Goal: Information Seeking & Learning: Learn about a topic

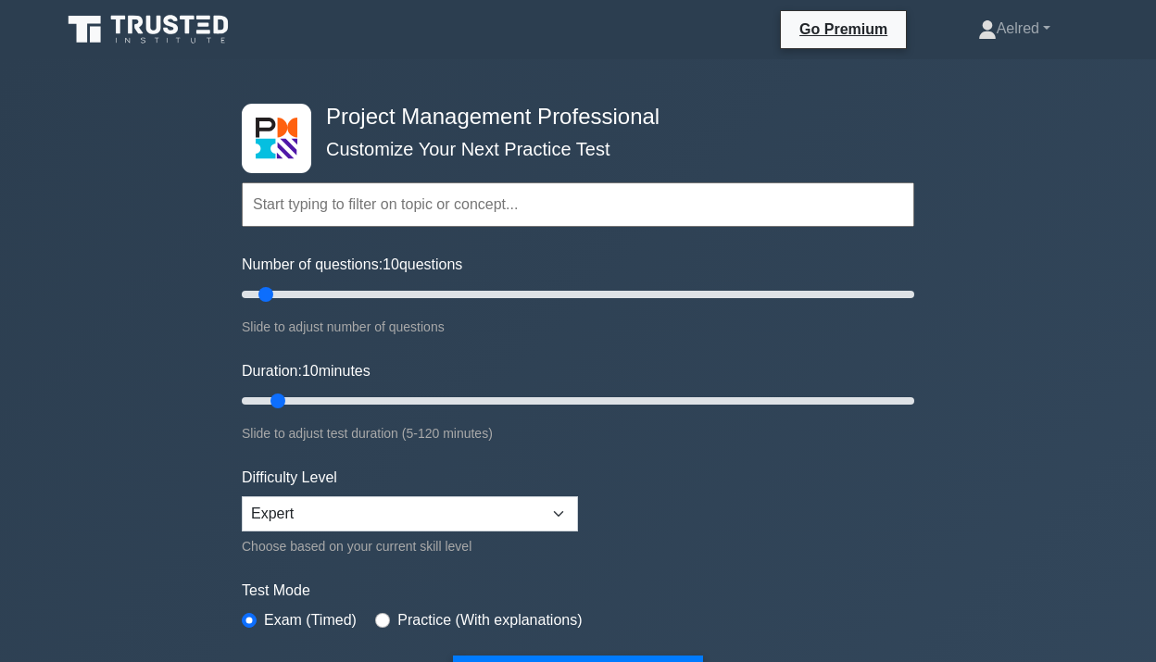
click at [450, 210] on input "text" at bounding box center [578, 205] width 673 height 44
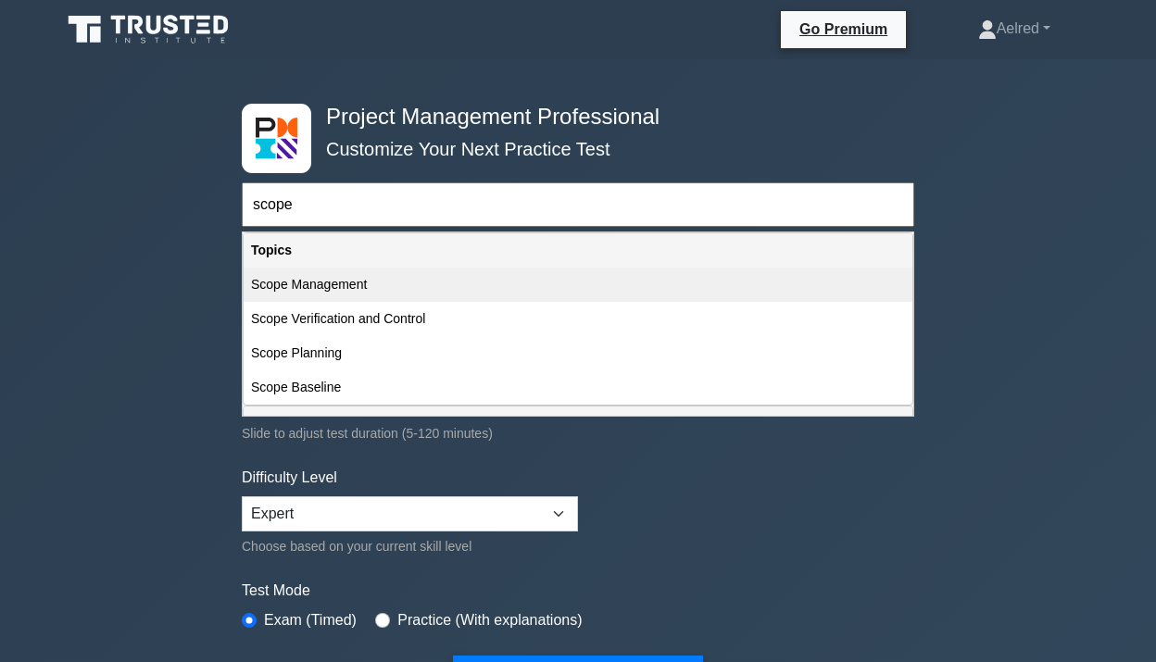
click at [424, 287] on div "Scope Management" at bounding box center [578, 285] width 669 height 34
type input "Scope Management"
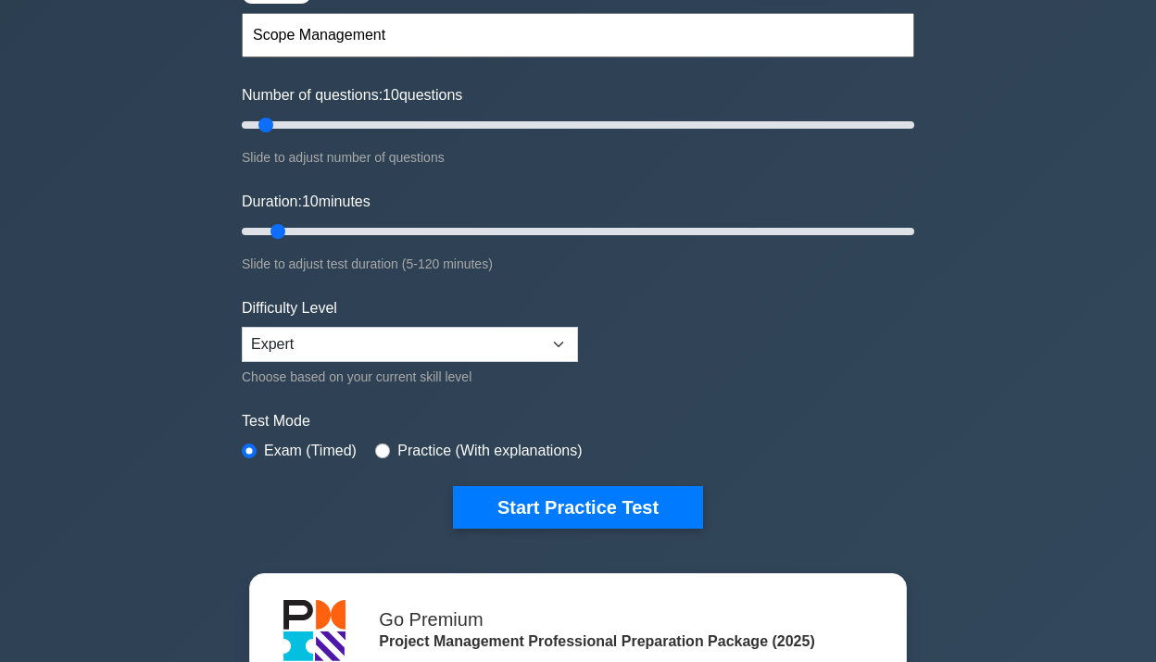
scroll to position [172, 0]
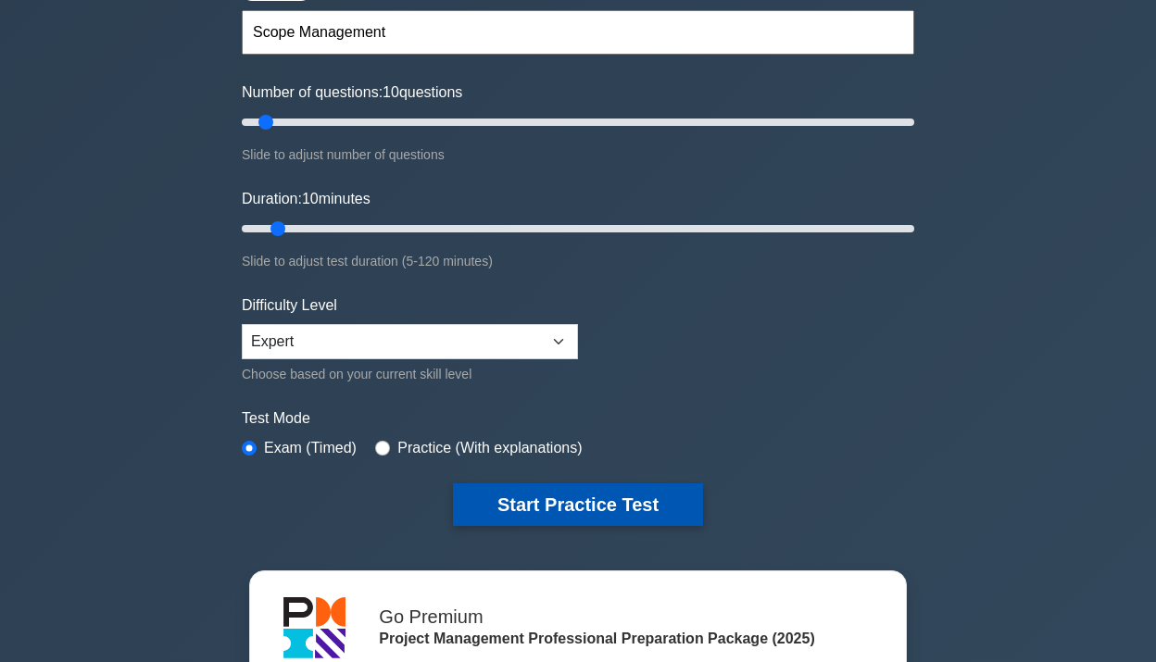
click at [529, 503] on button "Start Practice Test" at bounding box center [578, 505] width 250 height 43
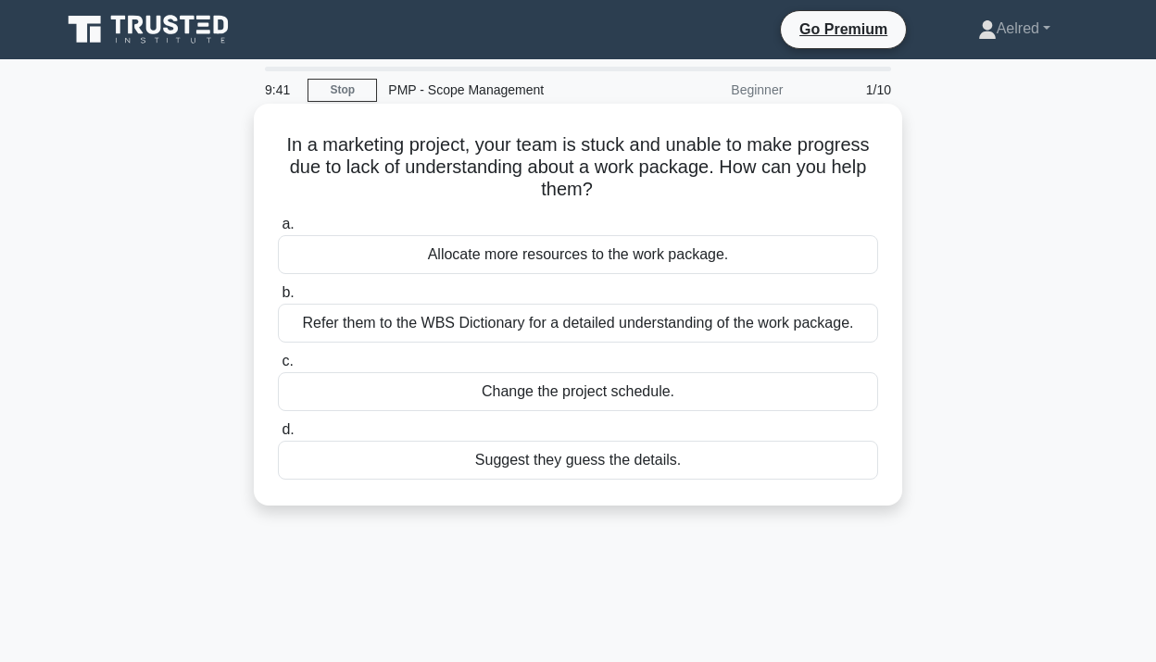
click at [706, 329] on div "Refer them to the WBS Dictionary for a detailed understanding of the work packa…" at bounding box center [578, 323] width 600 height 39
click at [278, 299] on input "b. Refer them to the WBS Dictionary for a detailed understanding of the work pa…" at bounding box center [278, 293] width 0 height 12
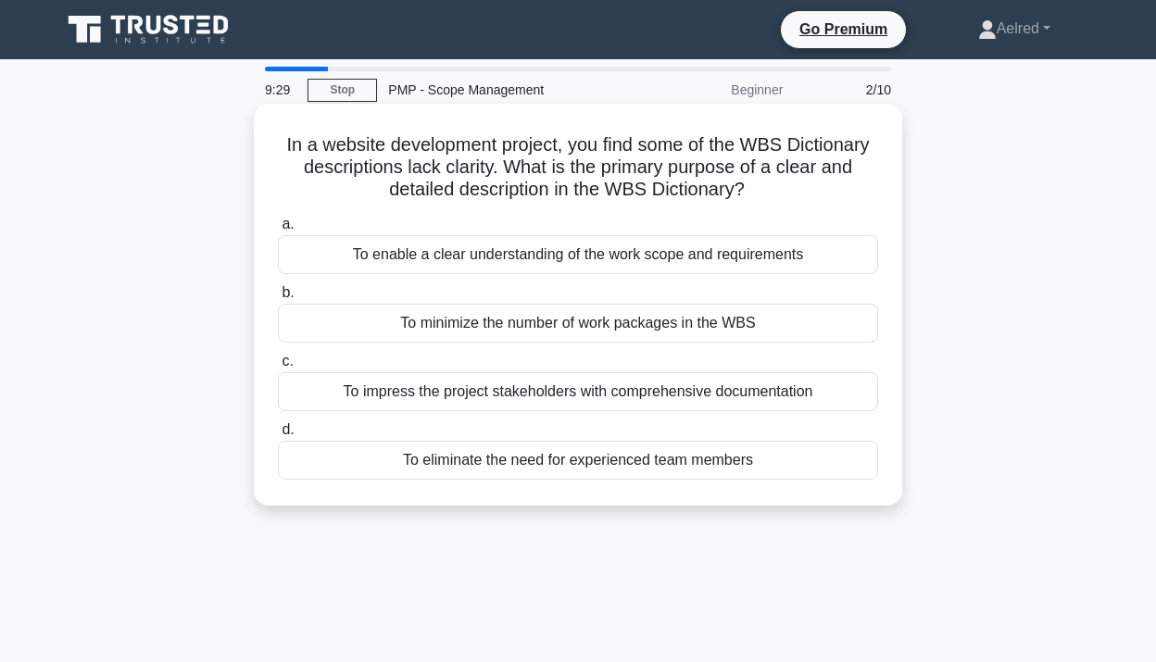
click at [752, 249] on div "To enable a clear understanding of the work scope and requirements" at bounding box center [578, 254] width 600 height 39
click at [278, 231] on input "a. To enable a clear understanding of the work scope and requirements" at bounding box center [278, 225] width 0 height 12
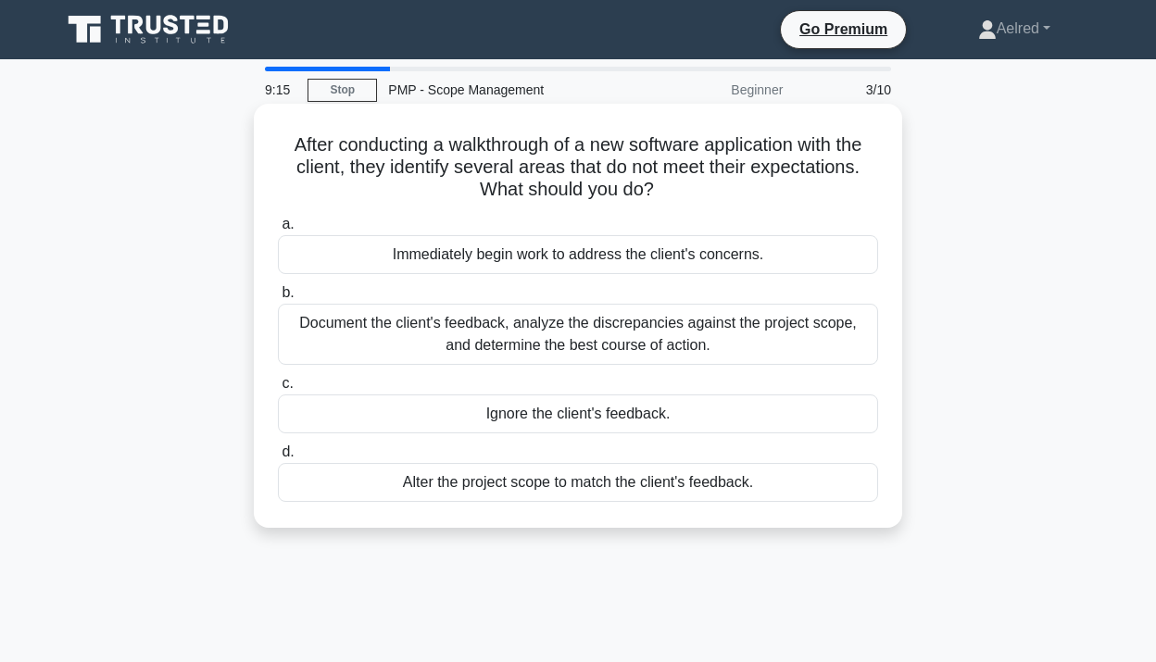
click at [776, 327] on div "Document the client's feedback, analyze the discrepancies against the project s…" at bounding box center [578, 334] width 600 height 61
click at [278, 299] on input "b. Document the client's feedback, analyze the discrepancies against the projec…" at bounding box center [278, 293] width 0 height 12
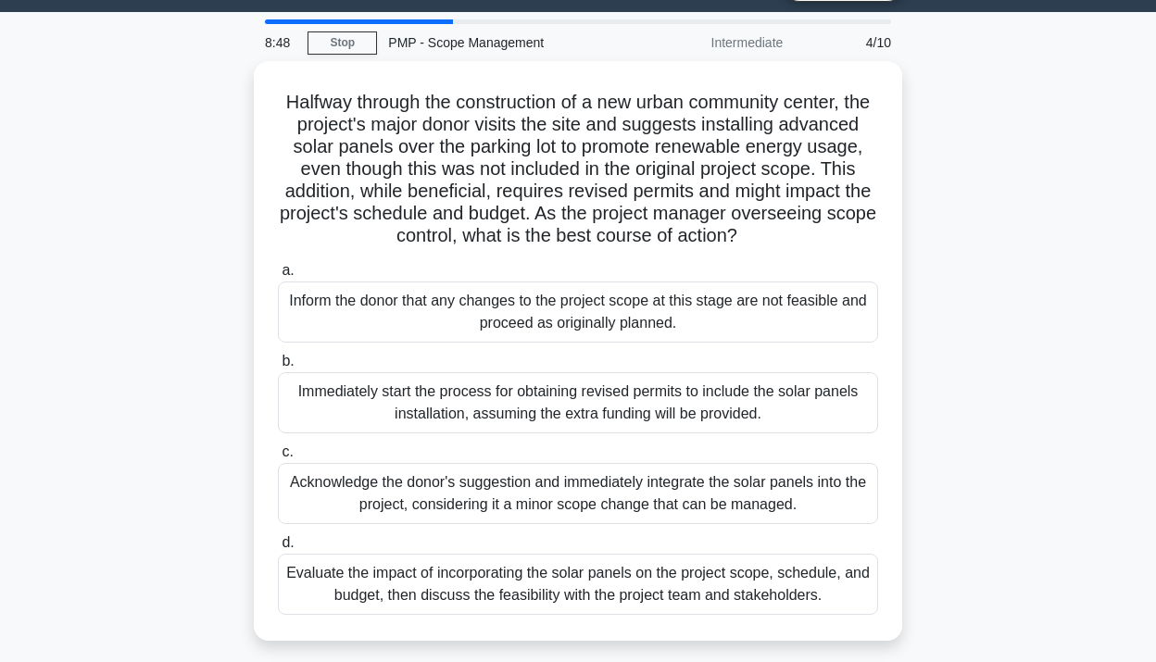
scroll to position [60, 0]
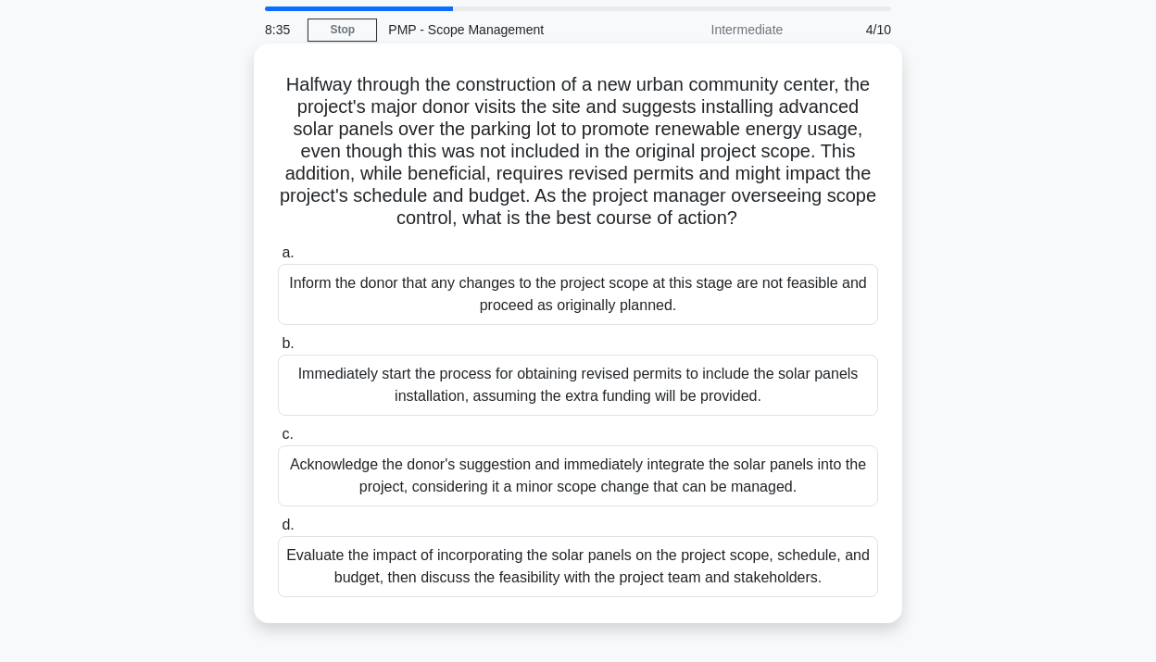
click at [760, 567] on div "Evaluate the impact of incorporating the solar panels on the project scope, sch…" at bounding box center [578, 566] width 600 height 61
click at [278, 532] on input "d. Evaluate the impact of incorporating the solar panels on the project scope, …" at bounding box center [278, 526] width 0 height 12
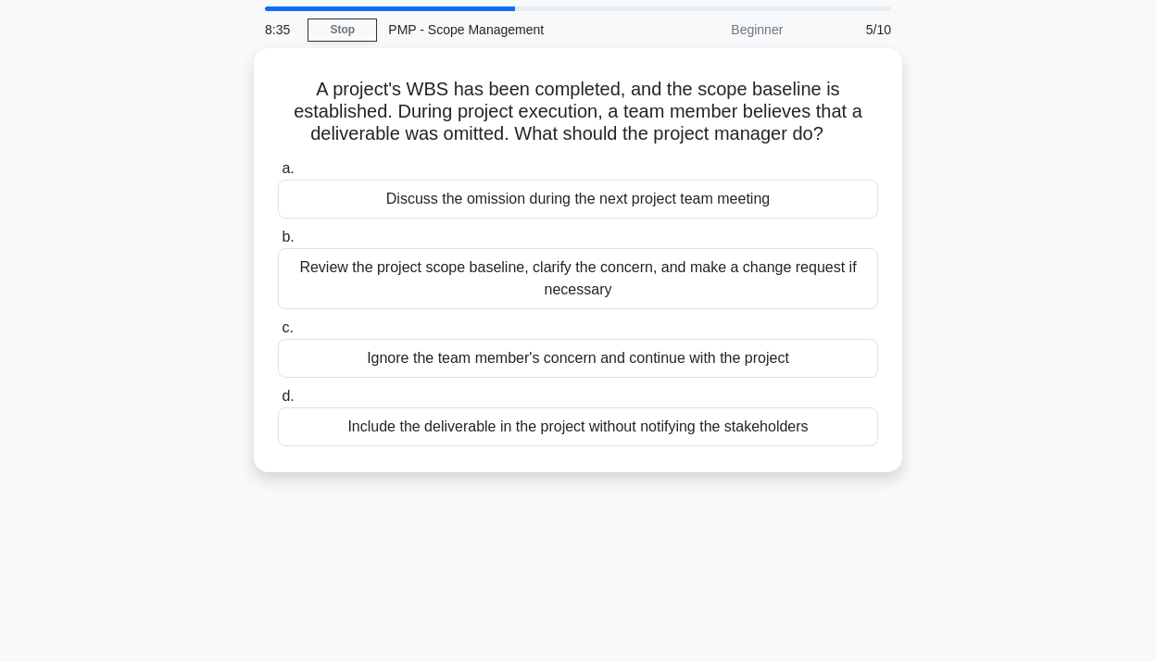
scroll to position [0, 0]
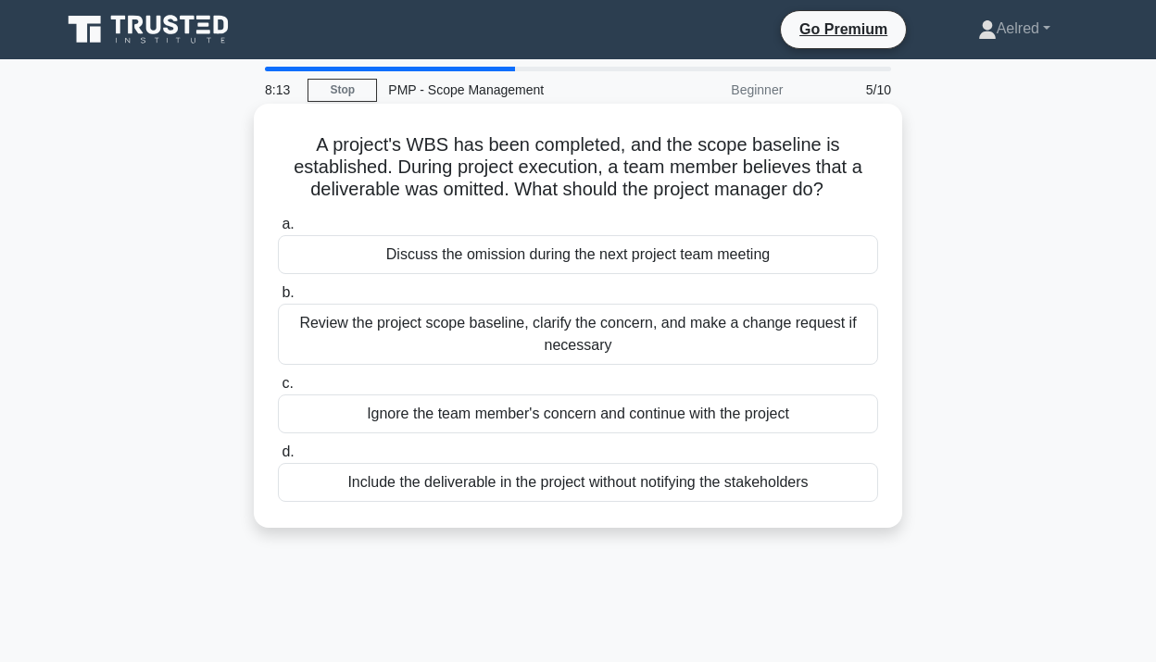
click at [809, 330] on div "Review the project scope baseline, clarify the concern, and make a change reque…" at bounding box center [578, 334] width 600 height 61
click at [278, 299] on input "b. Review the project scope baseline, clarify the concern, and make a change re…" at bounding box center [278, 293] width 0 height 12
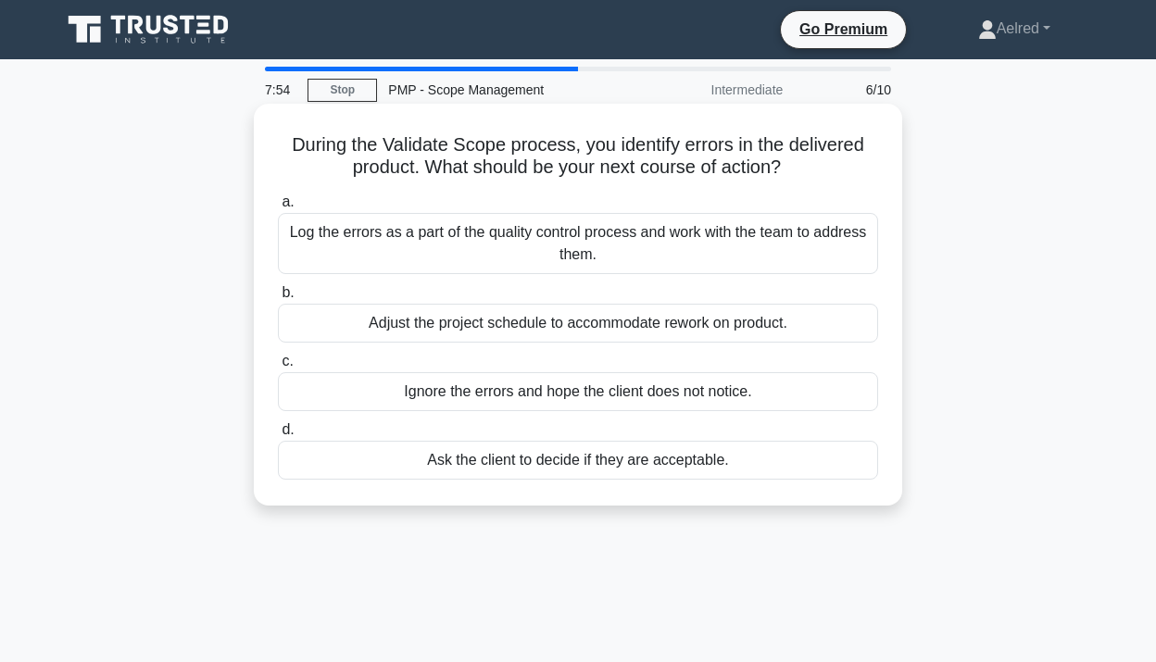
click at [763, 252] on div "Log the errors as a part of the quality control process and work with the team …" at bounding box center [578, 243] width 600 height 61
click at [278, 208] on input "a. Log the errors as a part of the quality control process and work with the te…" at bounding box center [278, 202] width 0 height 12
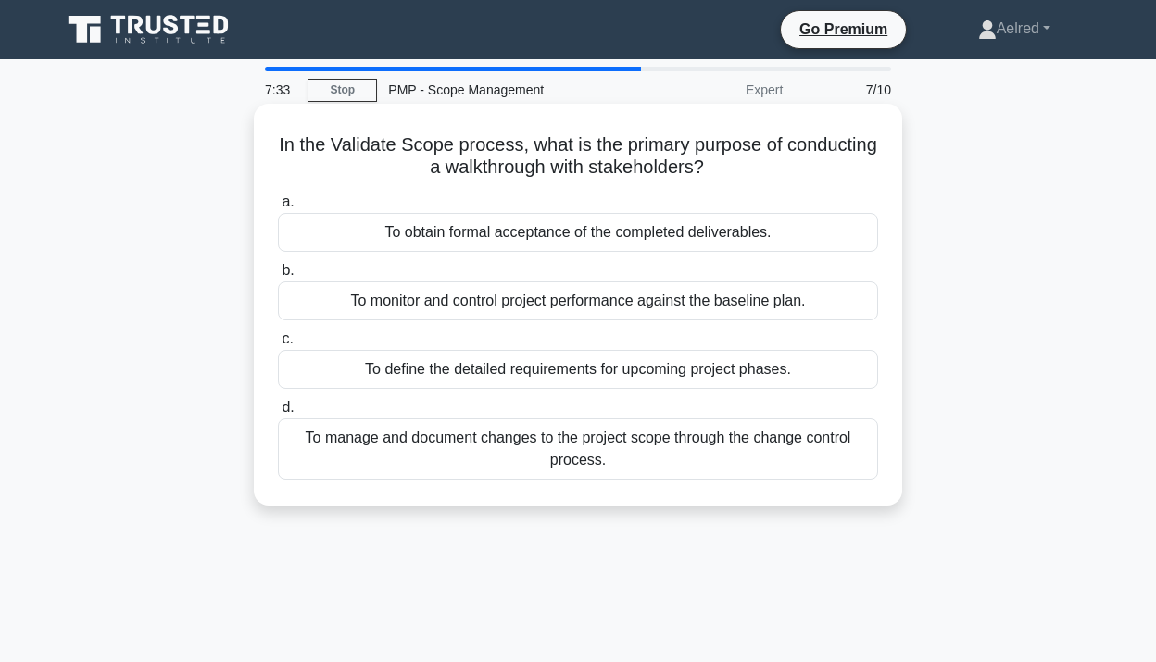
click at [771, 231] on div "To obtain formal acceptance of the completed deliverables." at bounding box center [578, 232] width 600 height 39
click at [278, 208] on input "a. To obtain formal acceptance of the completed deliverables." at bounding box center [278, 202] width 0 height 12
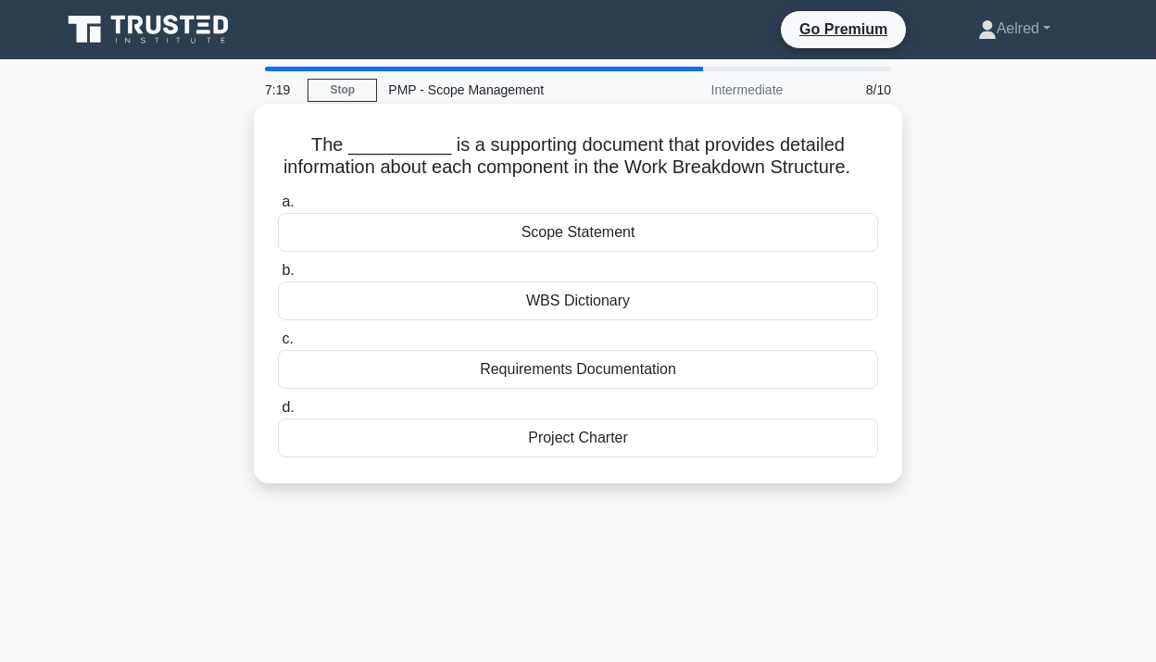
click at [757, 300] on div "WBS Dictionary" at bounding box center [578, 301] width 600 height 39
click at [278, 277] on input "b. WBS Dictionary" at bounding box center [278, 271] width 0 height 12
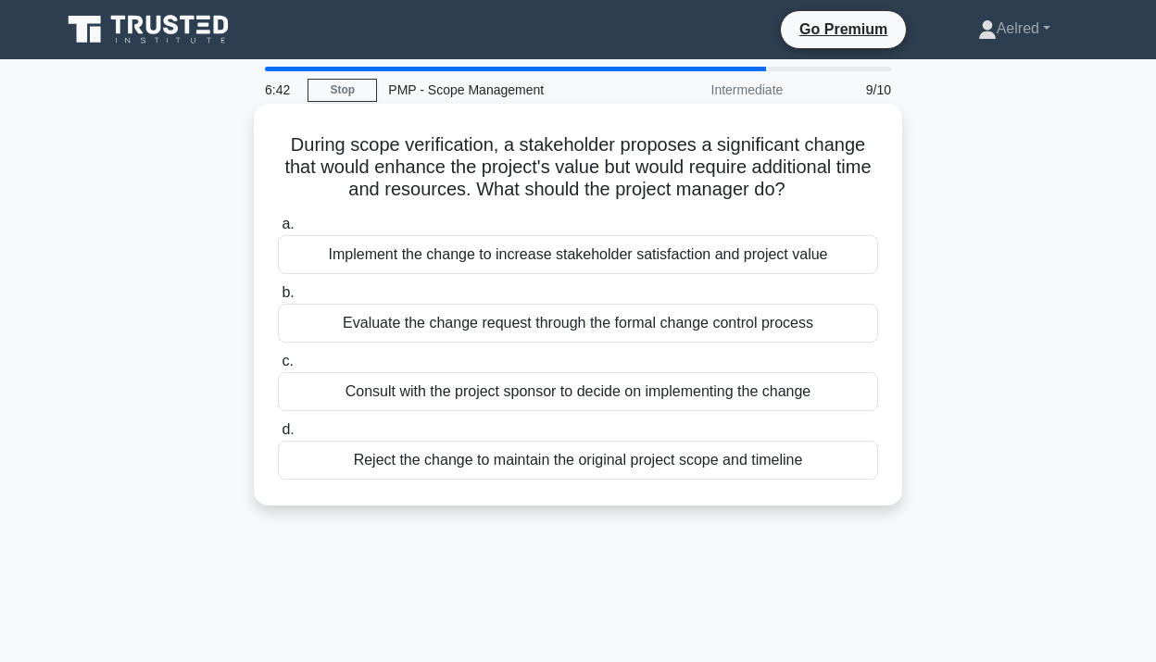
click at [803, 322] on div "Evaluate the change request through the formal change control process" at bounding box center [578, 323] width 600 height 39
click at [278, 299] on input "b. Evaluate the change request through the formal change control process" at bounding box center [278, 293] width 0 height 12
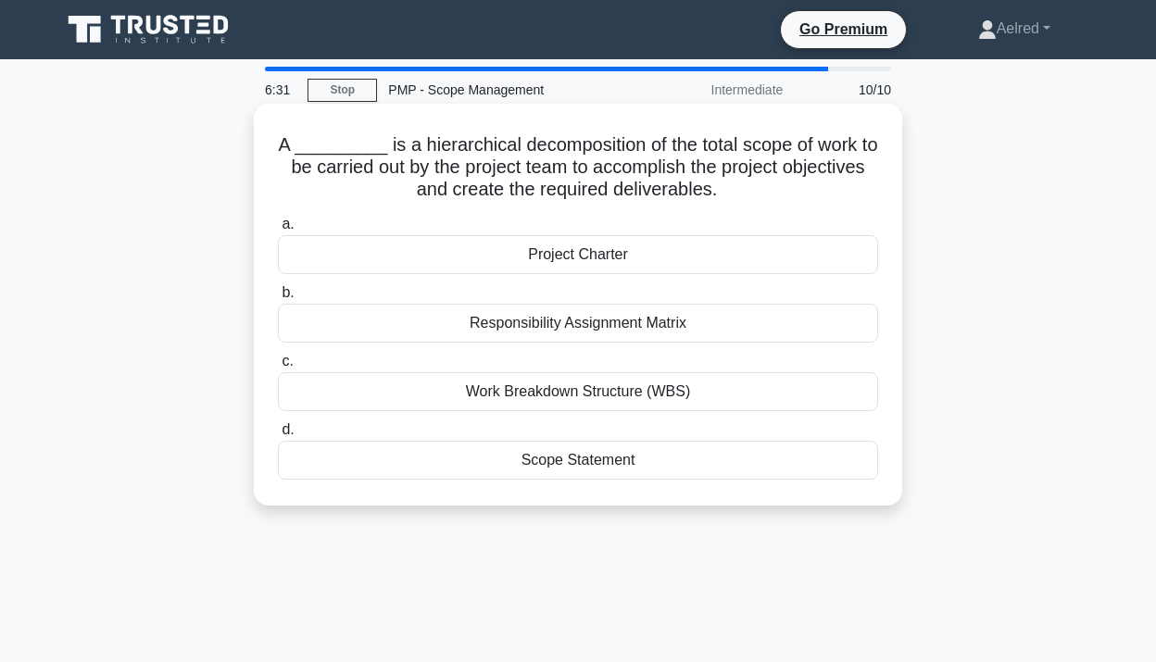
click at [725, 396] on div "Work Breakdown Structure (WBS)" at bounding box center [578, 391] width 600 height 39
click at [278, 368] on input "c. Work Breakdown Structure (WBS)" at bounding box center [278, 362] width 0 height 12
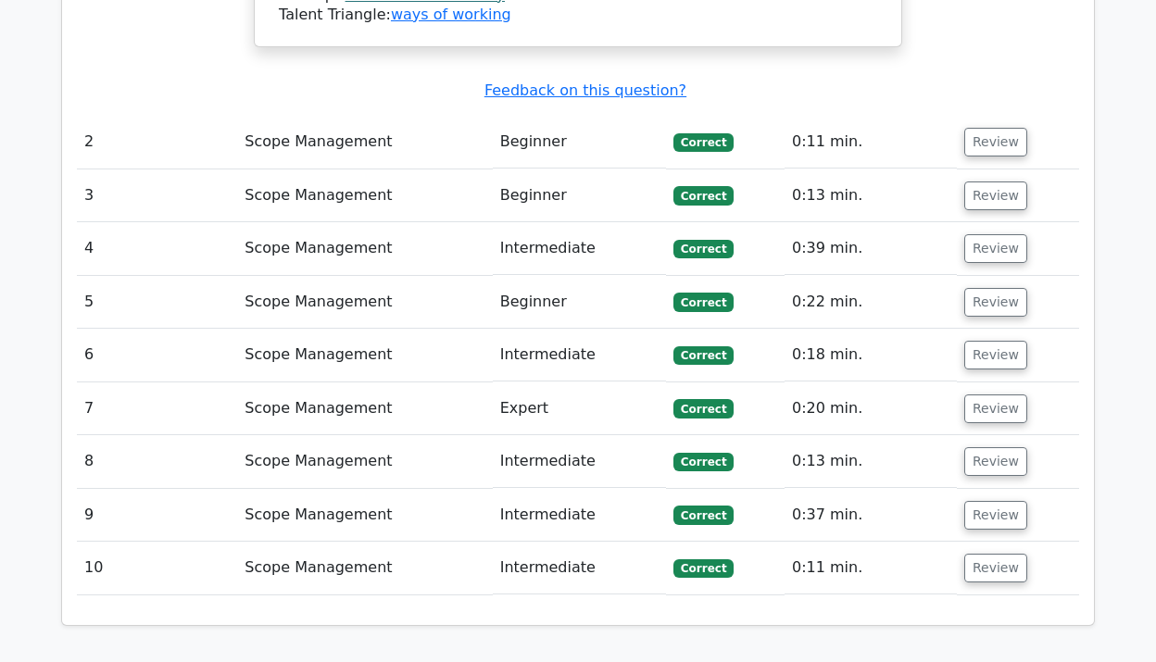
scroll to position [2379, 0]
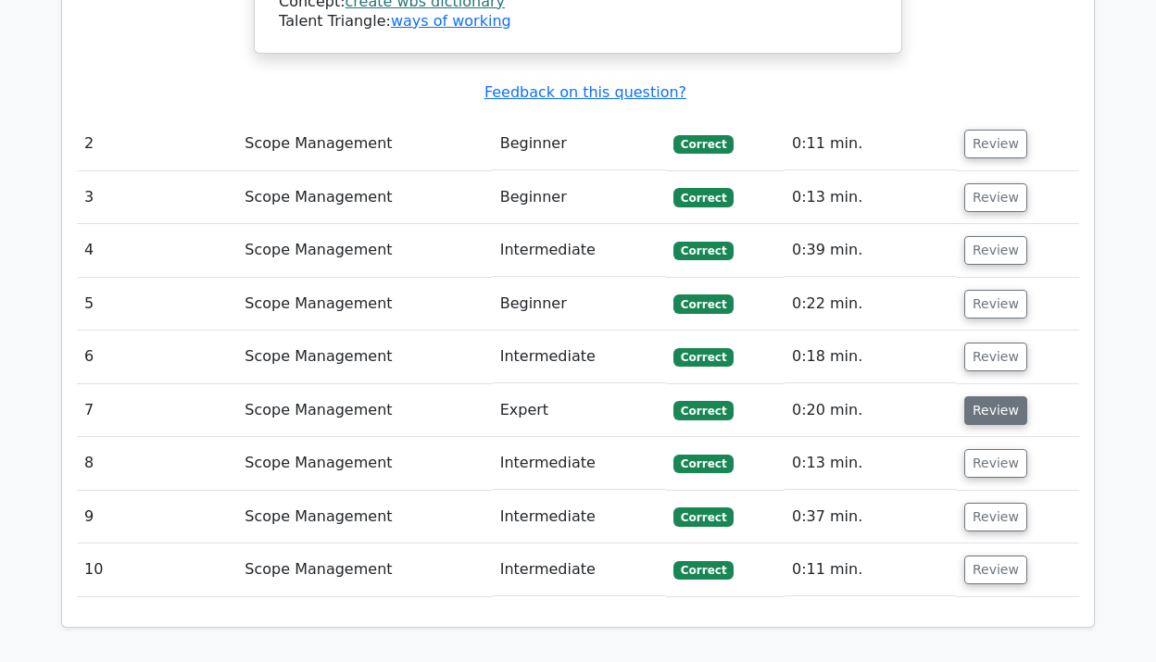
click at [996, 397] on button "Review" at bounding box center [996, 411] width 63 height 29
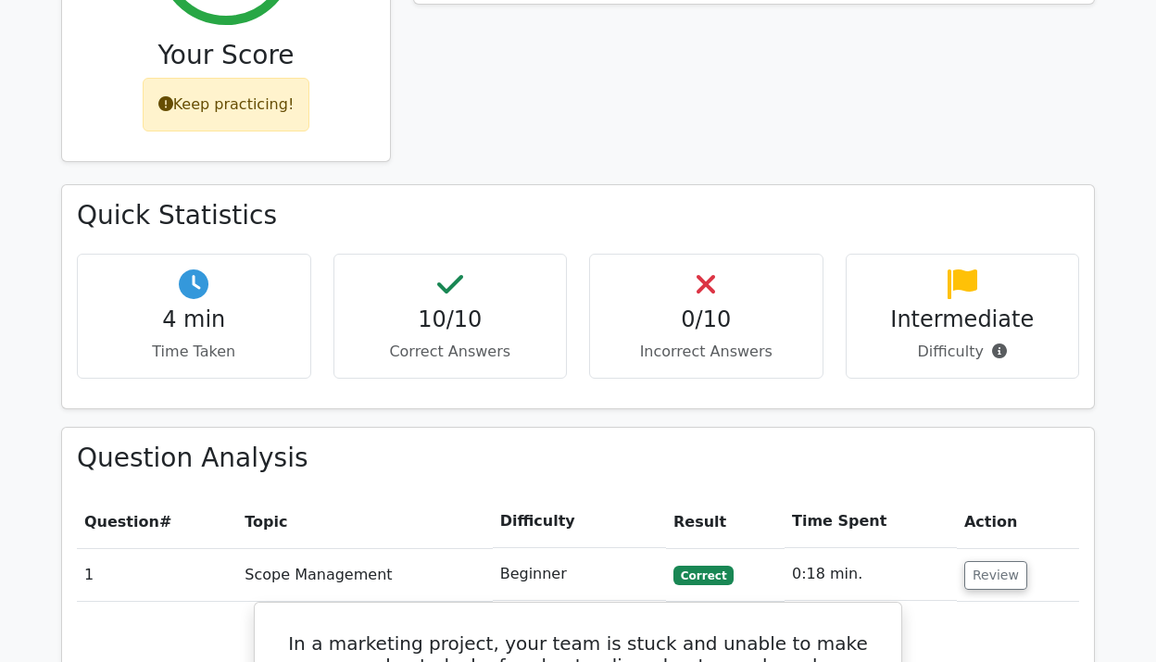
scroll to position [953, 0]
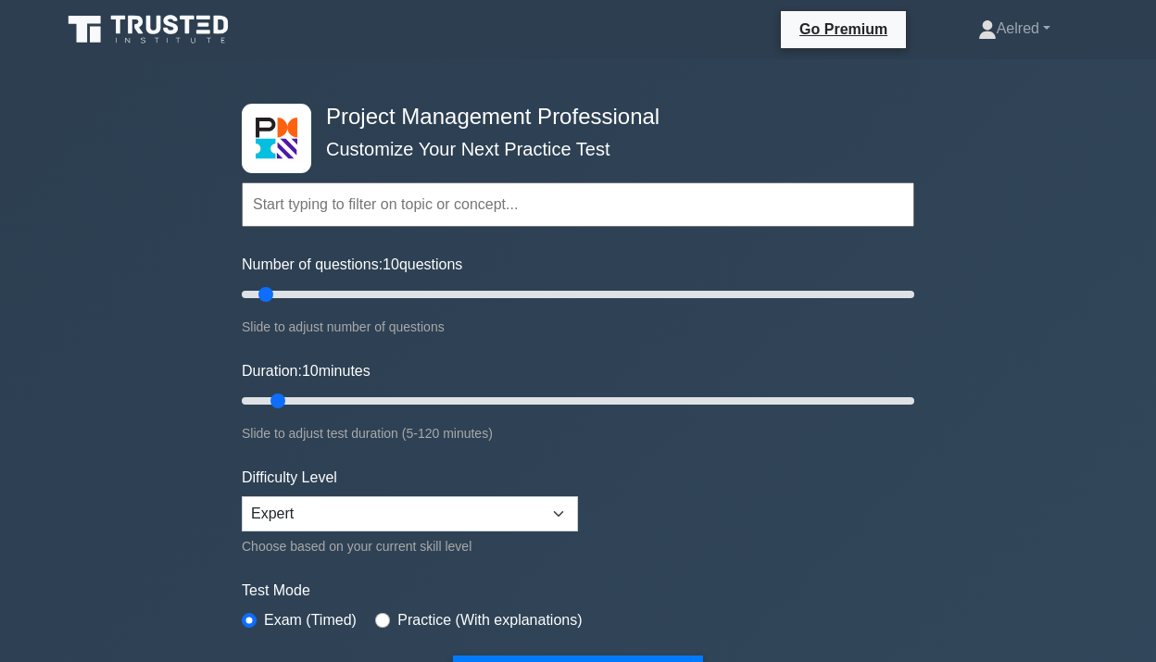
click at [411, 201] on input "text" at bounding box center [578, 205] width 673 height 44
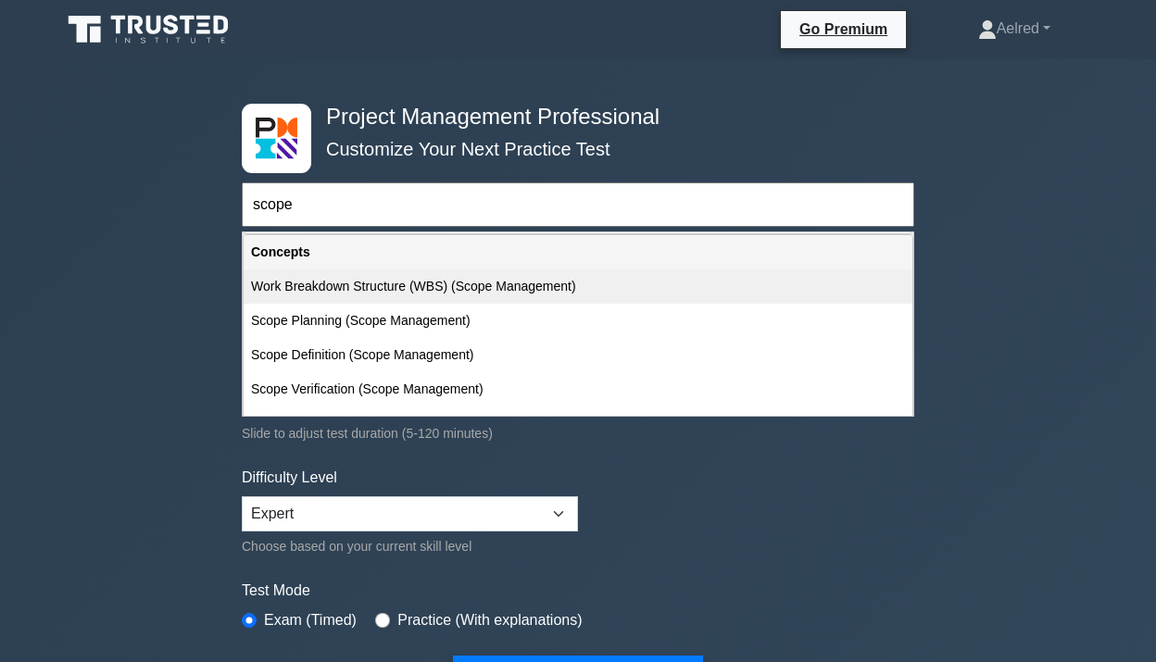
scroll to position [176, 0]
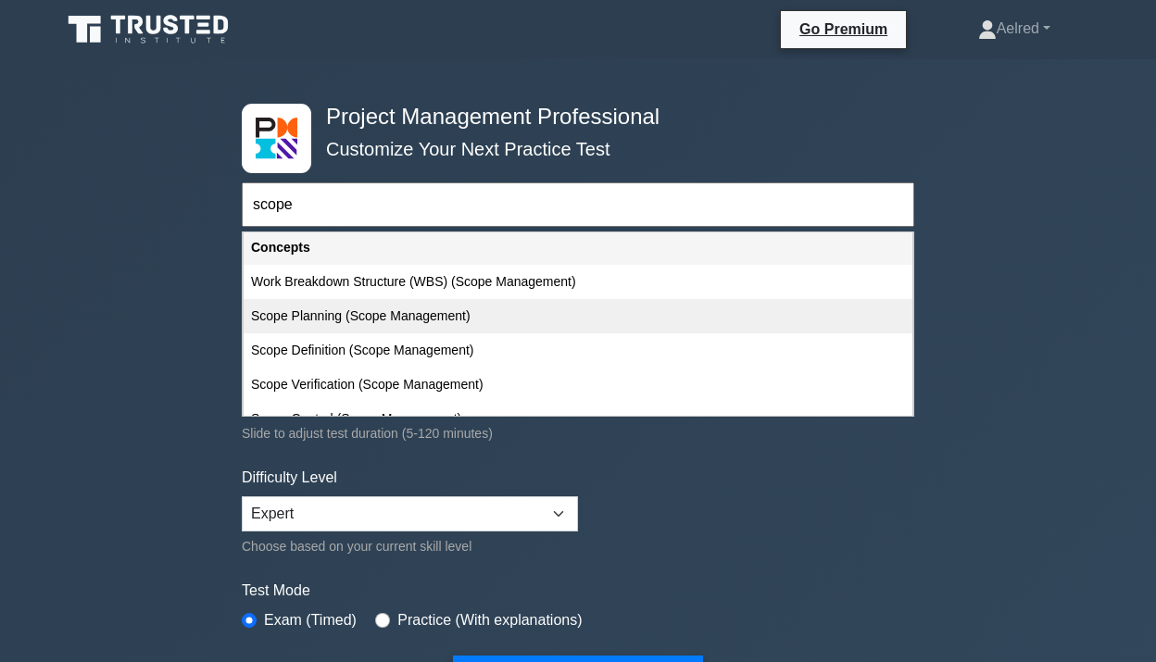
click at [383, 320] on div "Scope Planning (Scope Management)" at bounding box center [578, 316] width 669 height 34
type input "Scope Planning (Scope Management)"
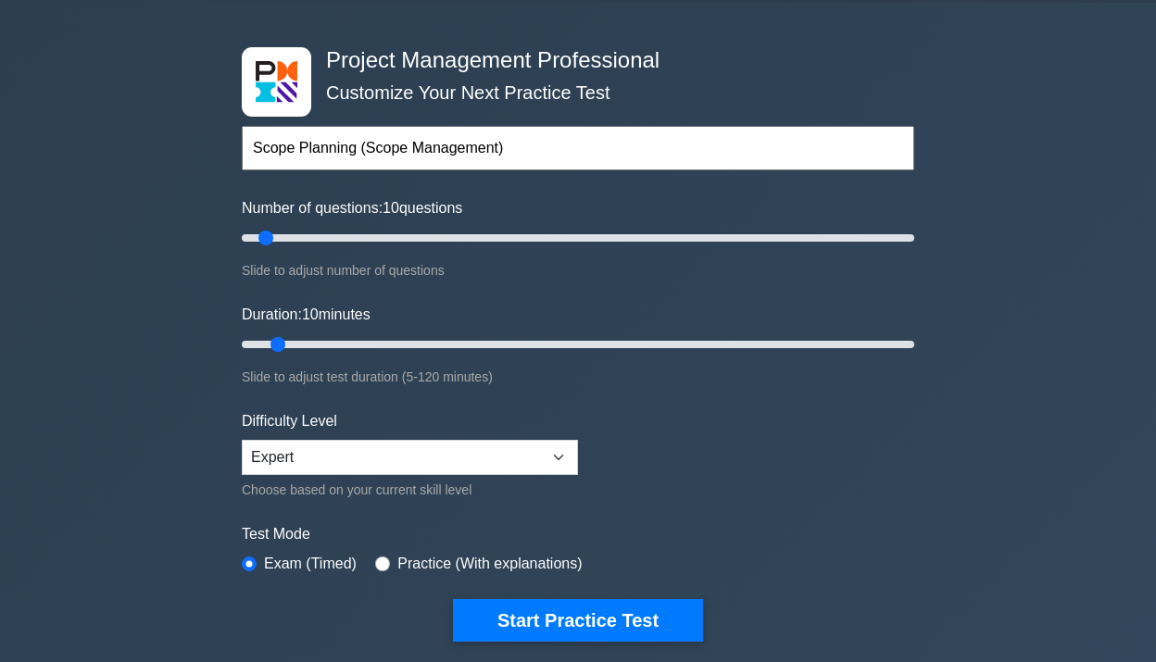
scroll to position [88, 0]
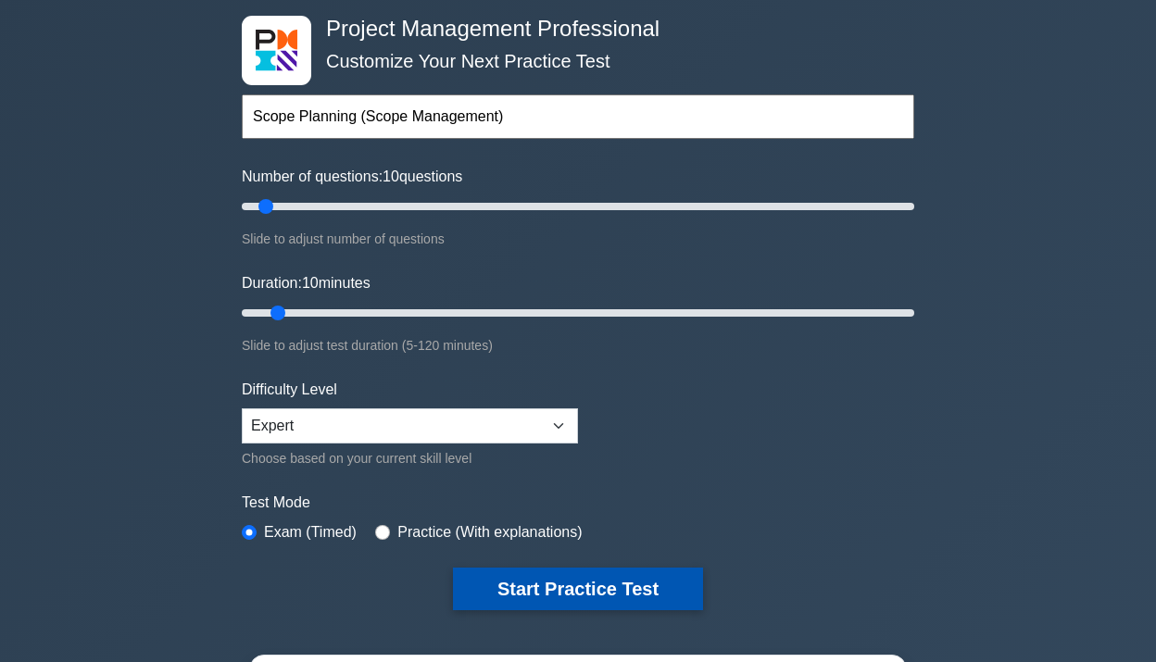
click at [581, 582] on button "Start Practice Test" at bounding box center [578, 589] width 250 height 43
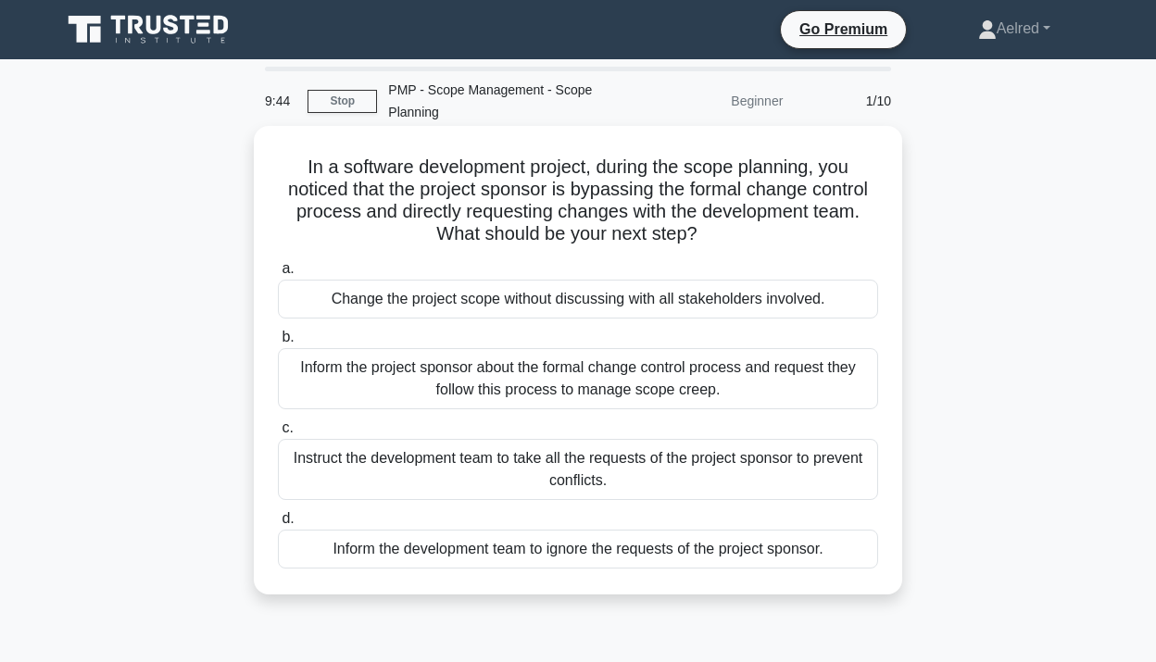
click at [663, 385] on div "Inform the project sponsor about the formal change control process and request …" at bounding box center [578, 378] width 600 height 61
click at [278, 344] on input "b. Inform the project sponsor about the formal change control process and reque…" at bounding box center [278, 338] width 0 height 12
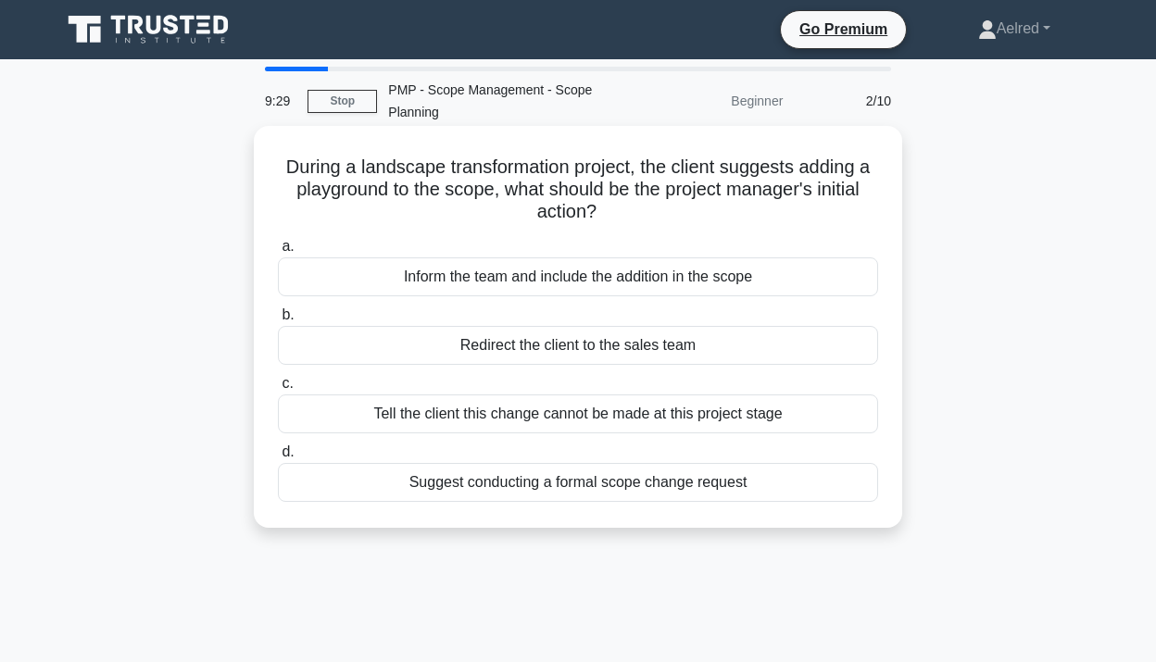
click at [748, 482] on div "Suggest conducting a formal scope change request" at bounding box center [578, 482] width 600 height 39
click at [278, 459] on input "d. Suggest conducting a formal scope change request" at bounding box center [278, 453] width 0 height 12
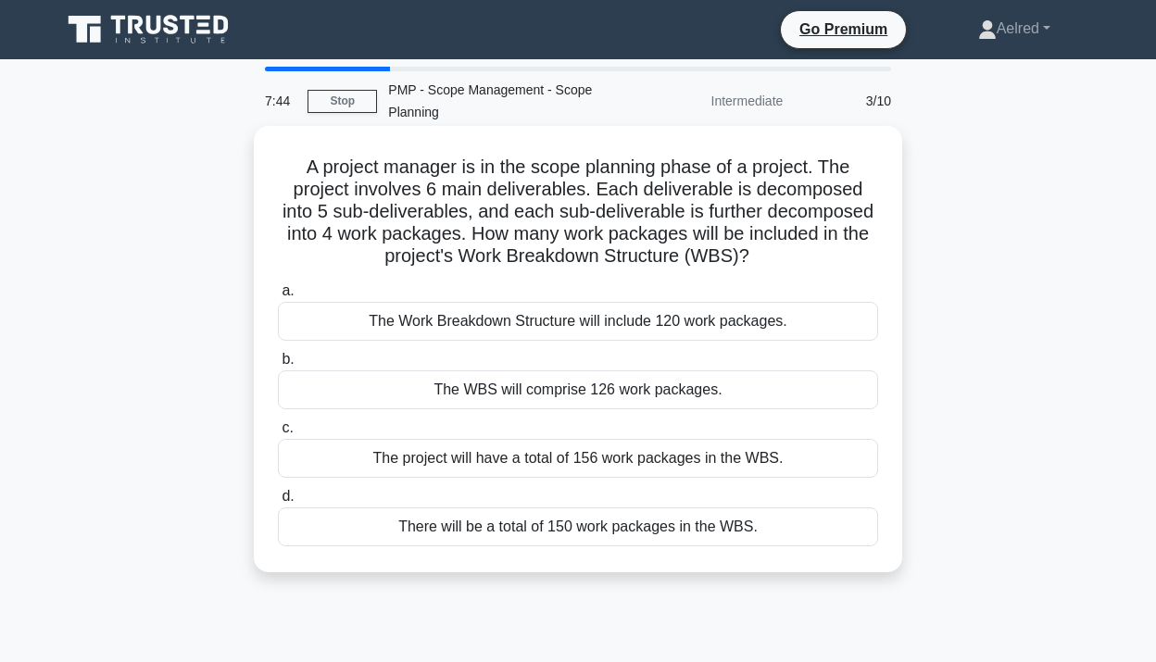
click at [786, 328] on div "The Work Breakdown Structure will include 120 work packages." at bounding box center [578, 321] width 600 height 39
click at [278, 297] on input "a. The Work Breakdown Structure will include 120 work packages." at bounding box center [278, 291] width 0 height 12
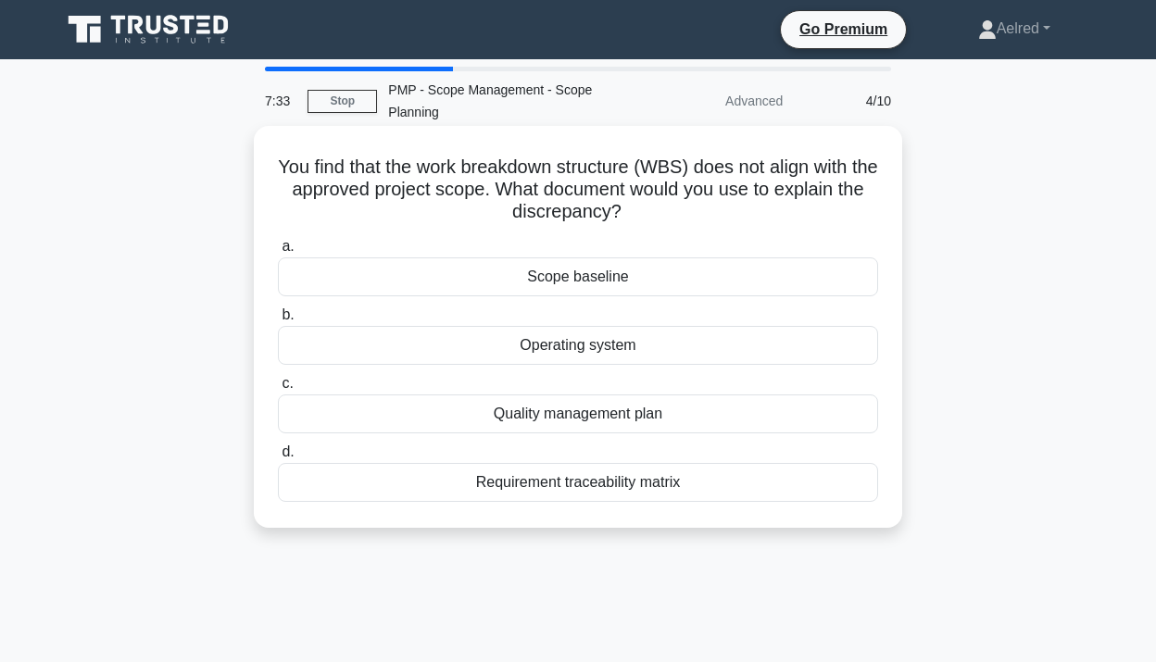
click at [696, 286] on div "Scope baseline" at bounding box center [578, 277] width 600 height 39
click at [278, 253] on input "a. Scope baseline" at bounding box center [278, 247] width 0 height 12
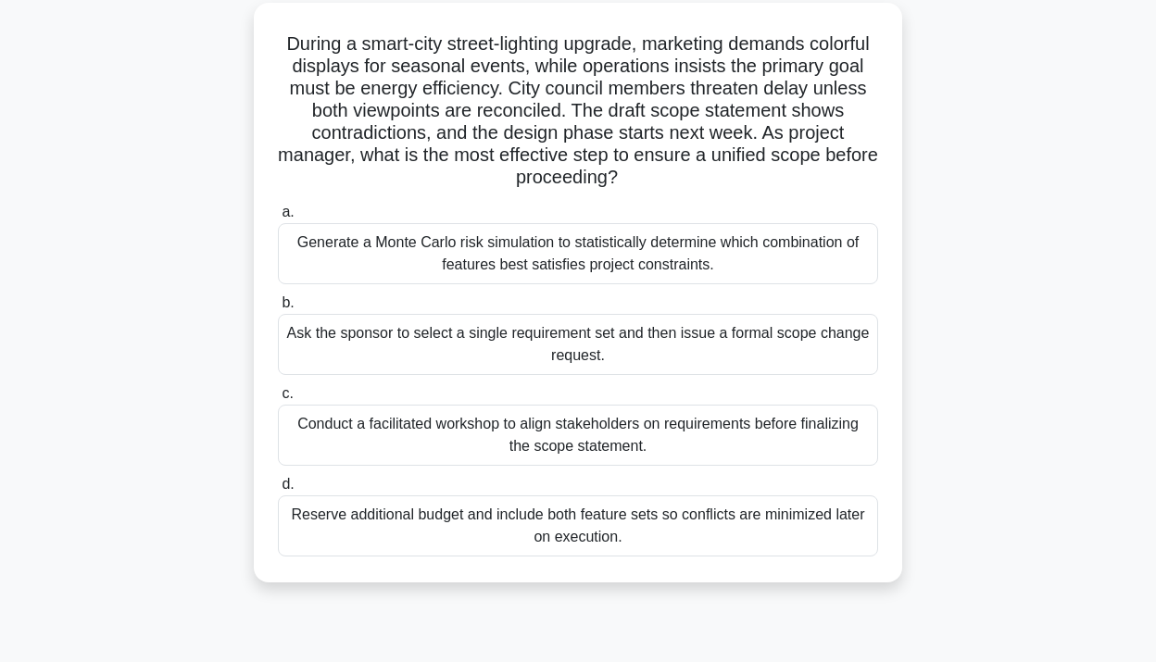
scroll to position [129, 0]
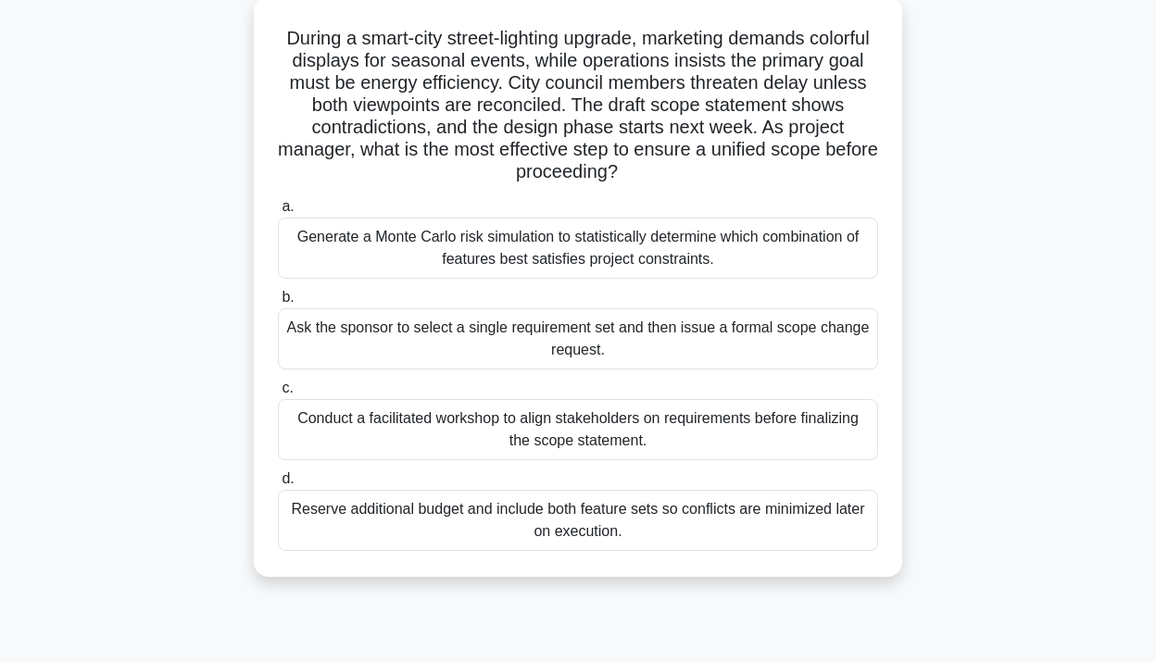
click at [746, 411] on div "Conduct a facilitated workshop to align stakeholders on requirements before fin…" at bounding box center [578, 429] width 600 height 61
click at [278, 395] on input "c. Conduct a facilitated workshop to align stakeholders on requirements before …" at bounding box center [278, 389] width 0 height 12
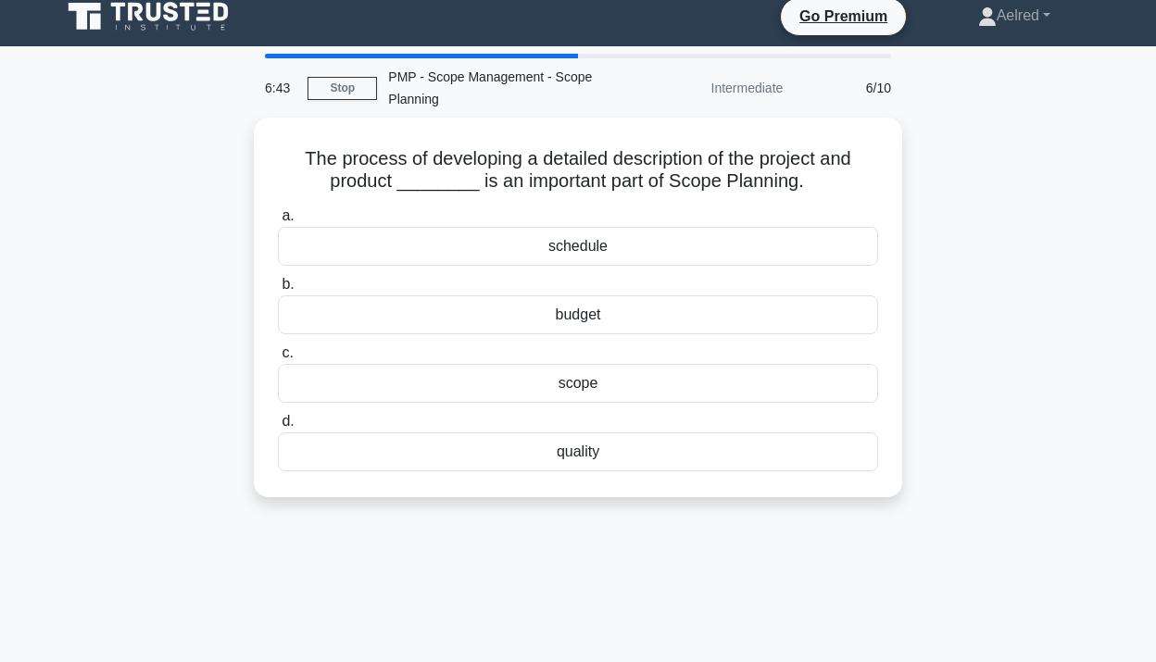
scroll to position [0, 0]
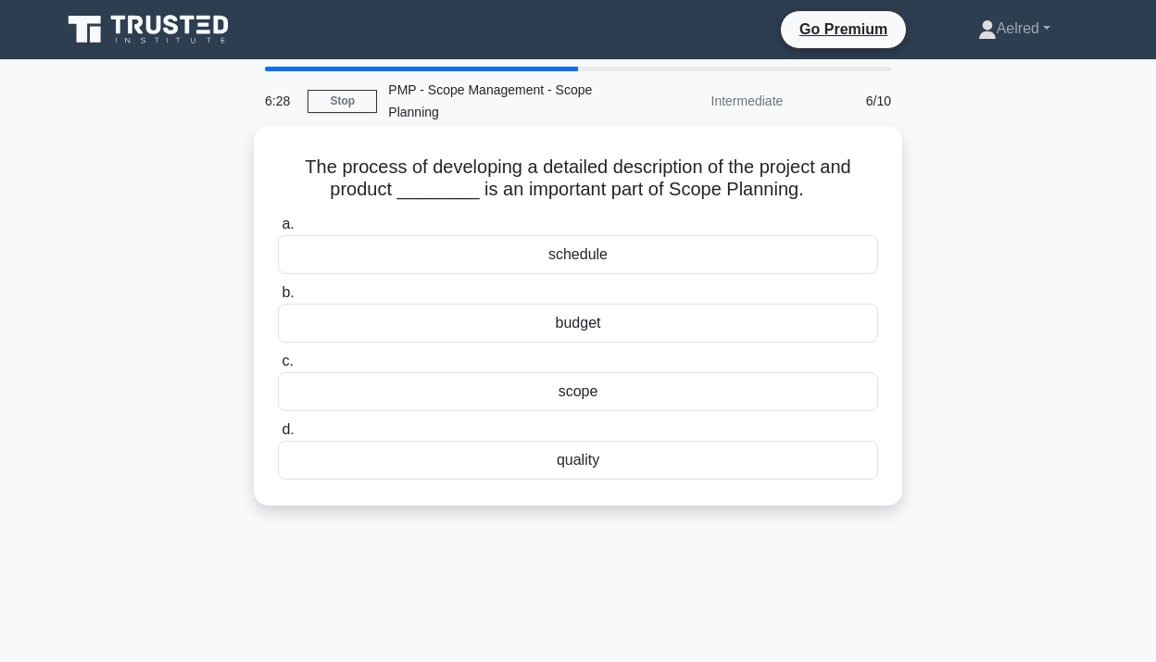
click at [688, 403] on div "scope" at bounding box center [578, 391] width 600 height 39
click at [278, 368] on input "c. scope" at bounding box center [278, 362] width 0 height 12
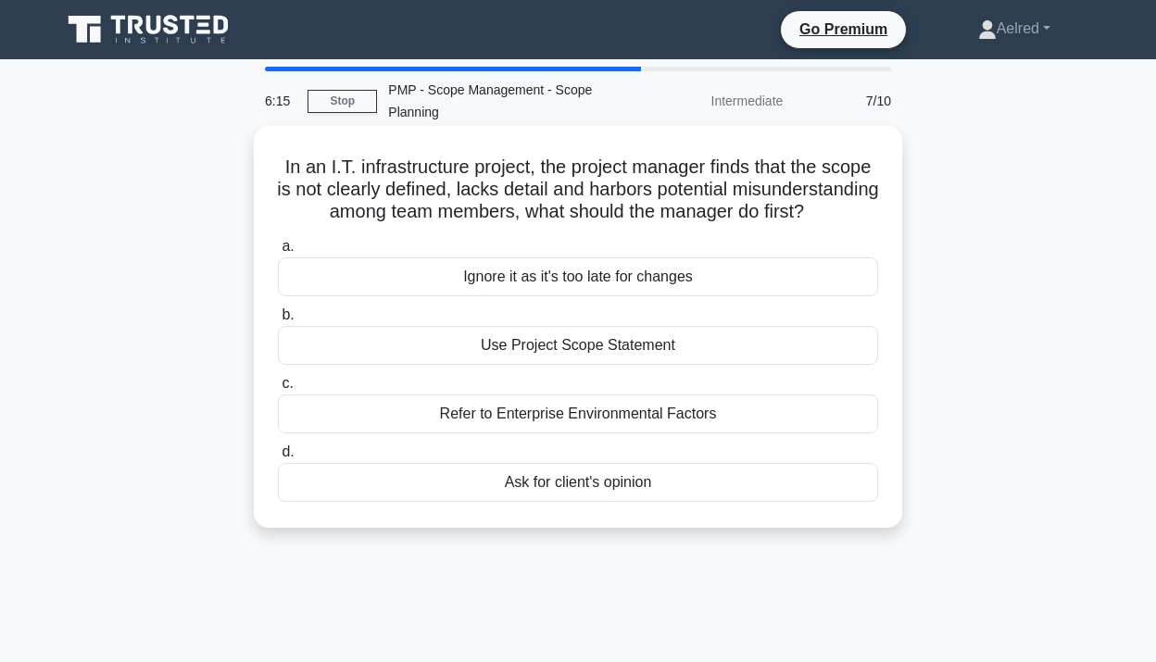
click at [761, 346] on div "Use Project Scope Statement" at bounding box center [578, 345] width 600 height 39
click at [278, 322] on input "b. Use Project Scope Statement" at bounding box center [278, 315] width 0 height 12
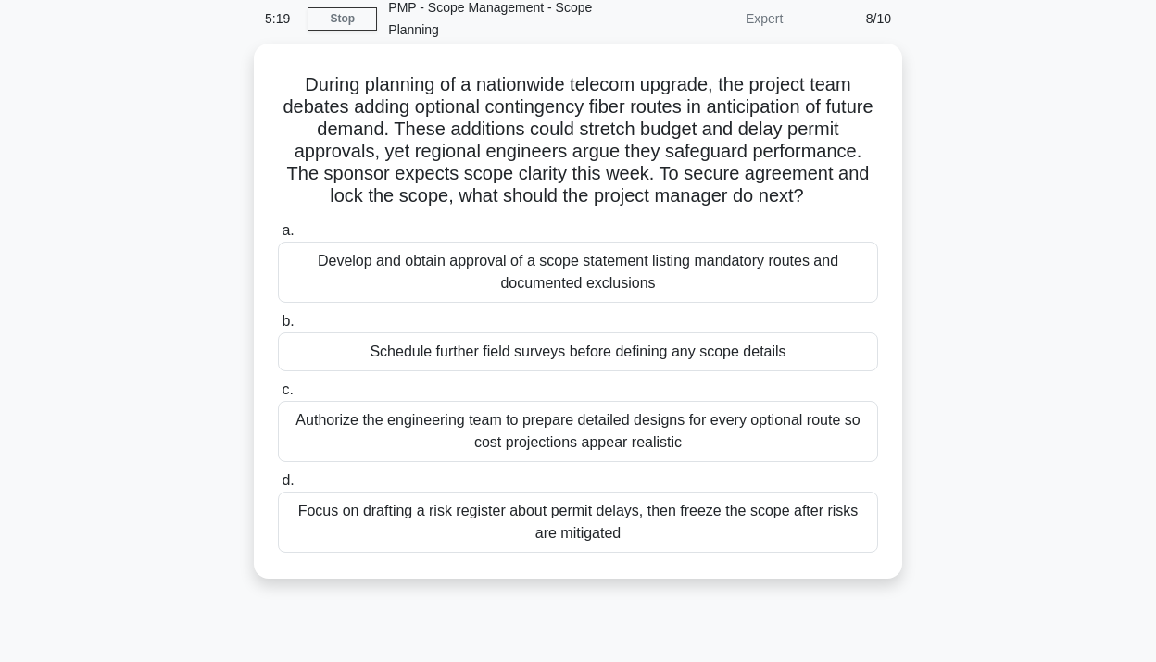
scroll to position [95, 0]
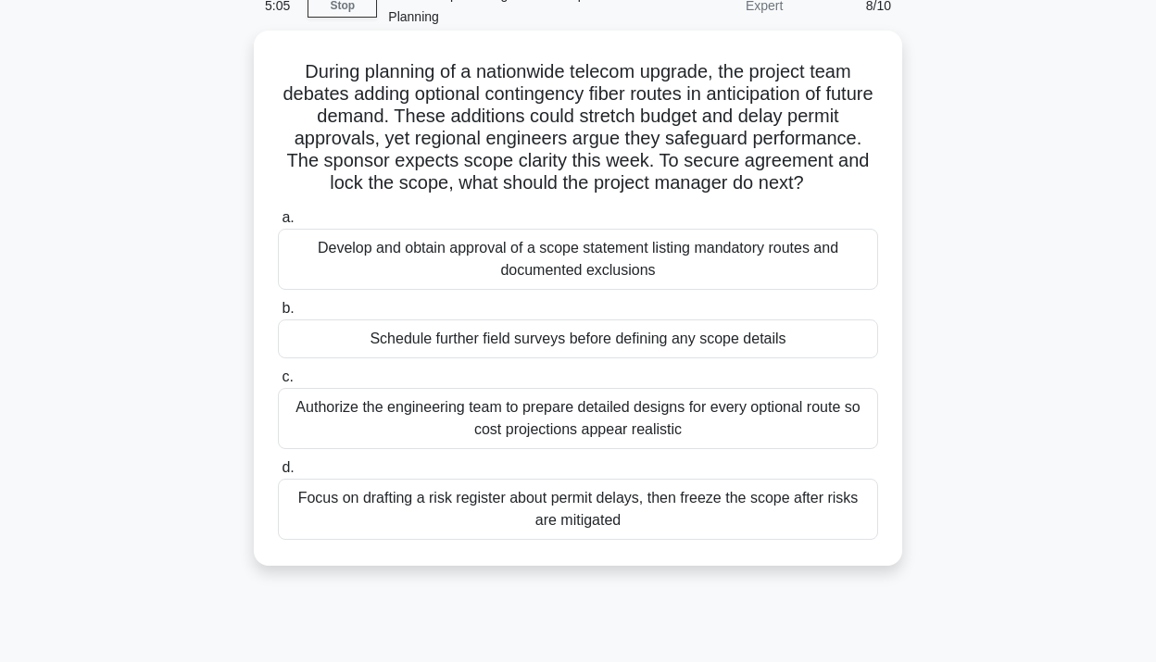
click at [755, 278] on div "Develop and obtain approval of a scope statement listing mandatory routes and d…" at bounding box center [578, 259] width 600 height 61
click at [278, 224] on input "a. Develop and obtain approval of a scope statement listing mandatory routes an…" at bounding box center [278, 218] width 0 height 12
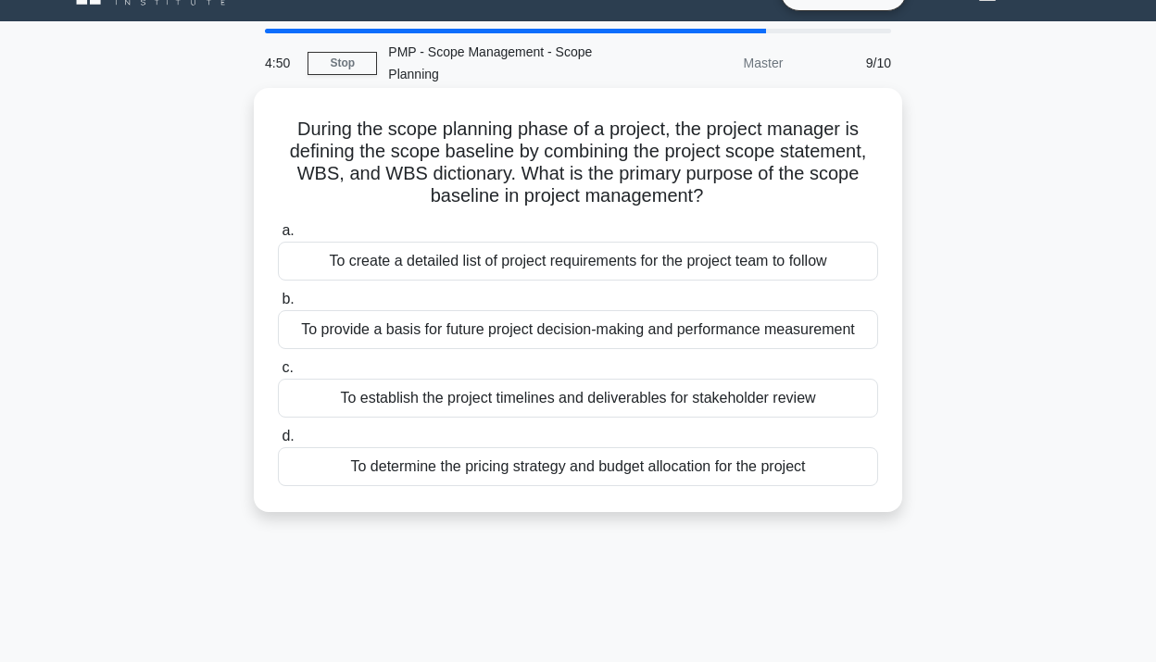
scroll to position [55, 0]
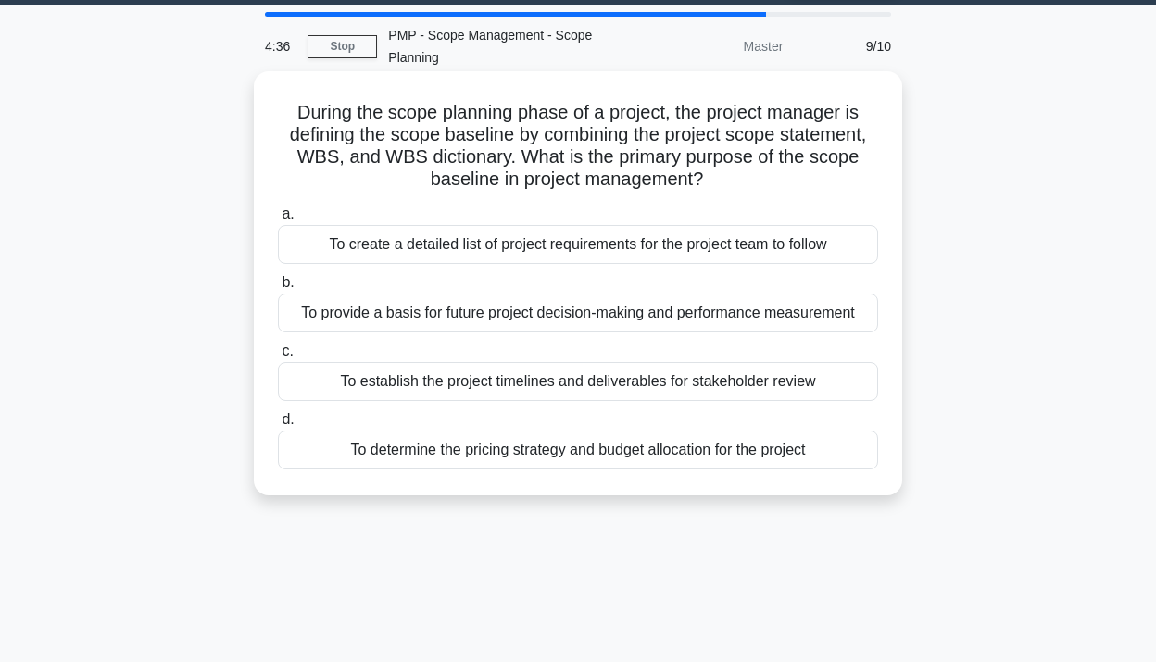
click at [776, 240] on div "To create a detailed list of project requirements for the project team to follow" at bounding box center [578, 244] width 600 height 39
click at [278, 221] on input "a. To create a detailed list of project requirements for the project team to fo…" at bounding box center [278, 214] width 0 height 12
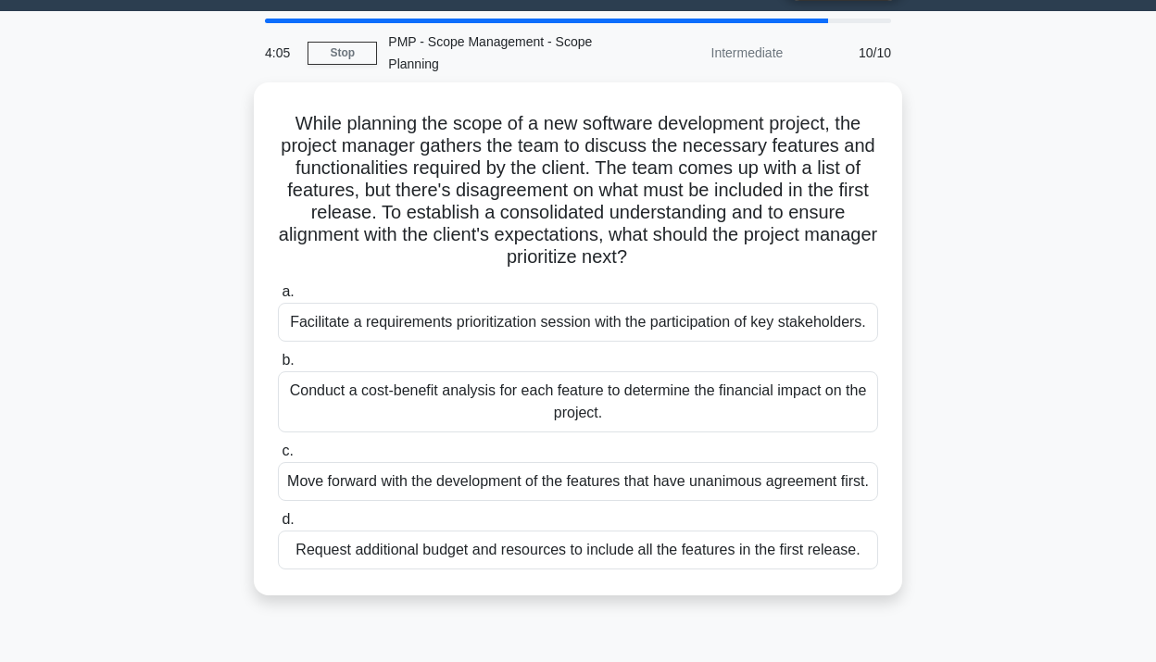
scroll to position [50, 0]
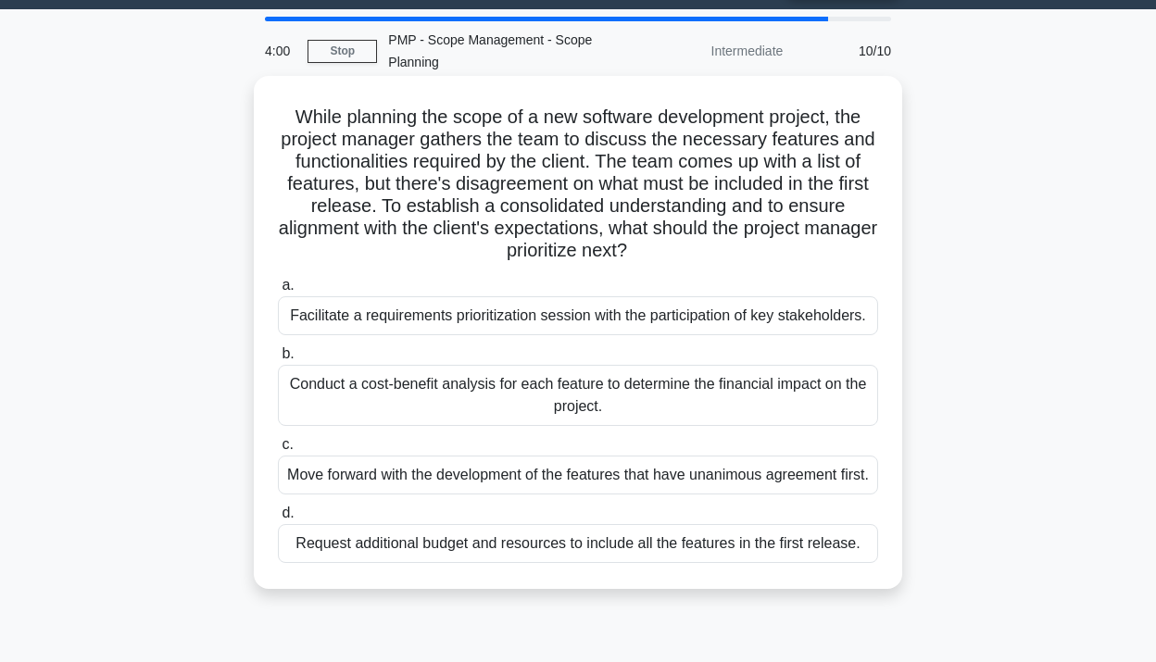
click at [771, 303] on div "Facilitate a requirements prioritization session with the participation of key …" at bounding box center [578, 315] width 600 height 39
click at [278, 292] on input "a. Facilitate a requirements prioritization session with the participation of k…" at bounding box center [278, 286] width 0 height 12
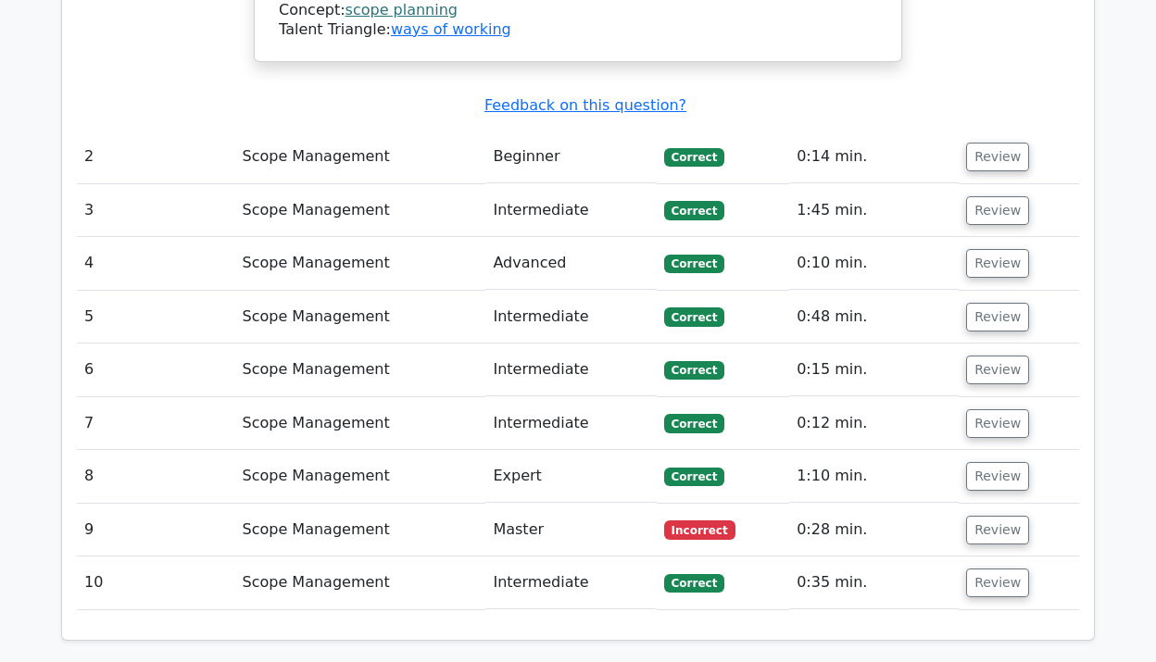
scroll to position [2295, 0]
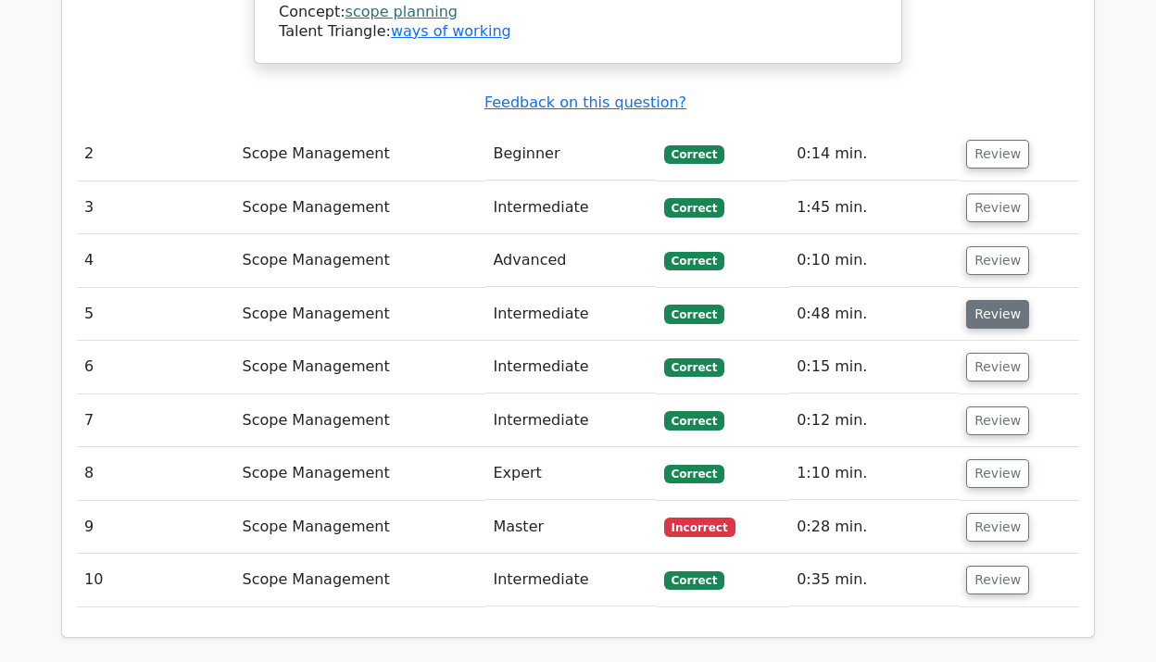
click at [996, 300] on button "Review" at bounding box center [997, 314] width 63 height 29
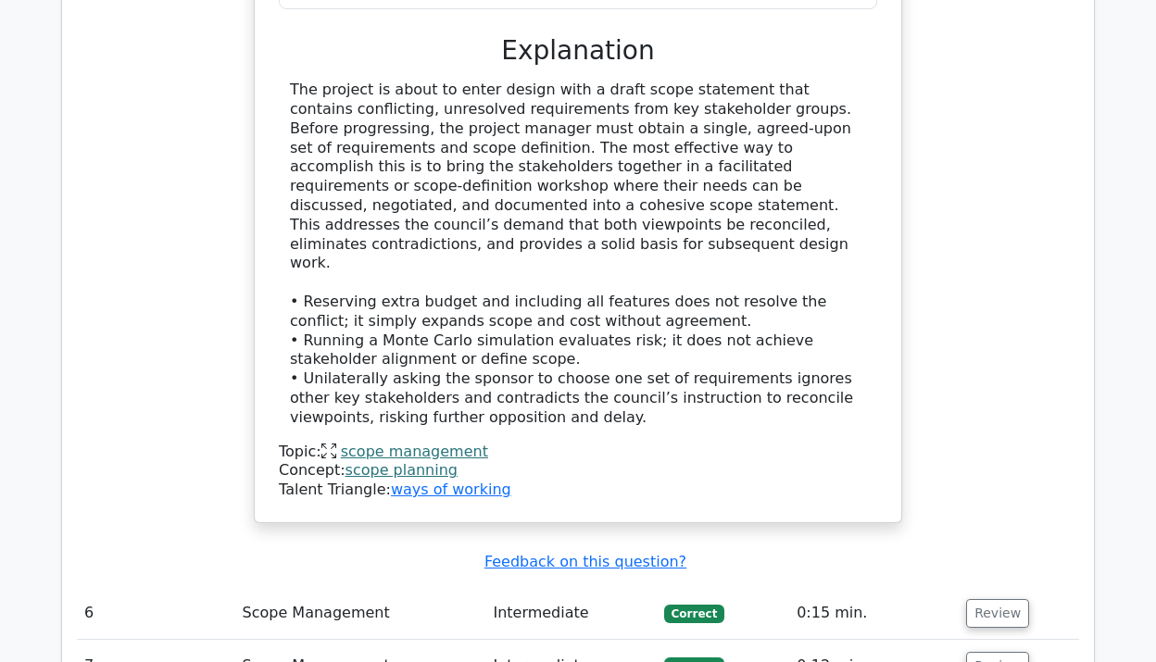
scroll to position [3272, 0]
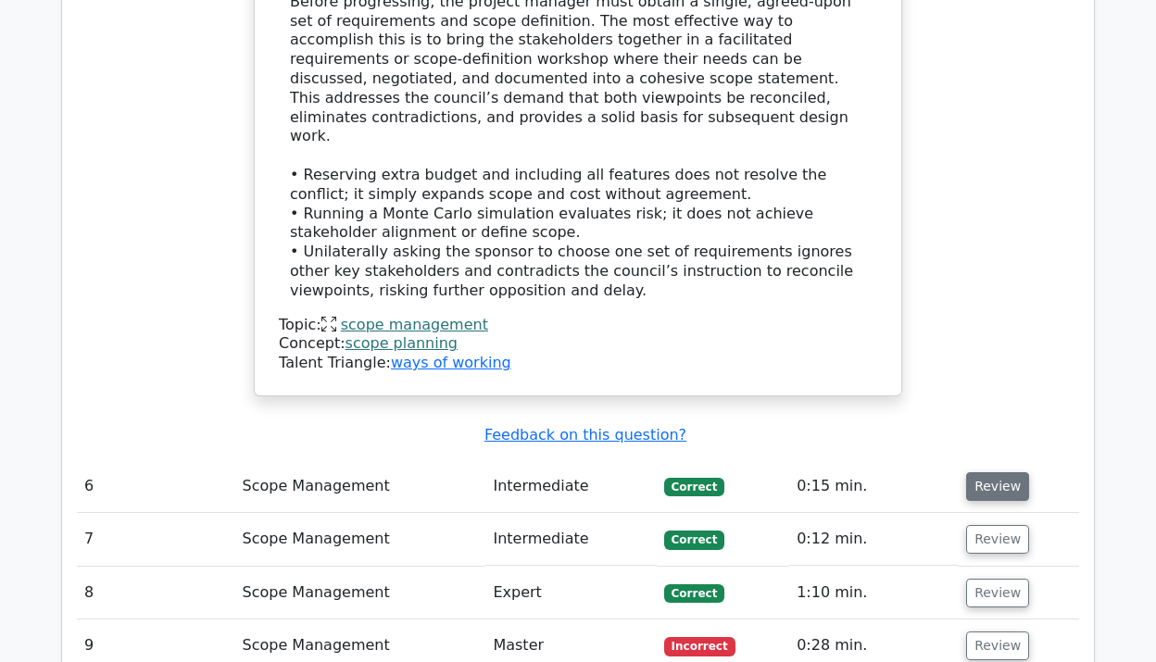
click at [990, 473] on button "Review" at bounding box center [997, 487] width 63 height 29
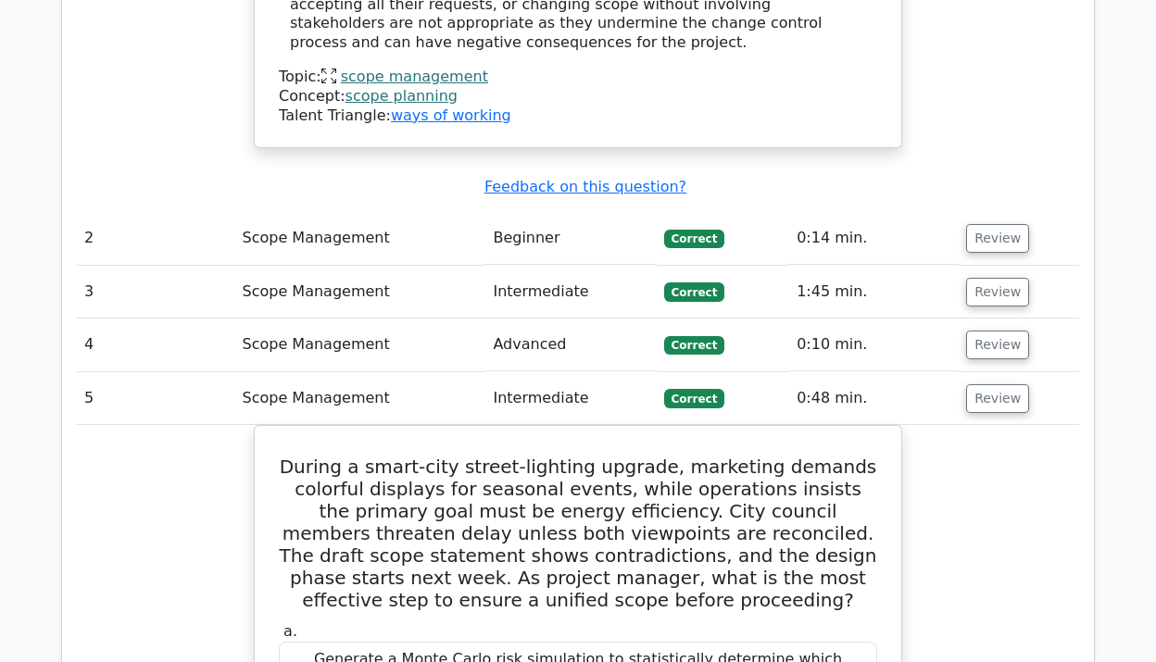
scroll to position [2205, 0]
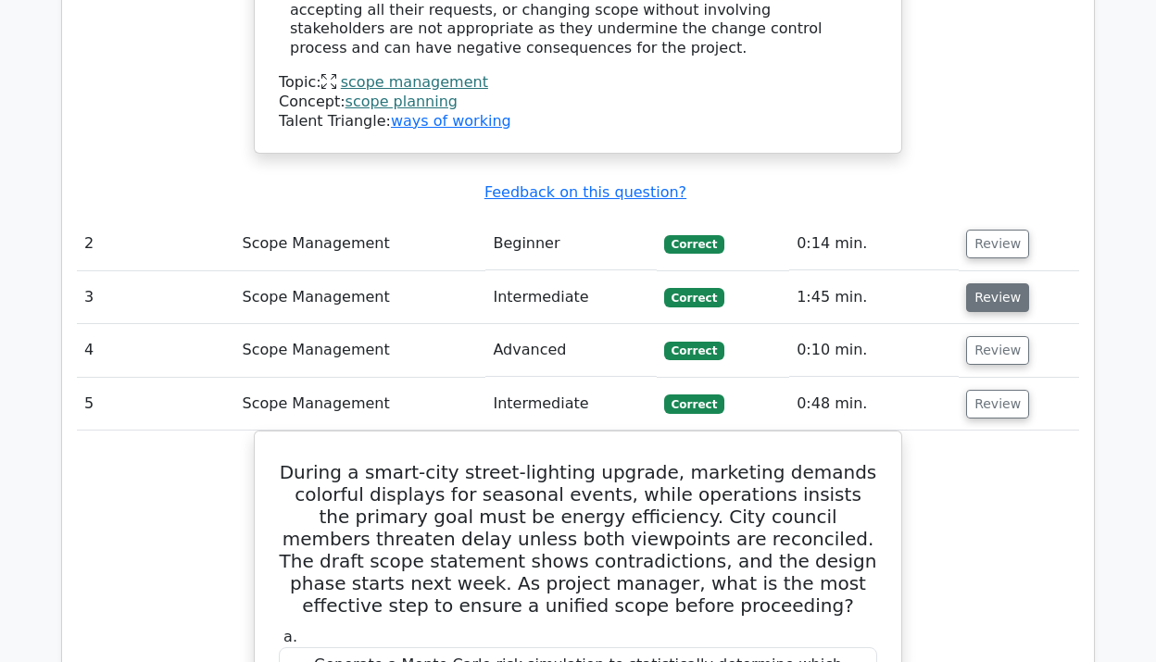
click at [988, 284] on button "Review" at bounding box center [997, 298] width 63 height 29
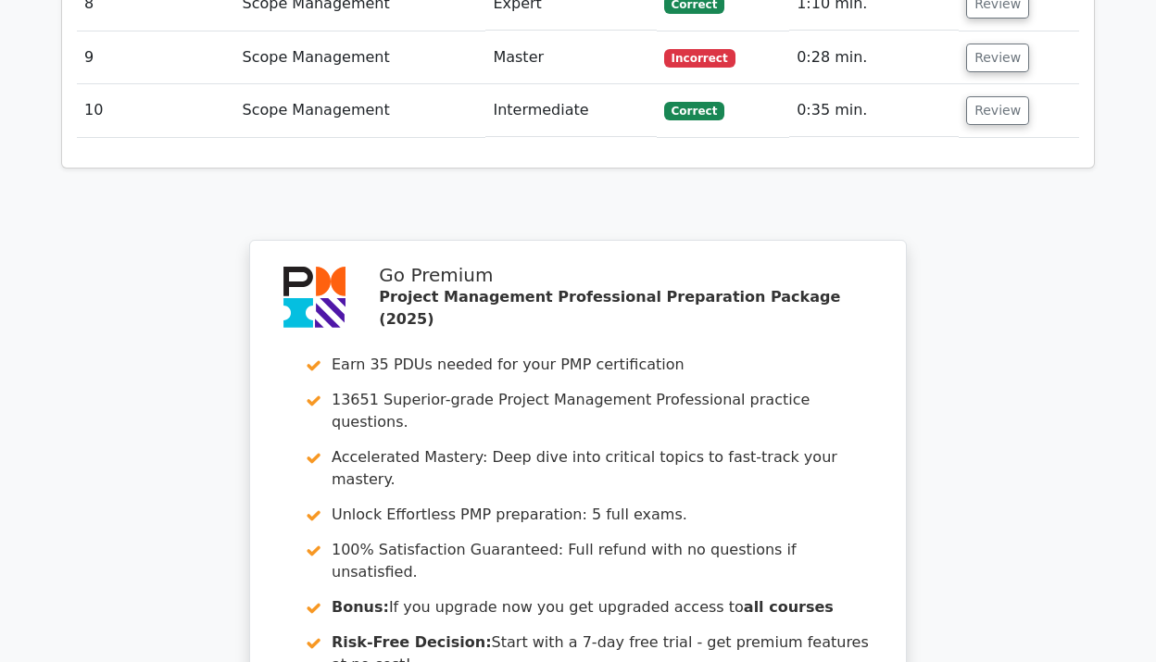
scroll to position [5552, 0]
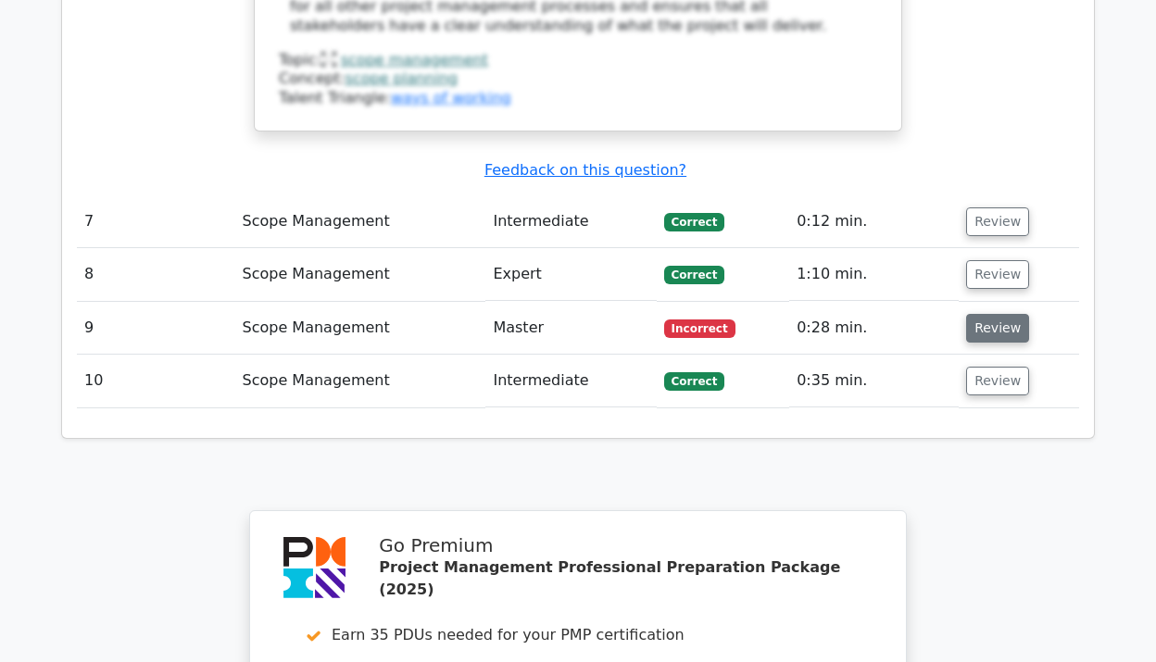
click at [982, 314] on button "Review" at bounding box center [997, 328] width 63 height 29
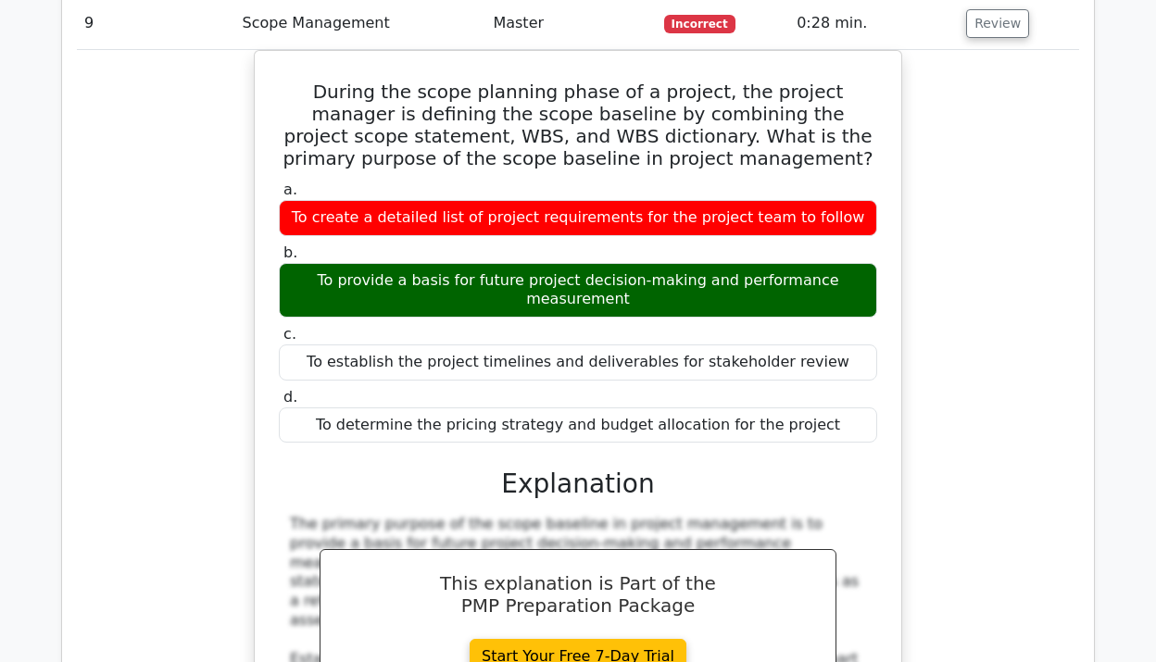
scroll to position [5890, 0]
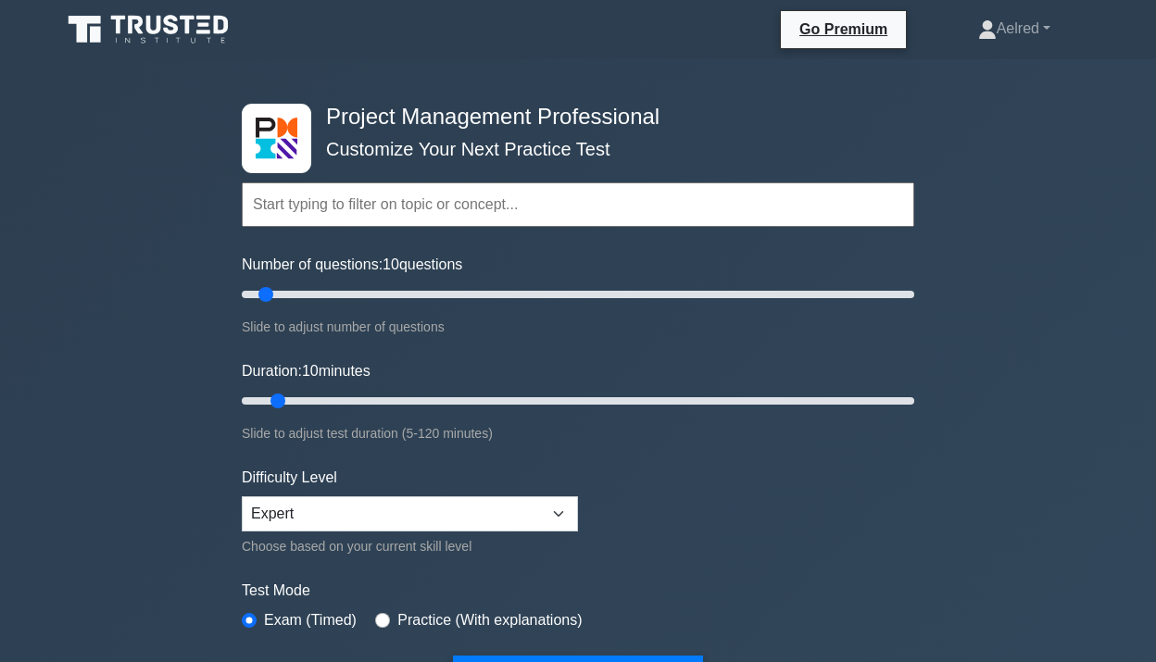
click at [384, 214] on input "text" at bounding box center [578, 205] width 673 height 44
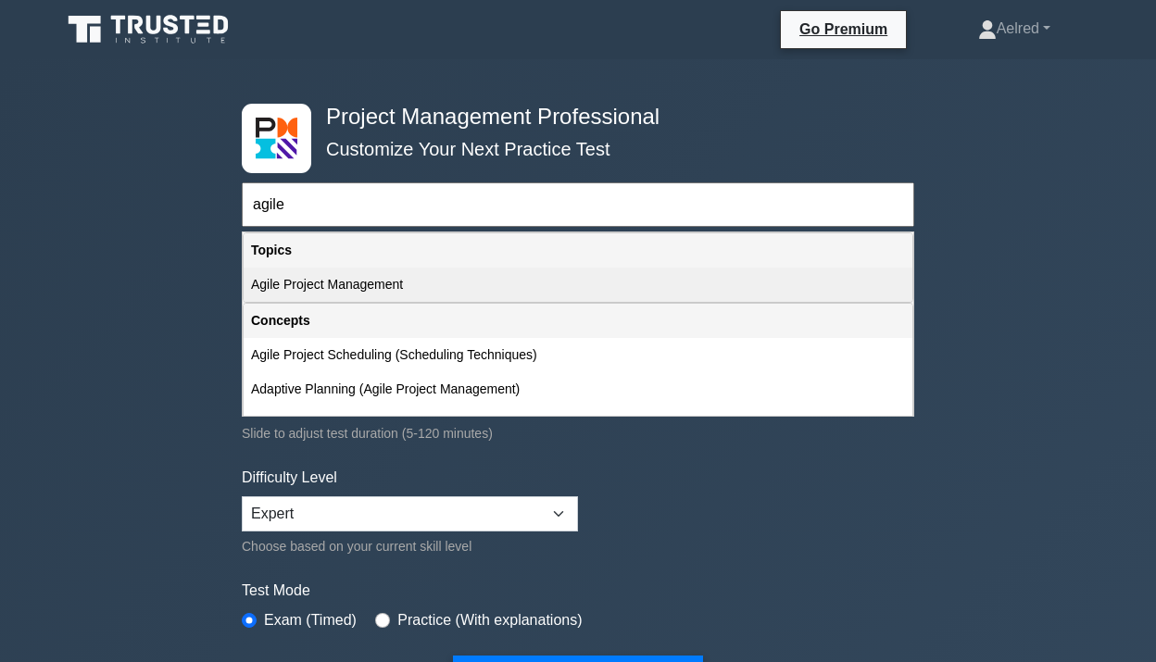
click at [436, 291] on div "Agile Project Management" at bounding box center [578, 285] width 669 height 34
type input "Agile Project Management"
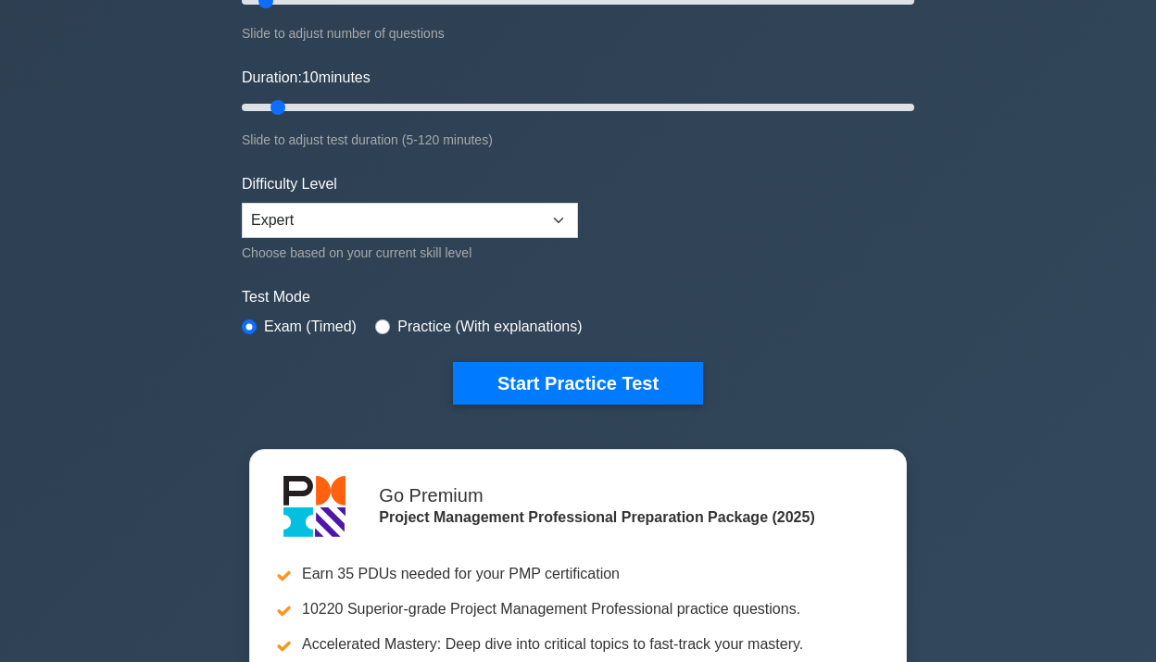
scroll to position [297, 0]
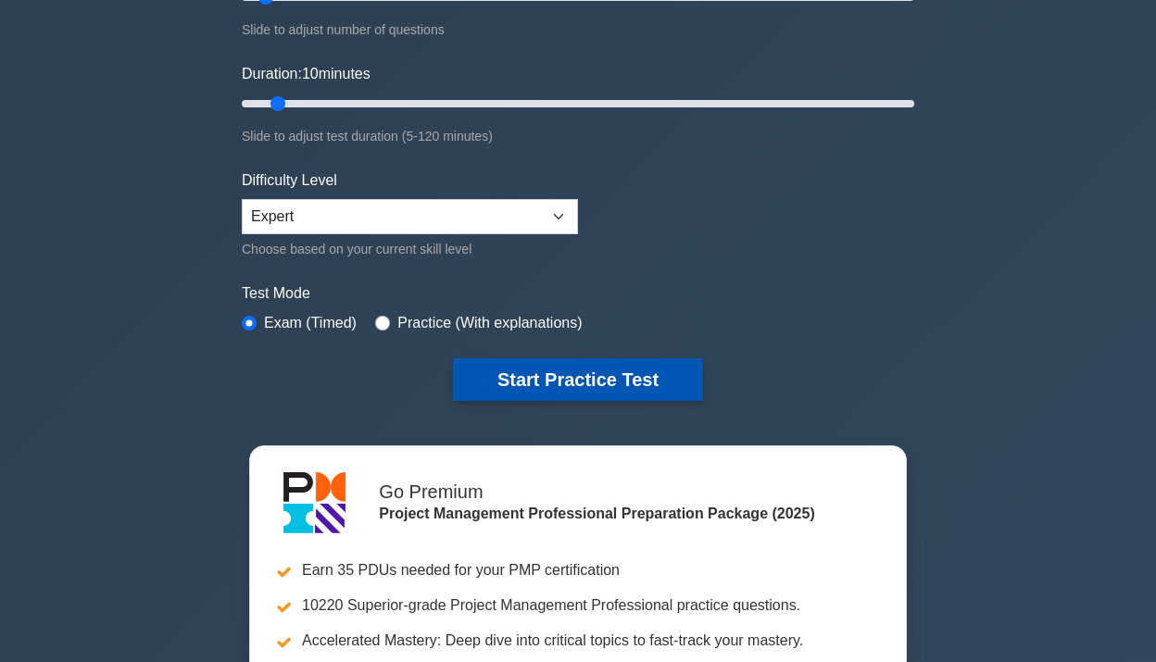
click at [584, 372] on button "Start Practice Test" at bounding box center [578, 380] width 250 height 43
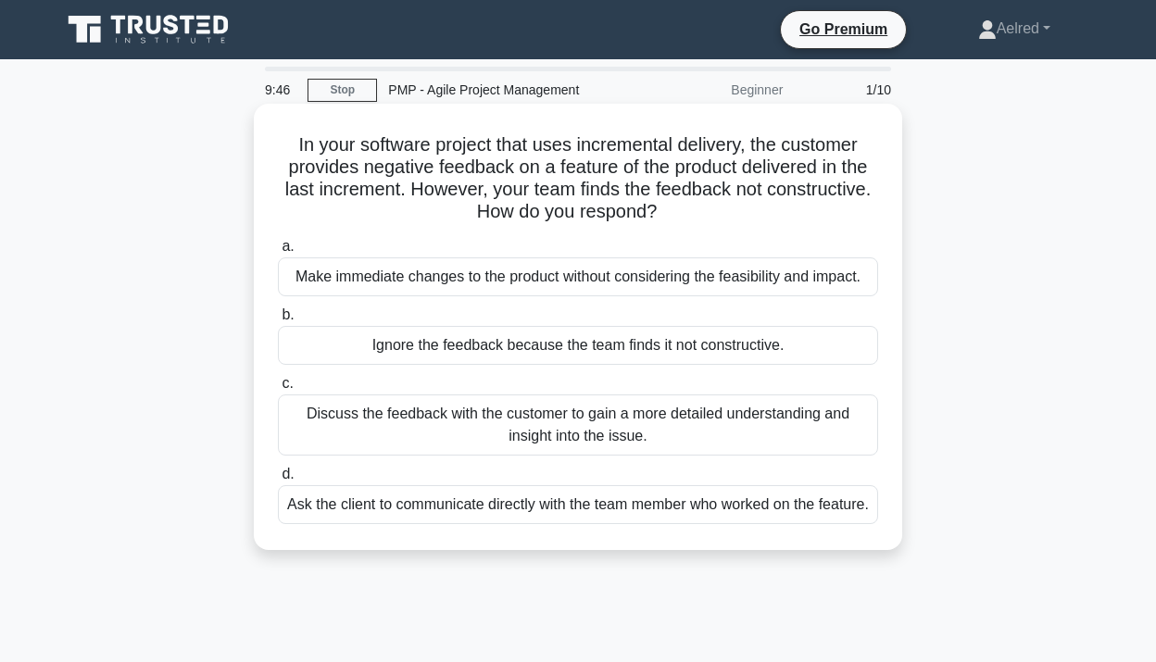
click at [727, 423] on div "Discuss the feedback with the customer to gain a more detailed understanding an…" at bounding box center [578, 425] width 600 height 61
click at [278, 390] on input "c. Discuss the feedback with the customer to gain a more detailed understanding…" at bounding box center [278, 384] width 0 height 12
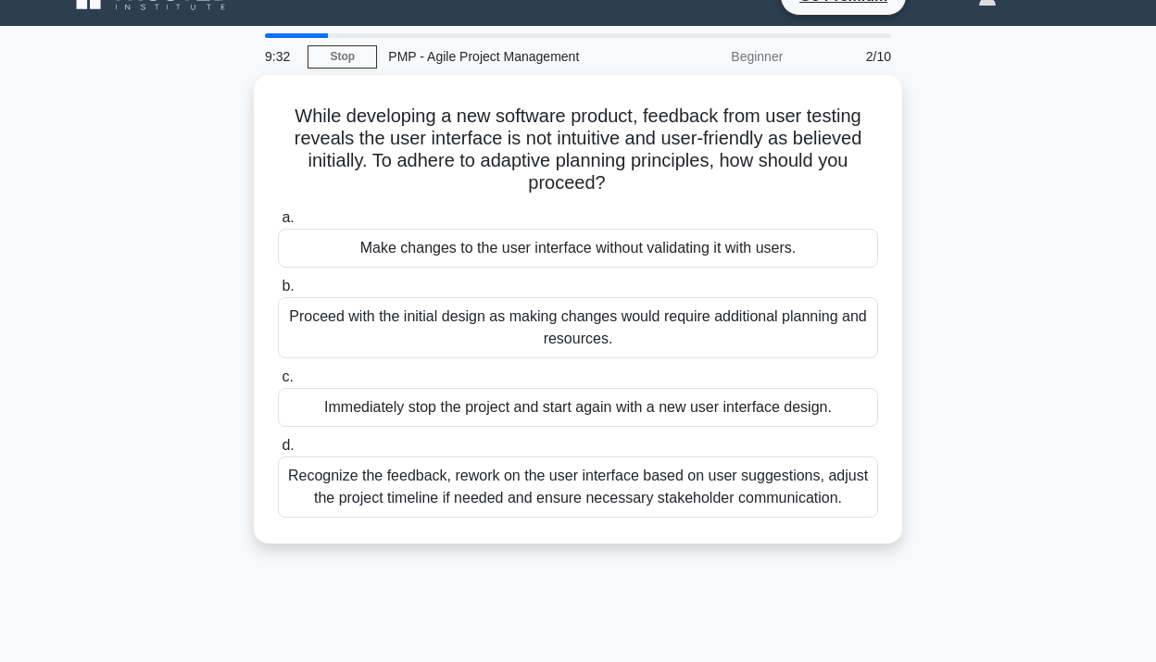
scroll to position [46, 0]
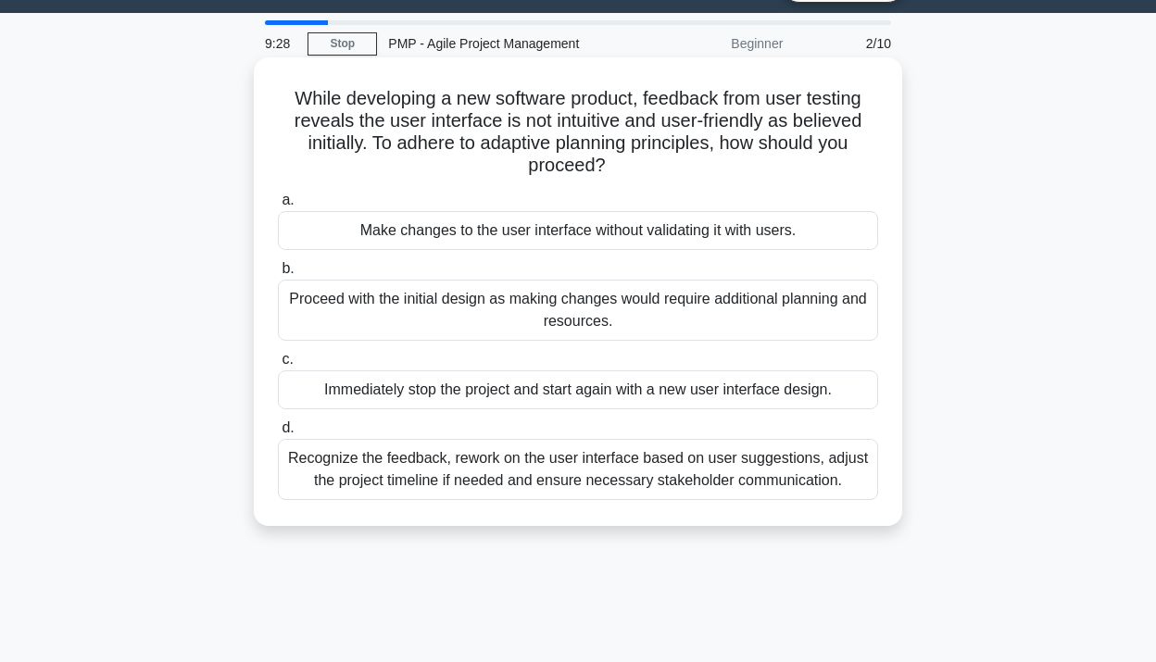
click at [675, 479] on div "Recognize the feedback, rework on the user interface based on user suggestions,…" at bounding box center [578, 469] width 600 height 61
click at [278, 435] on input "d. Recognize the feedback, rework on the user interface based on user suggestio…" at bounding box center [278, 429] width 0 height 12
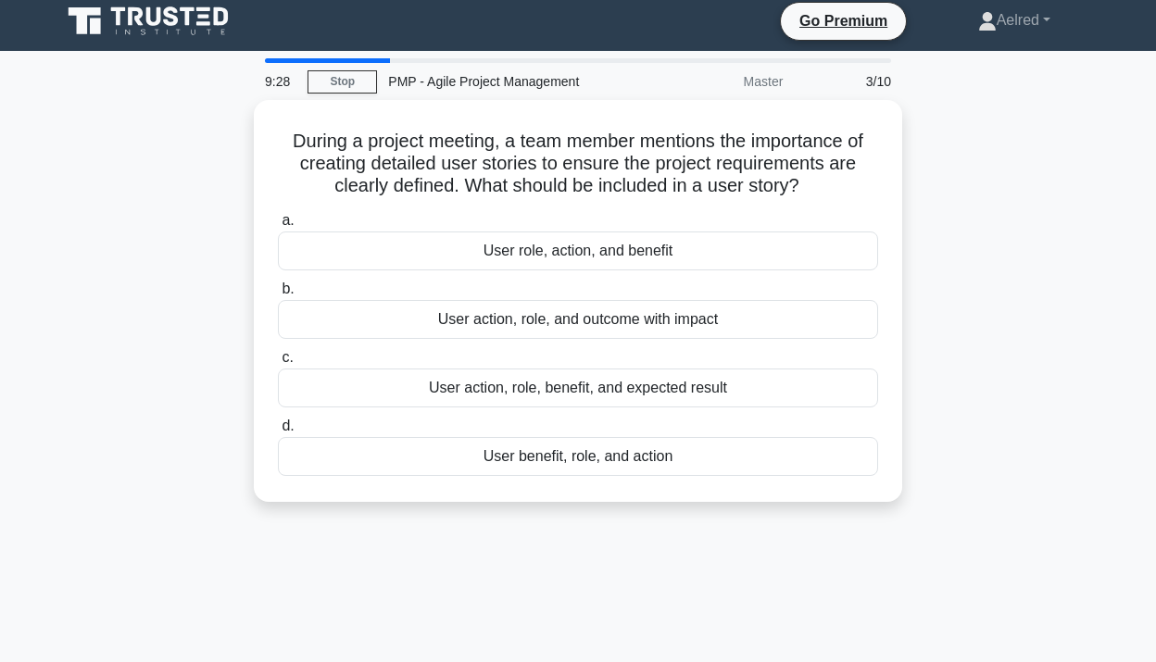
scroll to position [0, 0]
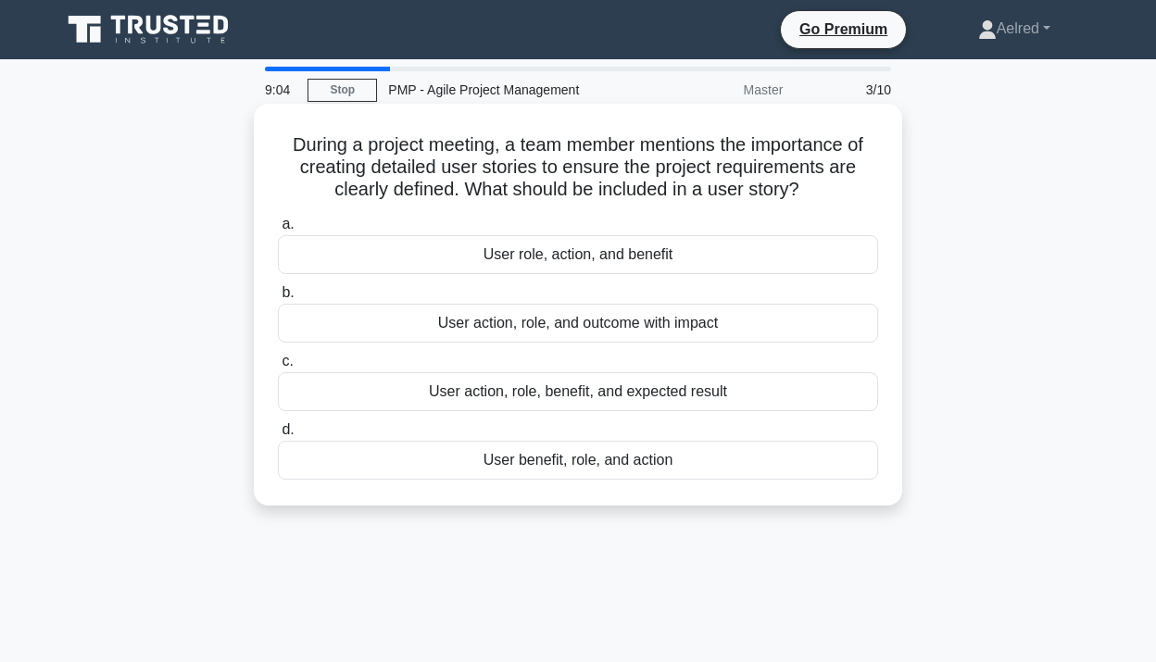
click at [709, 398] on div "User action, role, benefit, and expected result" at bounding box center [578, 391] width 600 height 39
click at [278, 368] on input "c. User action, role, benefit, and expected result" at bounding box center [278, 362] width 0 height 12
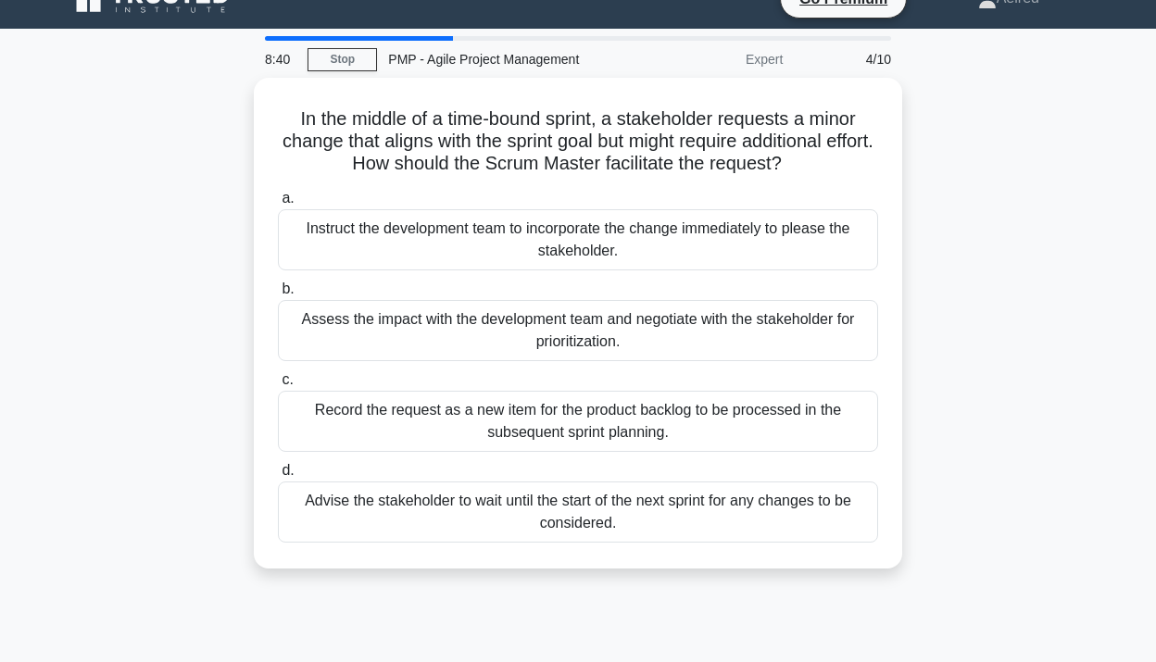
scroll to position [35, 0]
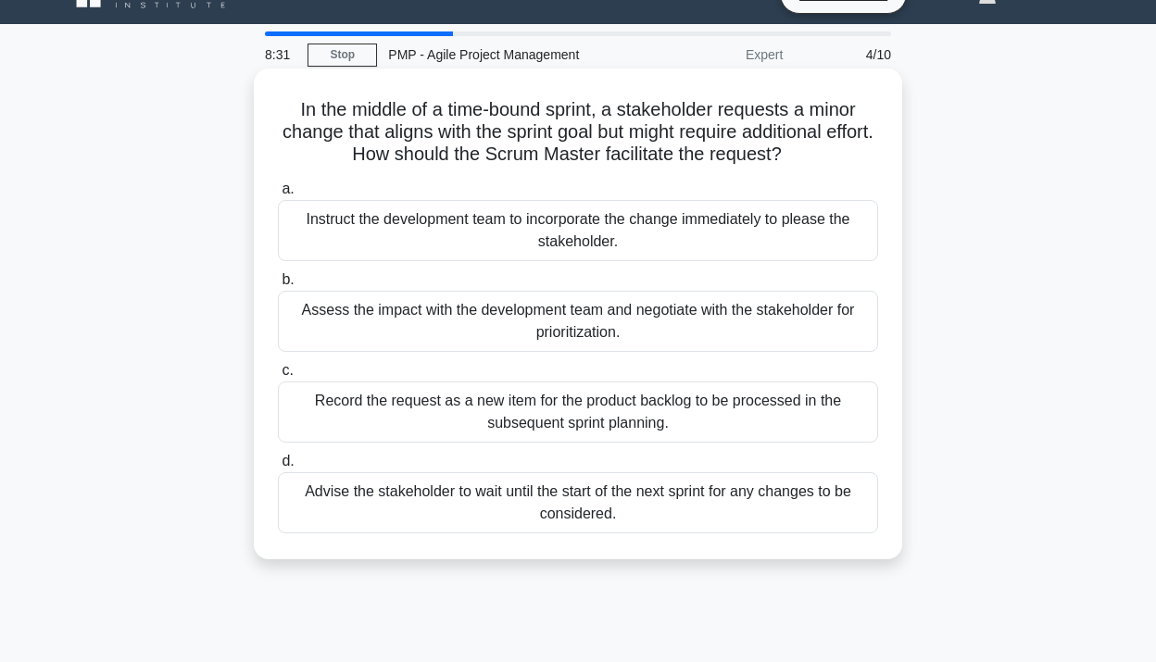
click at [695, 503] on div "Advise the stakeholder to wait until the start of the next sprint for any chang…" at bounding box center [578, 503] width 600 height 61
click at [278, 468] on input "d. Advise the stakeholder to wait until the start of the next sprint for any ch…" at bounding box center [278, 462] width 0 height 12
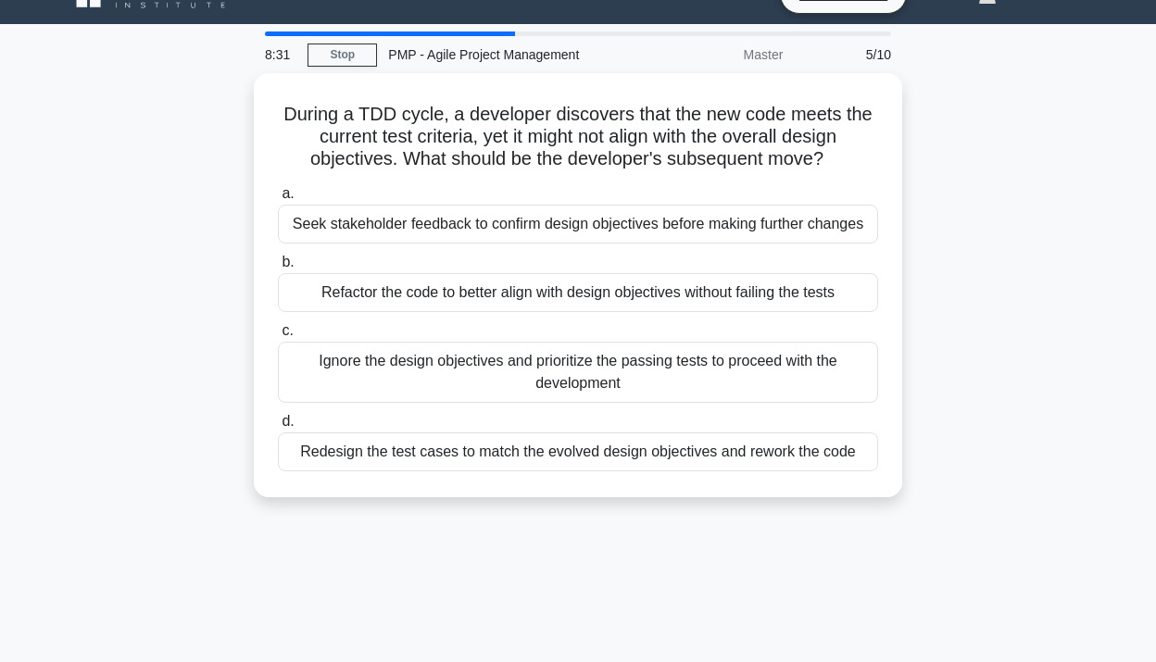
scroll to position [0, 0]
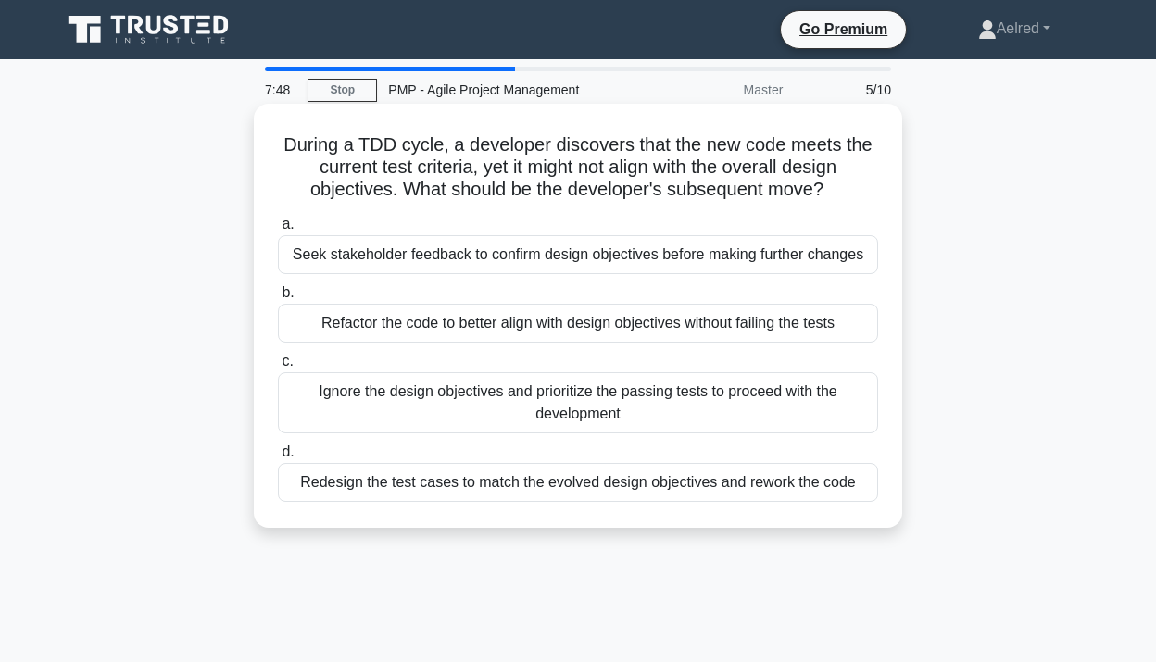
click at [791, 251] on div "Seek stakeholder feedback to confirm design objectives before making further ch…" at bounding box center [578, 254] width 600 height 39
click at [278, 231] on input "a. Seek stakeholder feedback to confirm design objectives before making further…" at bounding box center [278, 225] width 0 height 12
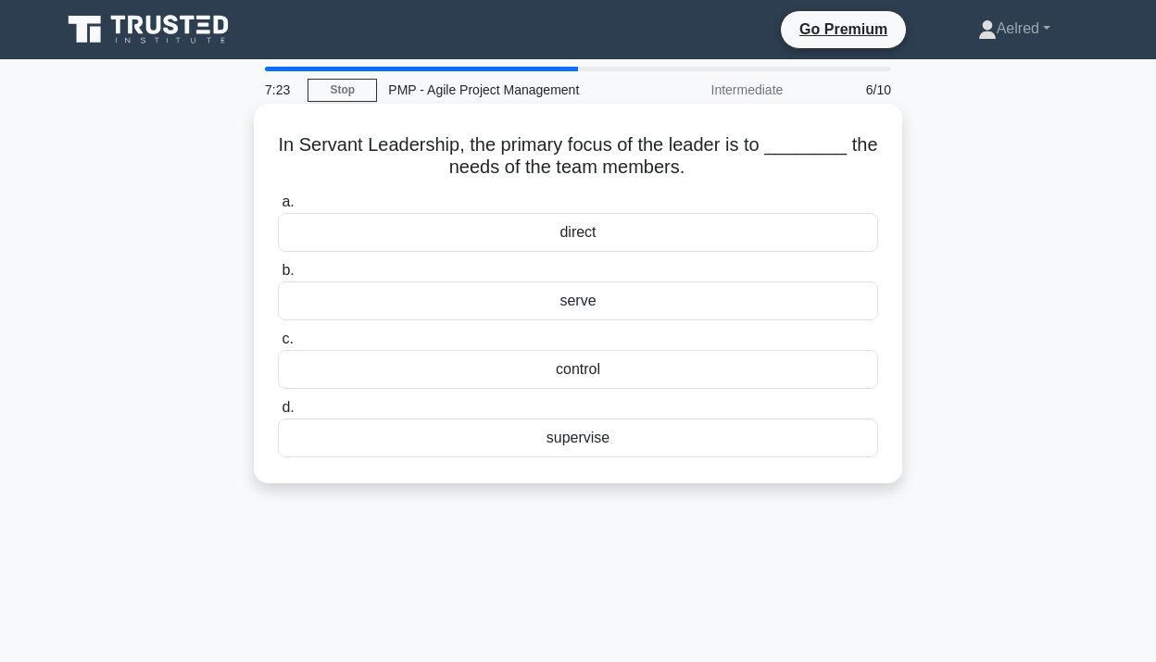
click at [625, 300] on div "serve" at bounding box center [578, 301] width 600 height 39
click at [278, 277] on input "b. serve" at bounding box center [278, 271] width 0 height 12
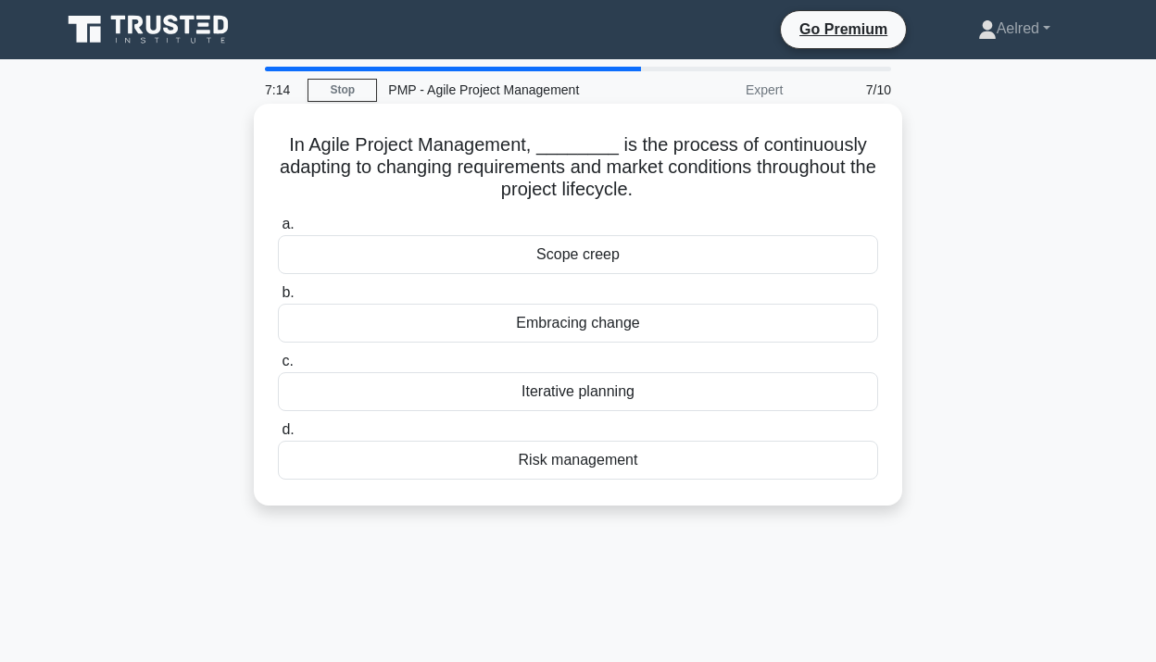
click at [701, 397] on div "Iterative planning" at bounding box center [578, 391] width 600 height 39
click at [278, 368] on input "c. Iterative planning" at bounding box center [278, 362] width 0 height 12
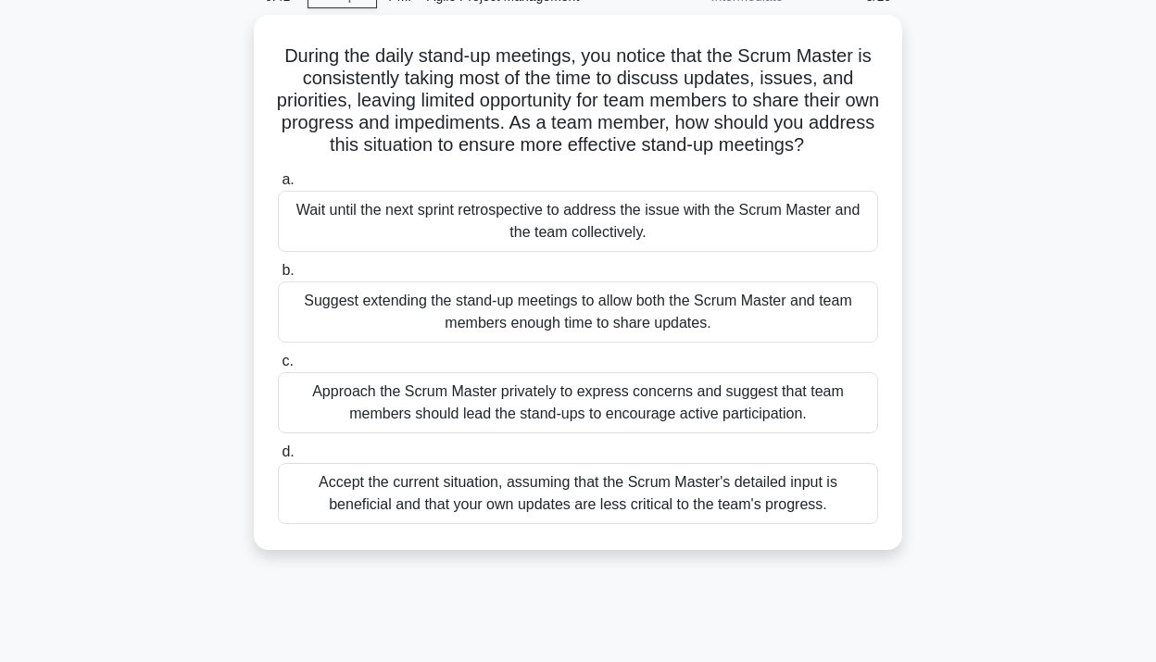
scroll to position [44, 0]
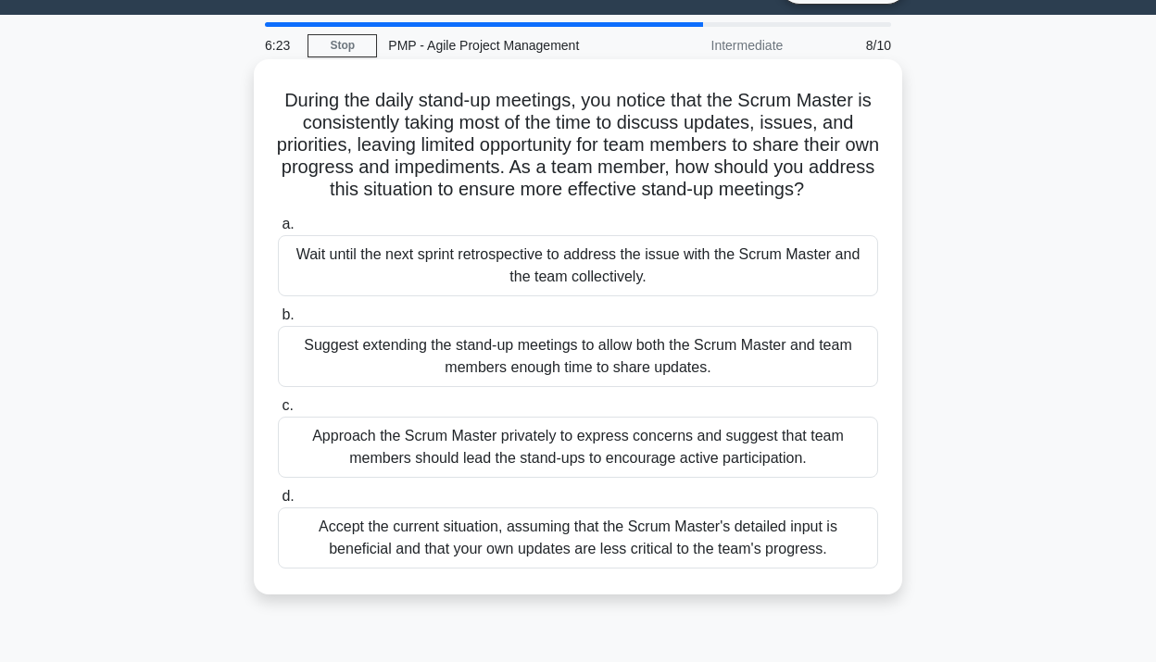
click at [830, 271] on div "Wait until the next sprint retrospective to address the issue with the Scrum Ma…" at bounding box center [578, 265] width 600 height 61
click at [278, 231] on input "a. Wait until the next sprint retrospective to address the issue with the Scrum…" at bounding box center [278, 225] width 0 height 12
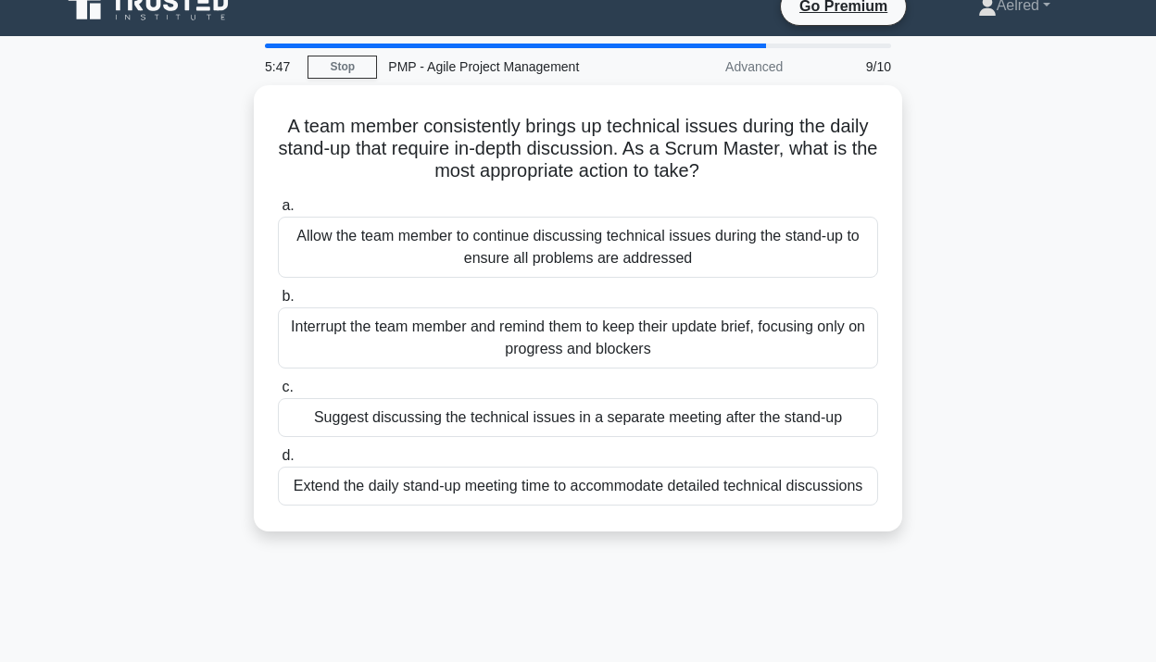
scroll to position [36, 0]
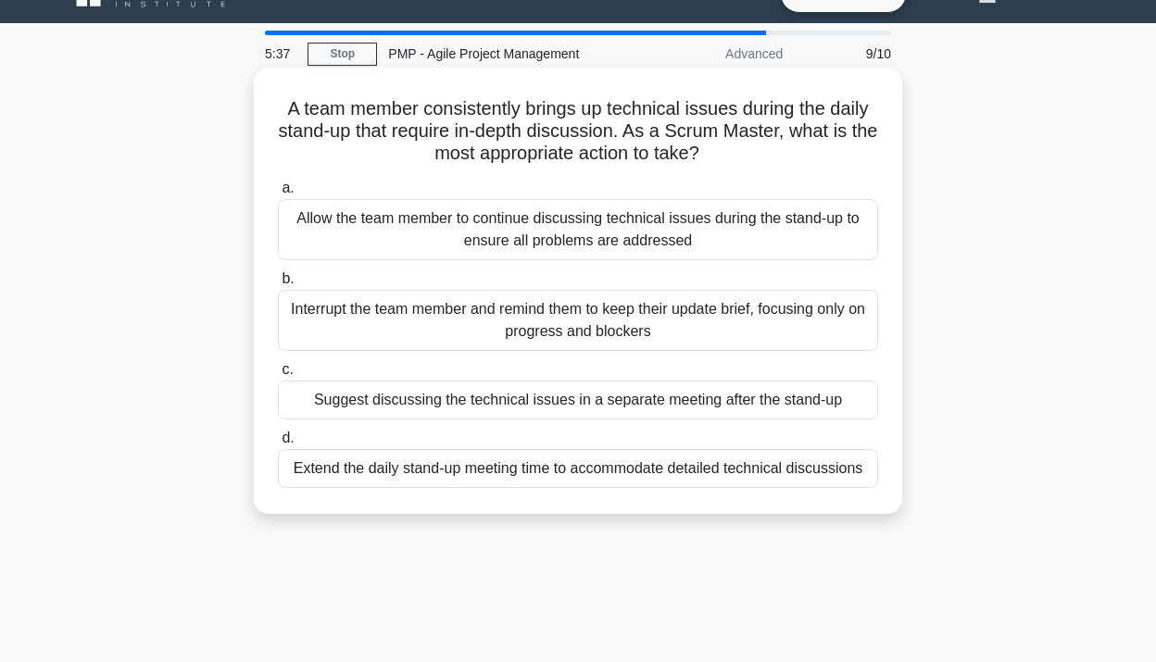
click at [731, 408] on div "Suggest discussing the technical issues in a separate meeting after the stand-up" at bounding box center [578, 400] width 600 height 39
click at [278, 376] on input "c. Suggest discussing the technical issues in a separate meeting after the stan…" at bounding box center [278, 370] width 0 height 12
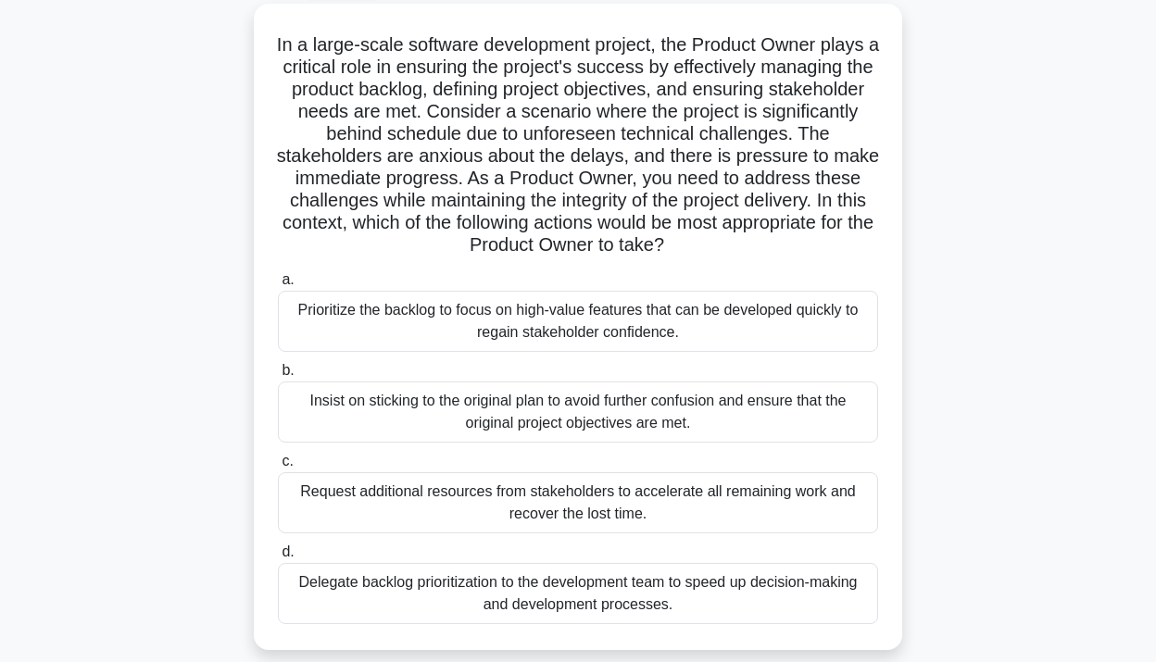
scroll to position [101, 0]
click at [673, 594] on div "Delegate backlog prioritization to the development team to speed up decision-ma…" at bounding box center [578, 592] width 600 height 61
click at [278, 558] on input "d. Delegate backlog prioritization to the development team to speed up decision…" at bounding box center [278, 552] width 0 height 12
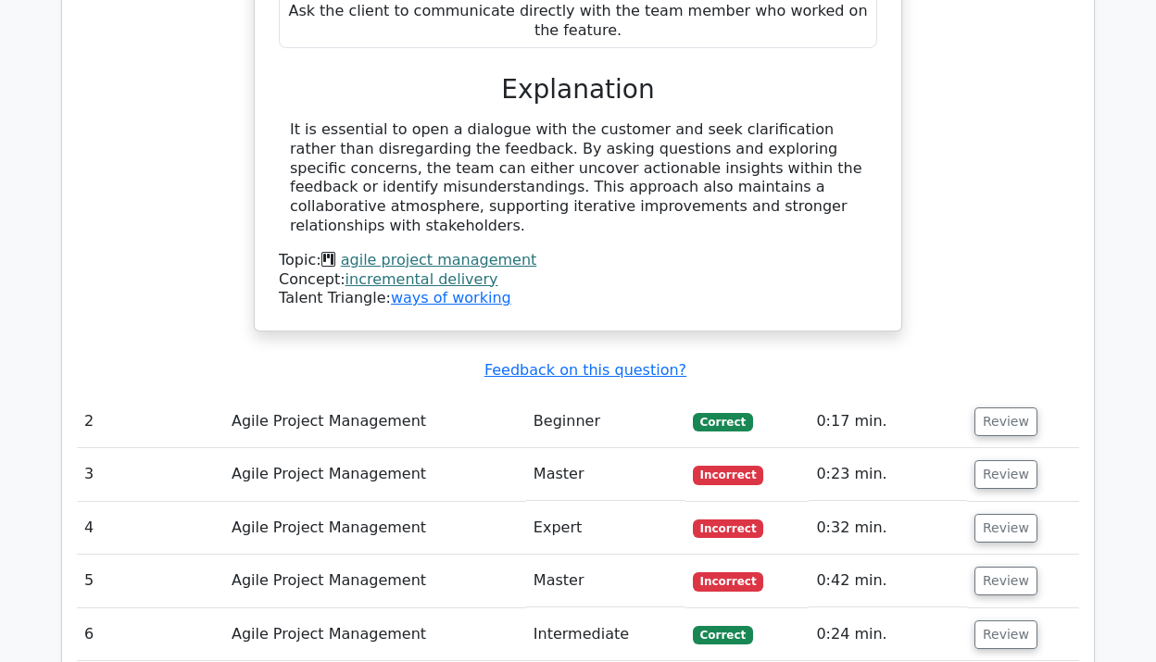
scroll to position [2001, 0]
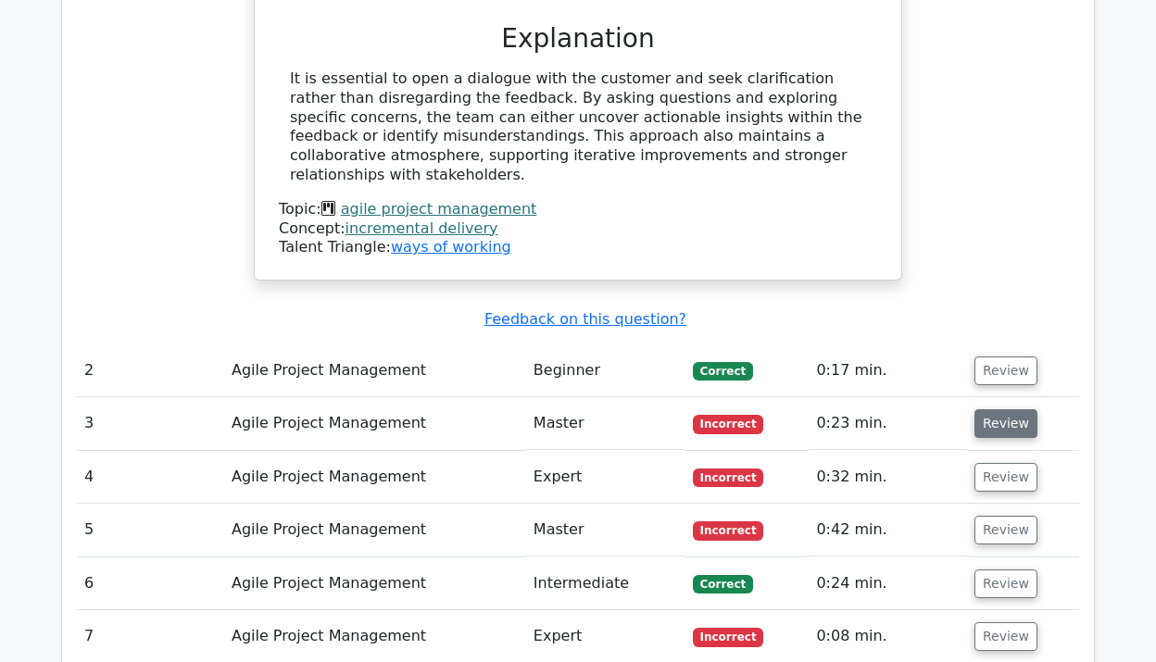
click at [998, 410] on button "Review" at bounding box center [1006, 424] width 63 height 29
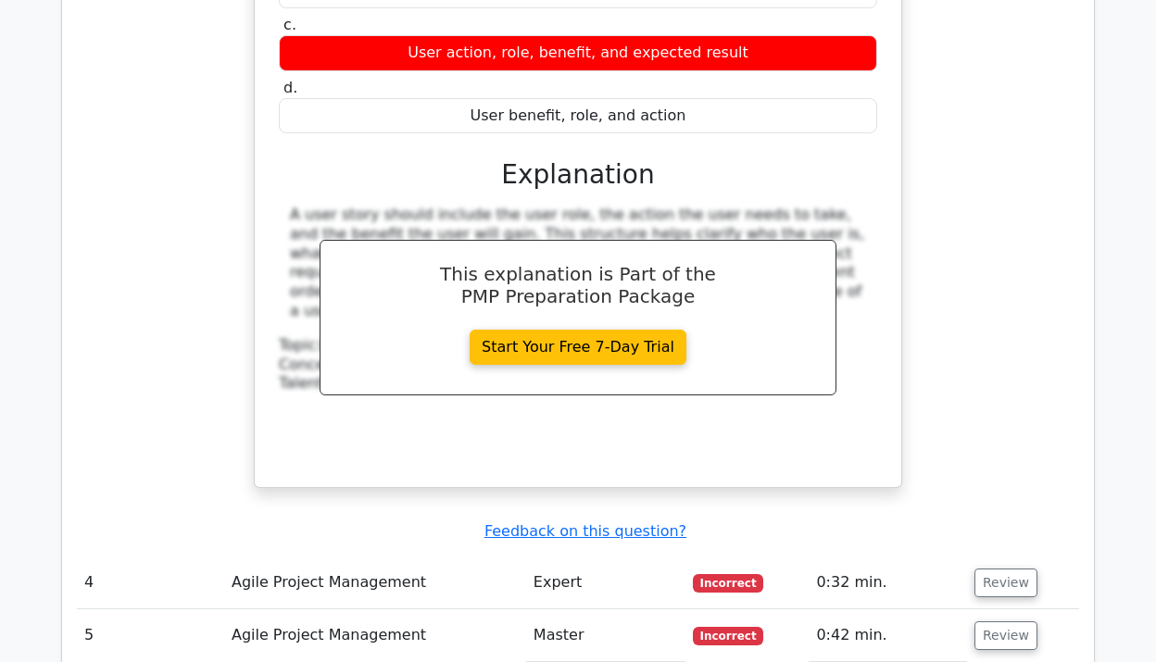
scroll to position [2736, 0]
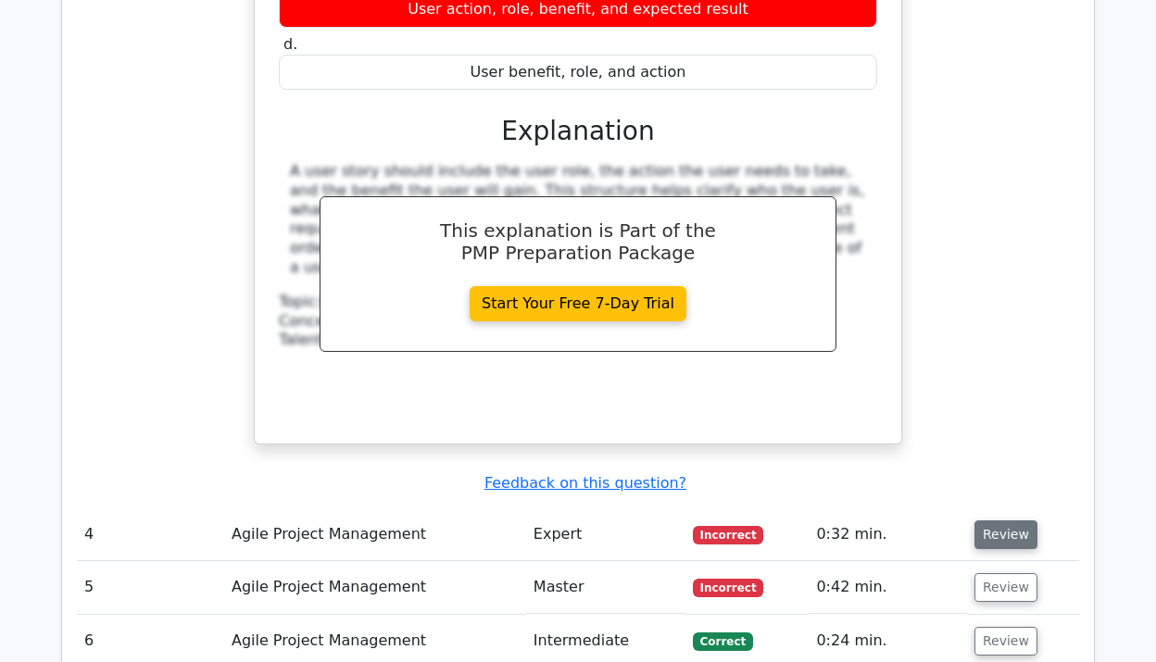
click at [1001, 521] on button "Review" at bounding box center [1006, 535] width 63 height 29
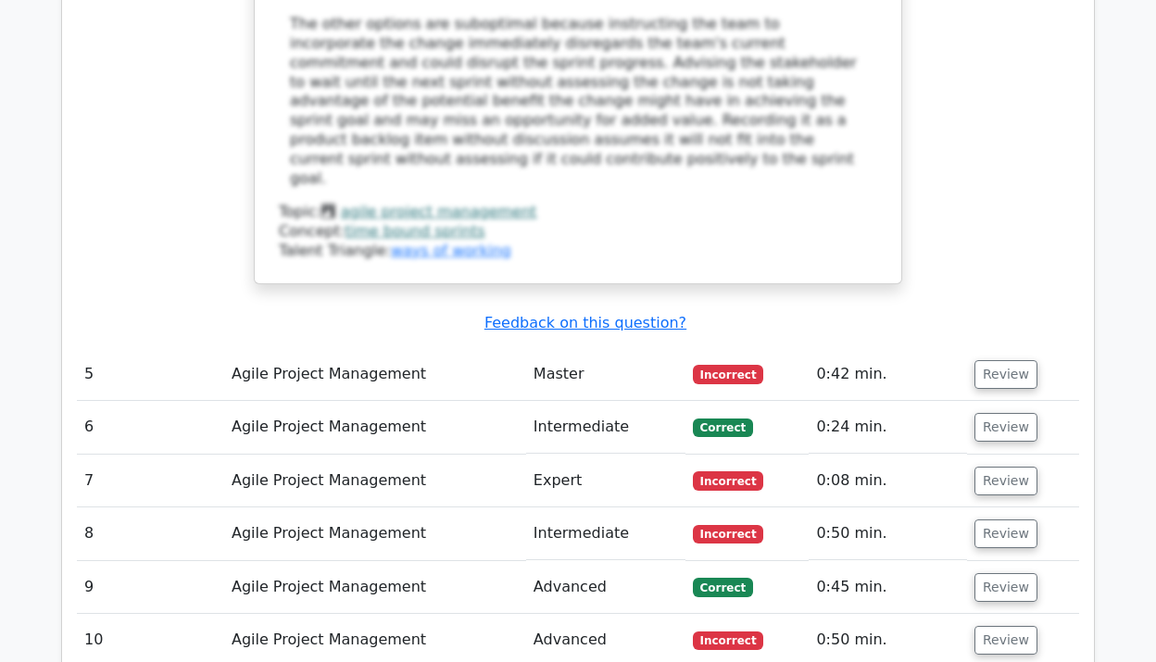
scroll to position [4017, 0]
click at [1017, 360] on button "Review" at bounding box center [1006, 374] width 63 height 29
click at [1012, 360] on button "Review" at bounding box center [1006, 374] width 63 height 29
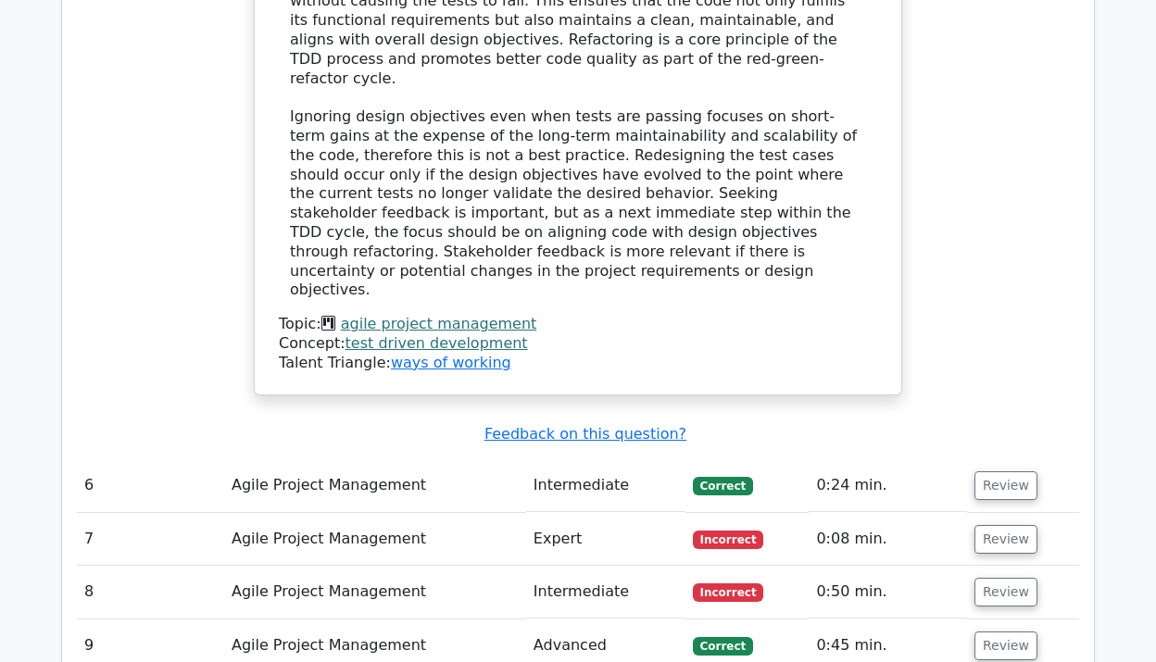
scroll to position [5027, 0]
click at [978, 524] on button "Review" at bounding box center [1006, 538] width 63 height 29
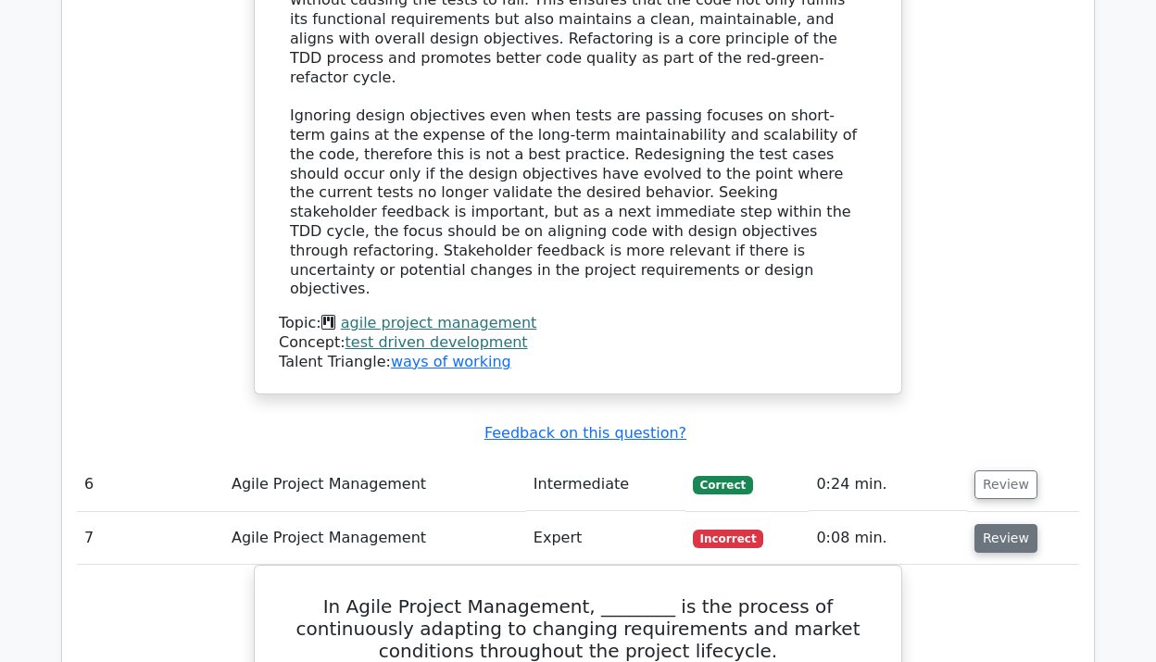
click at [998, 524] on button "Review" at bounding box center [1006, 538] width 63 height 29
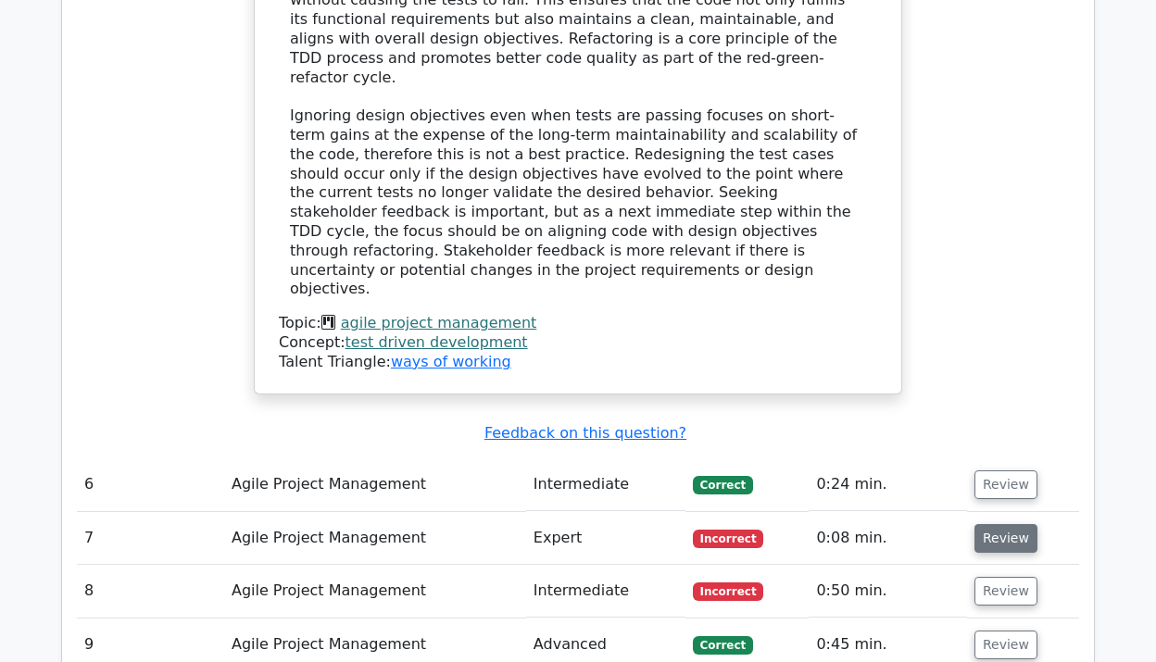
click at [998, 524] on button "Review" at bounding box center [1006, 538] width 63 height 29
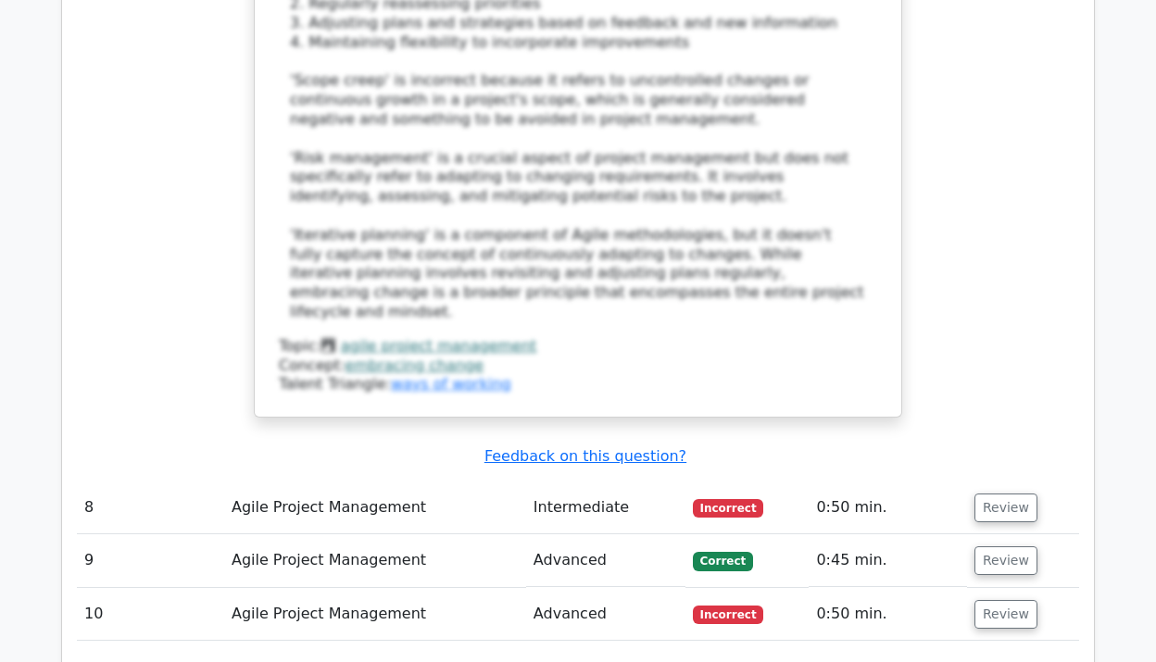
scroll to position [6225, 0]
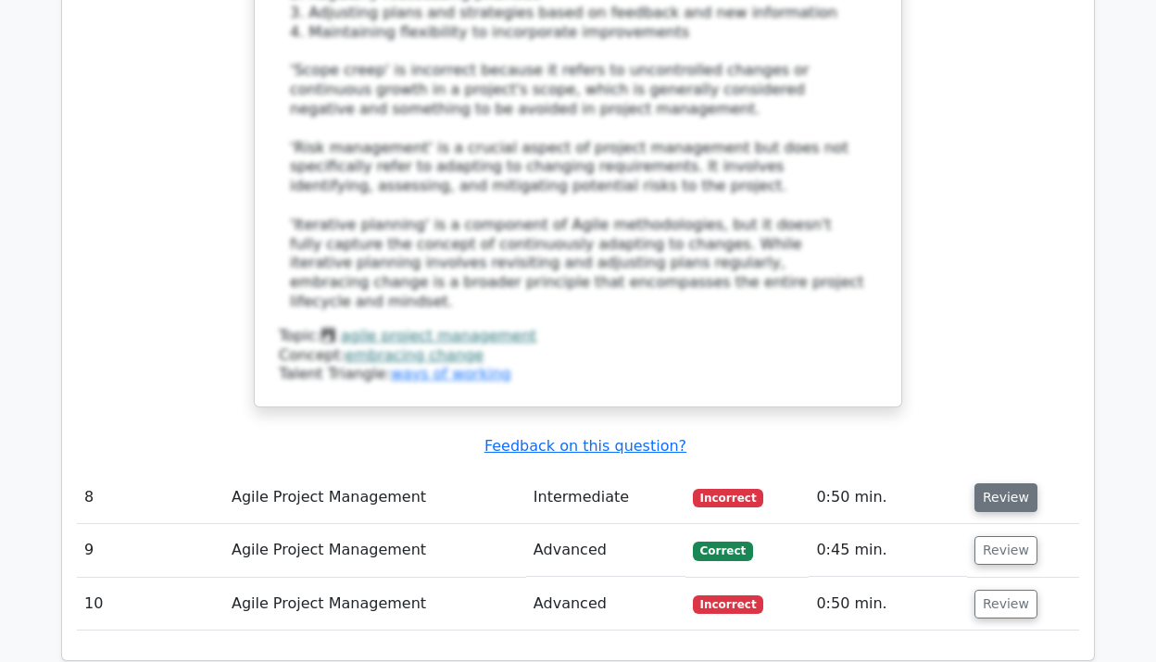
click at [990, 484] on button "Review" at bounding box center [1006, 498] width 63 height 29
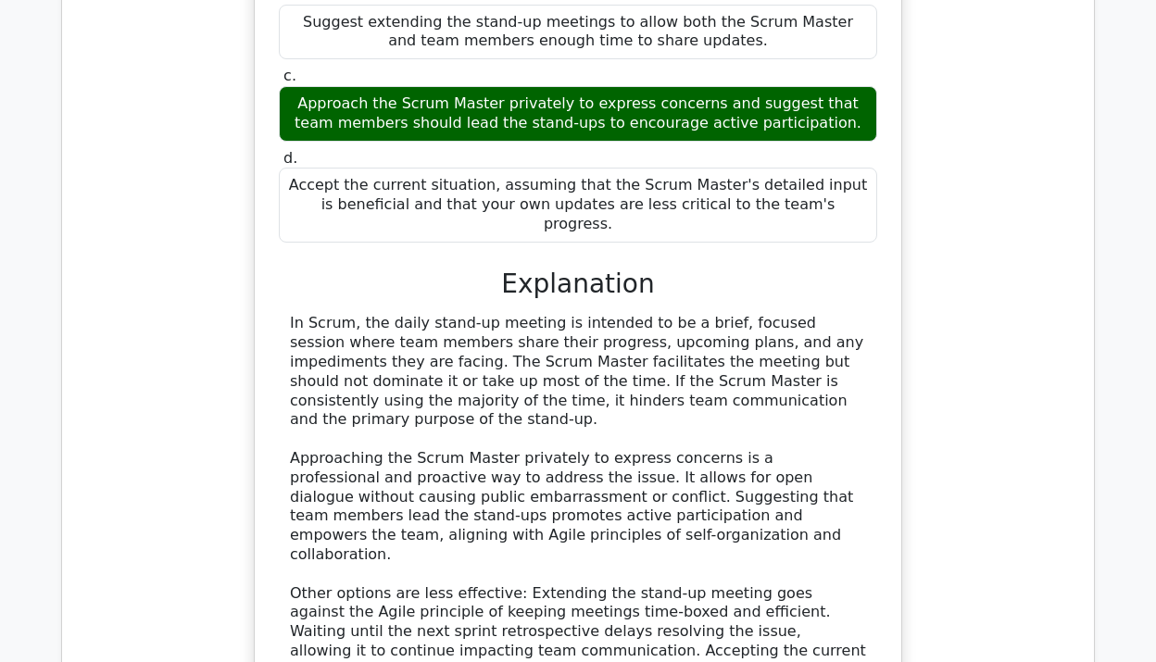
scroll to position [7030, 0]
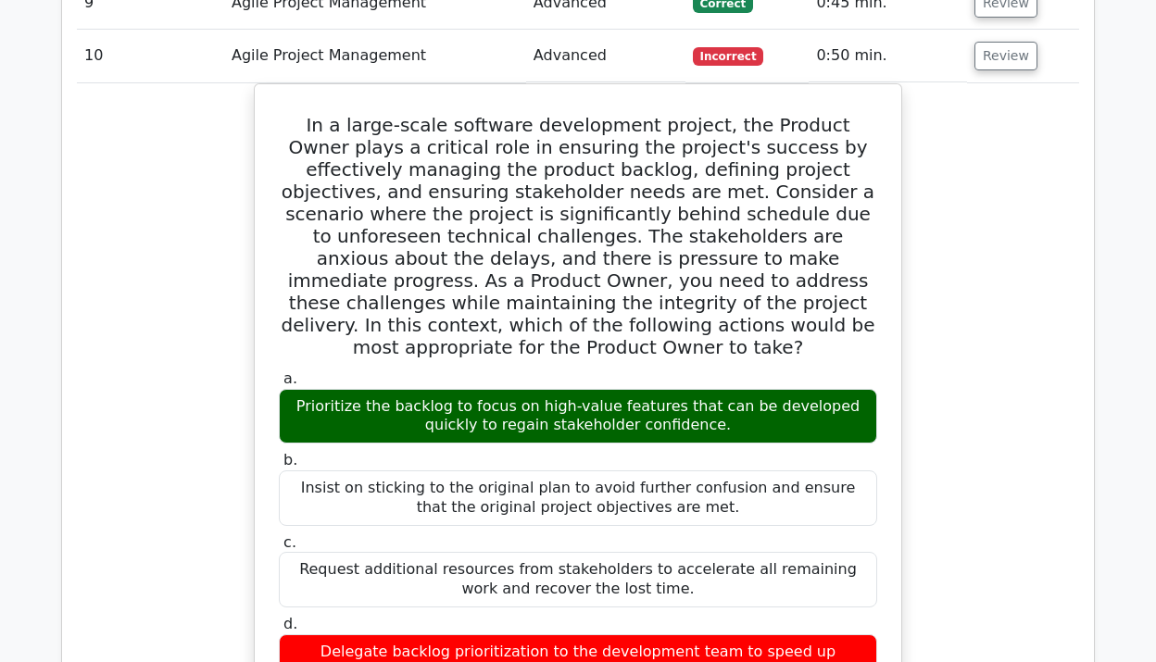
scroll to position [7993, 0]
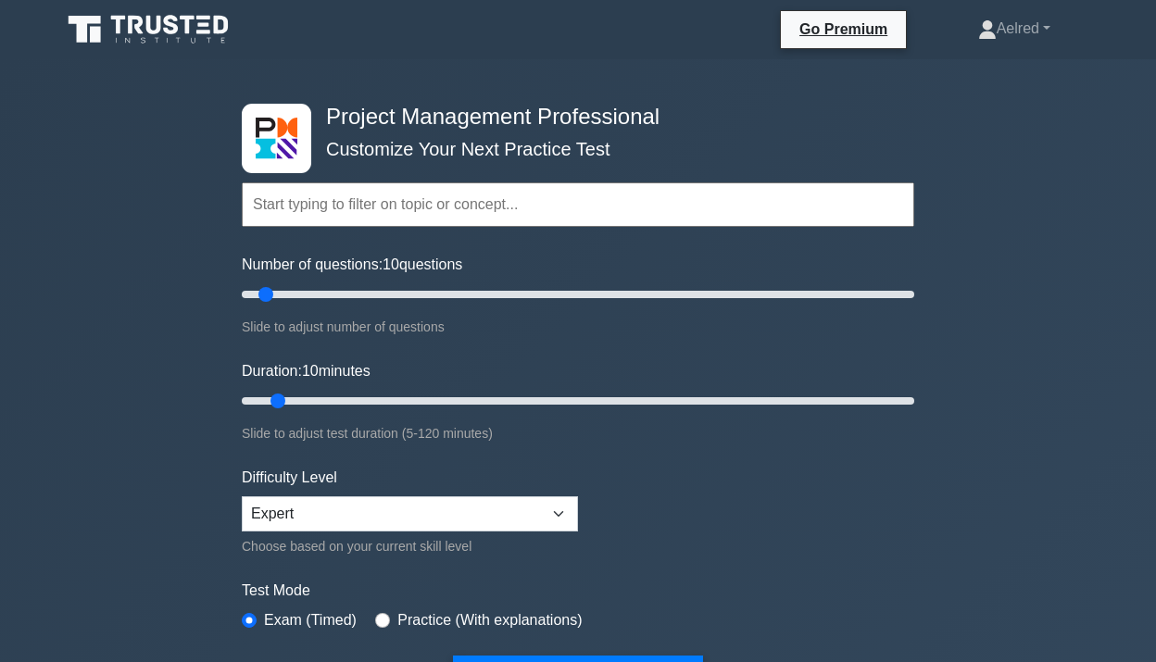
click at [476, 188] on input "text" at bounding box center [578, 205] width 673 height 44
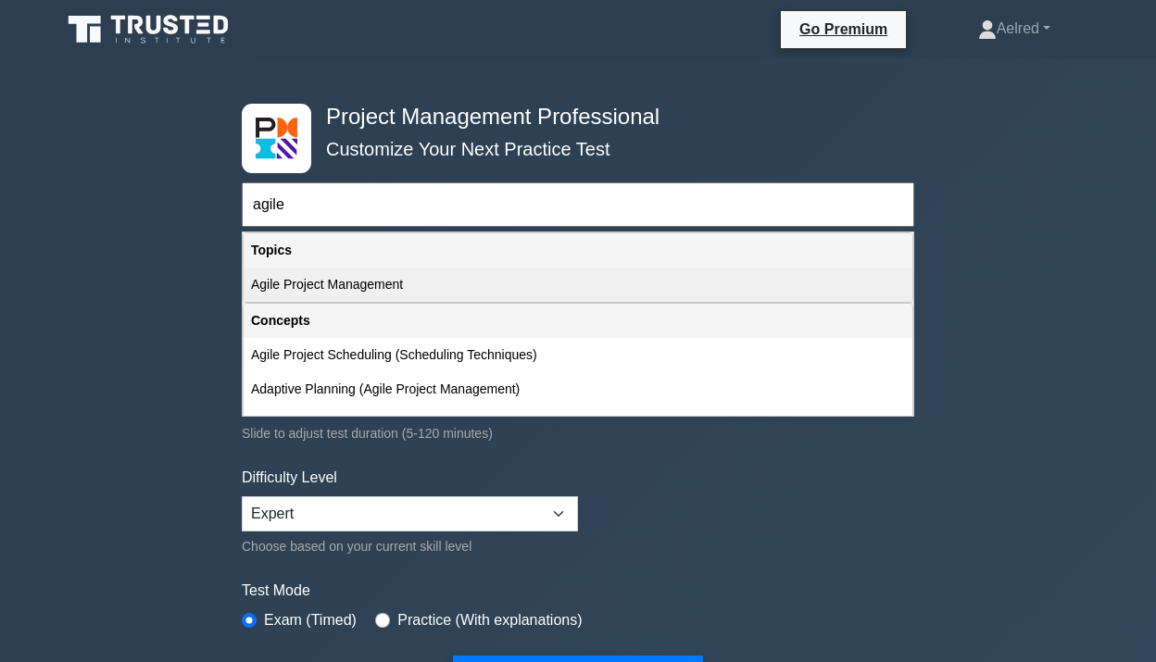
click at [420, 287] on div "Agile Project Management" at bounding box center [578, 285] width 669 height 34
type input "Agile Project Management"
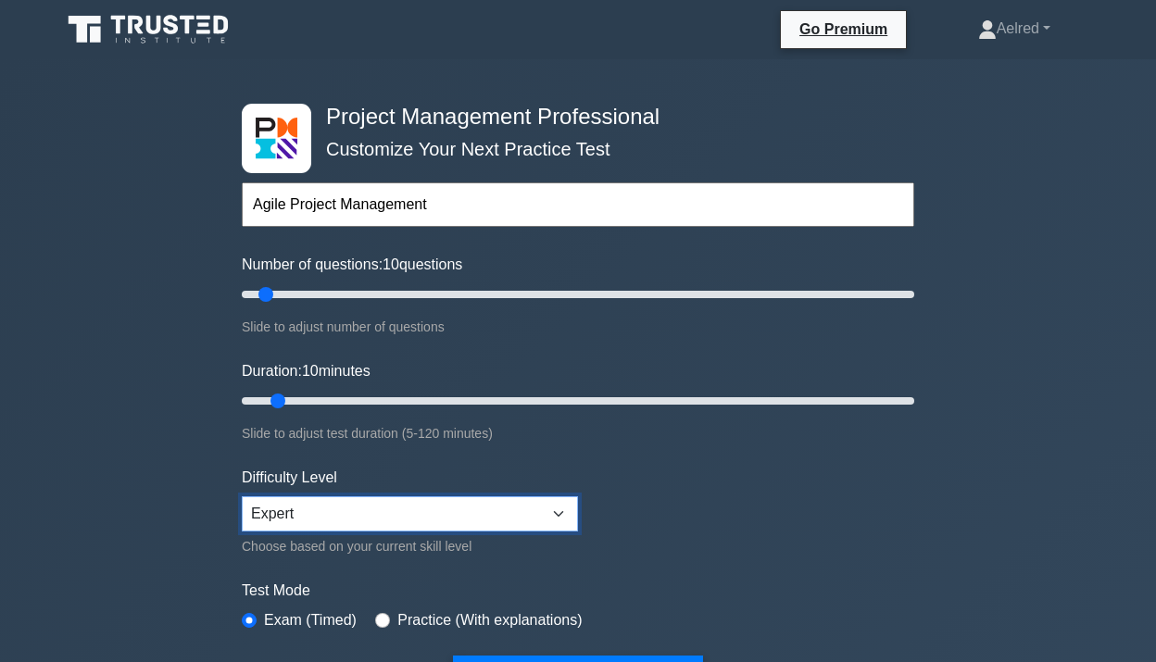
click at [483, 500] on select "Beginner Intermediate Expert" at bounding box center [410, 514] width 336 height 35
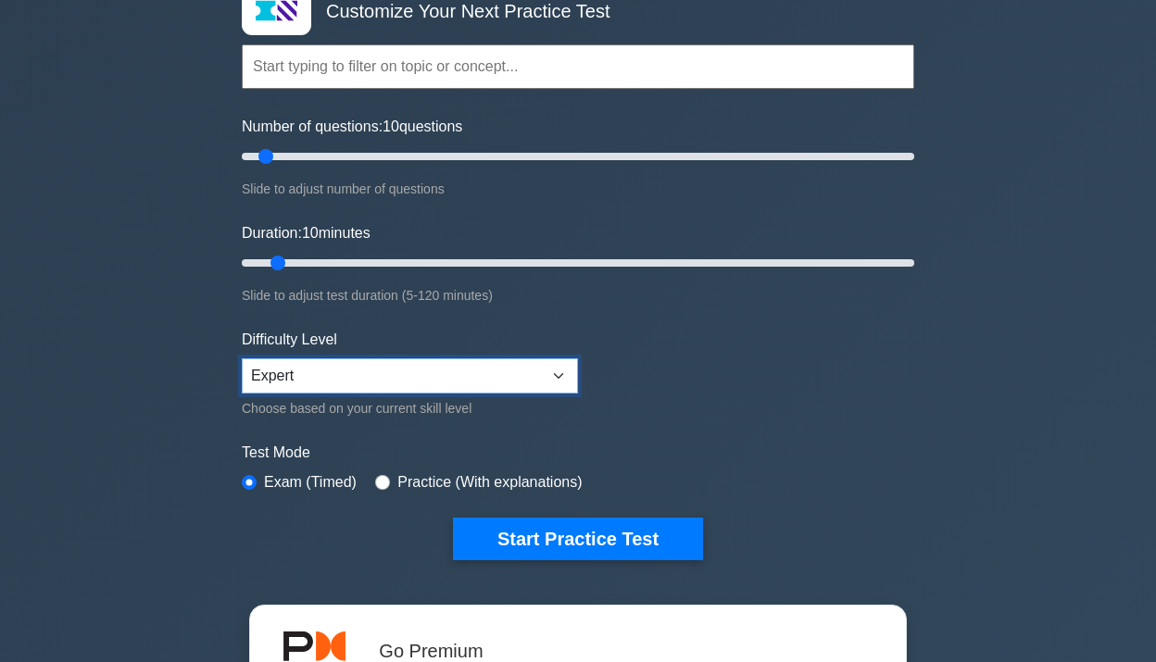
scroll to position [145, 0]
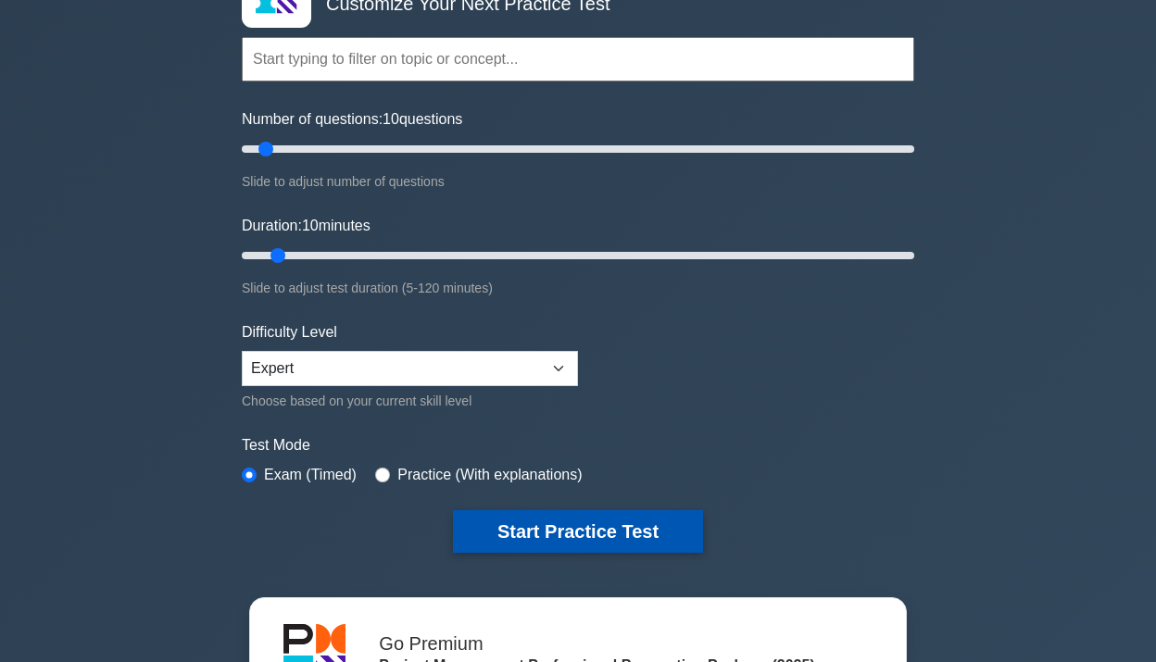
click at [583, 528] on button "Start Practice Test" at bounding box center [578, 532] width 250 height 43
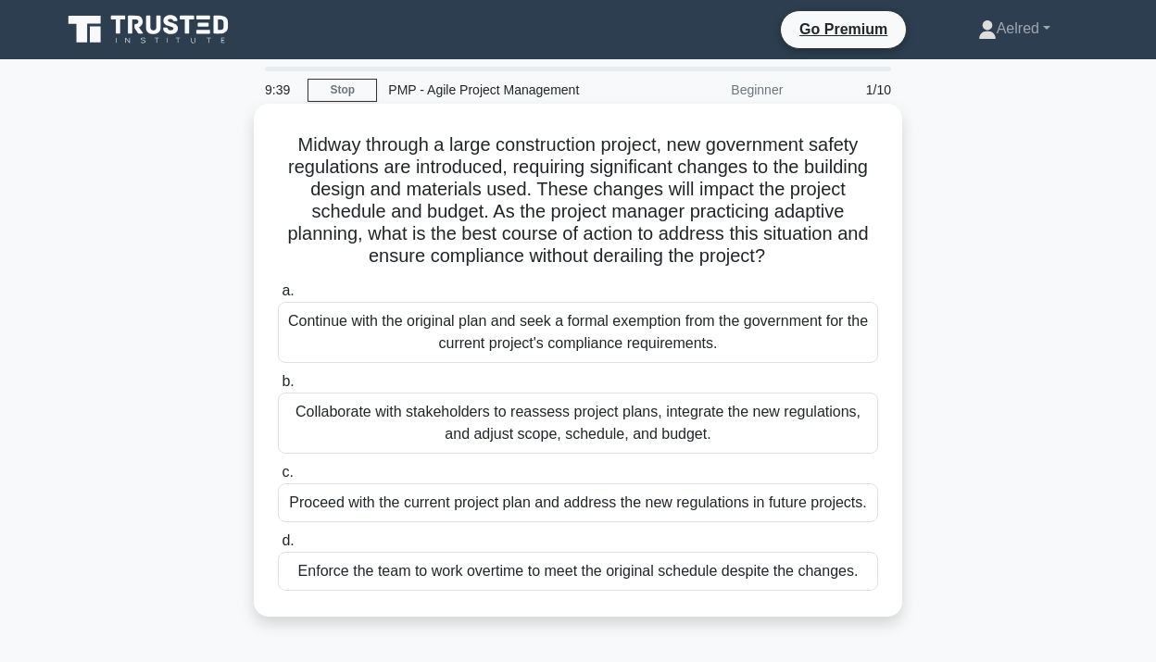
click at [707, 420] on div "Collaborate with stakeholders to reassess project plans, integrate the new regu…" at bounding box center [578, 423] width 600 height 61
click at [278, 388] on input "b. Collaborate with stakeholders to reassess project plans, integrate the new r…" at bounding box center [278, 382] width 0 height 12
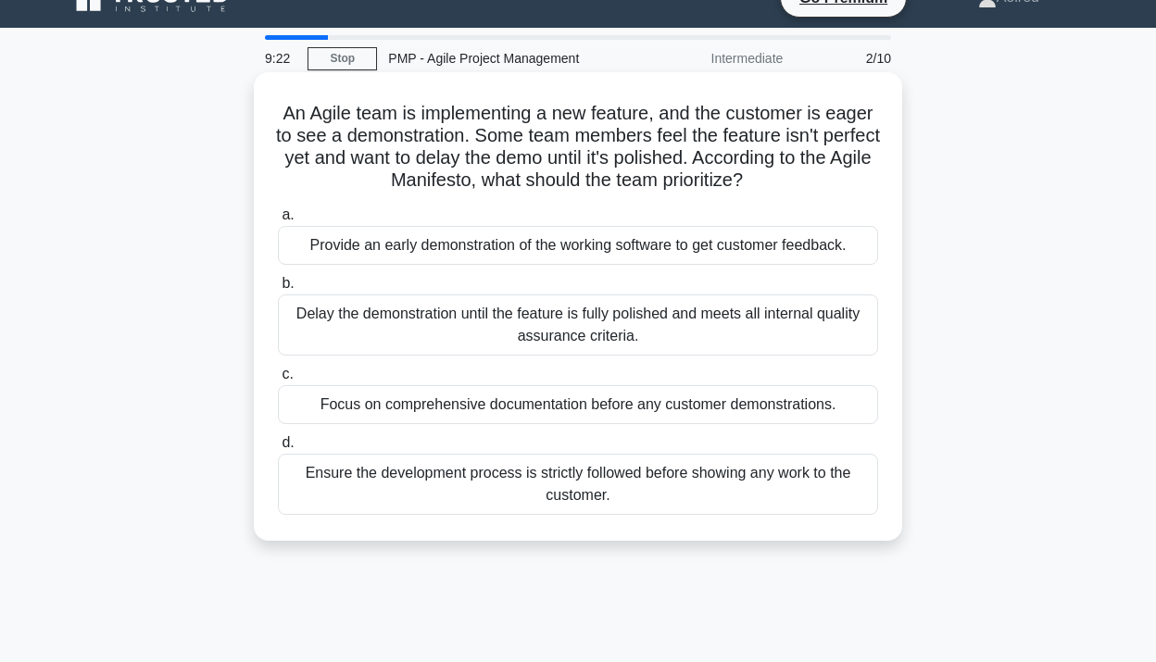
scroll to position [32, 0]
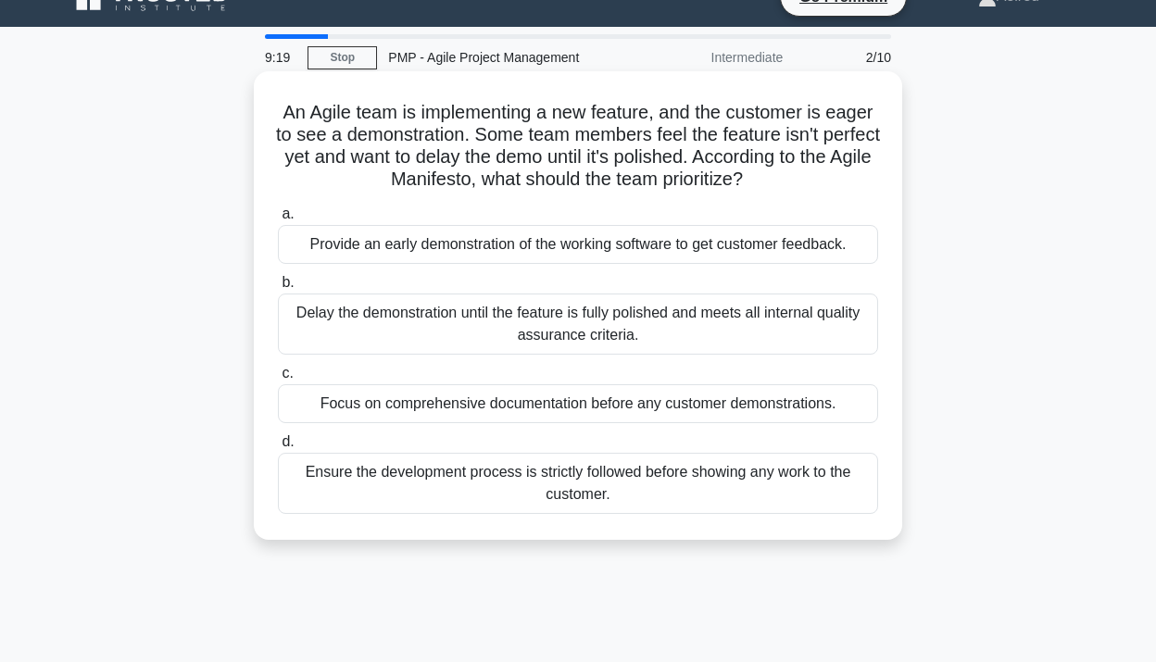
click at [680, 473] on div "Ensure the development process is strictly followed before showing any work to …" at bounding box center [578, 483] width 600 height 61
click at [278, 448] on input "d. Ensure the development process is strictly followed before showing any work …" at bounding box center [278, 442] width 0 height 12
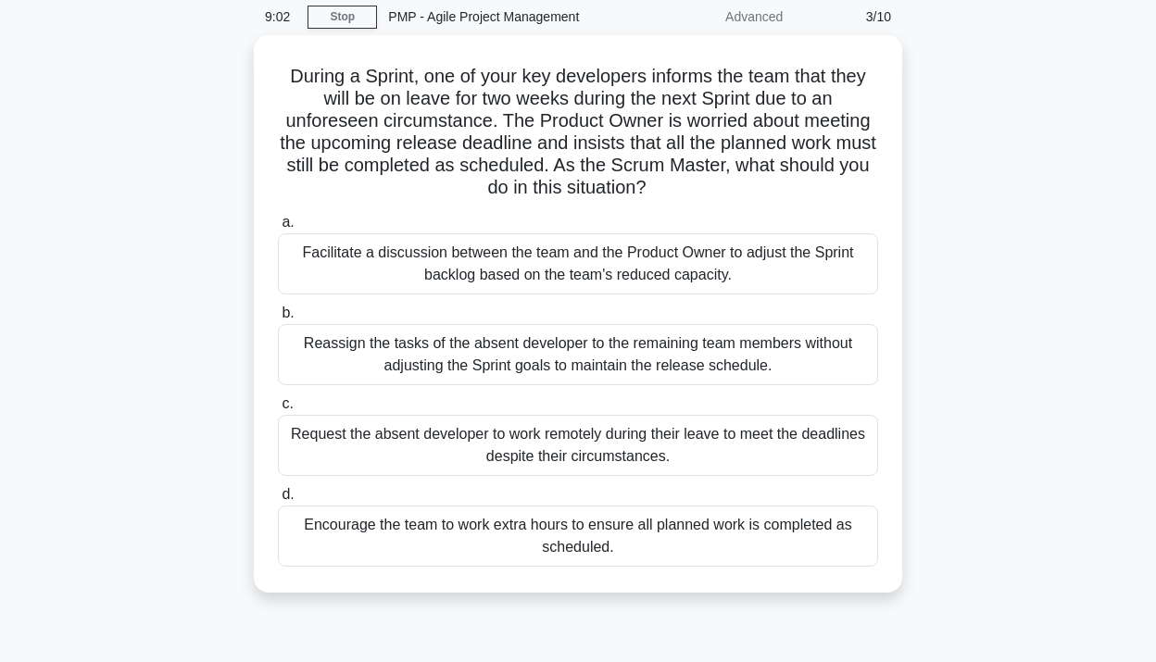
scroll to position [80, 0]
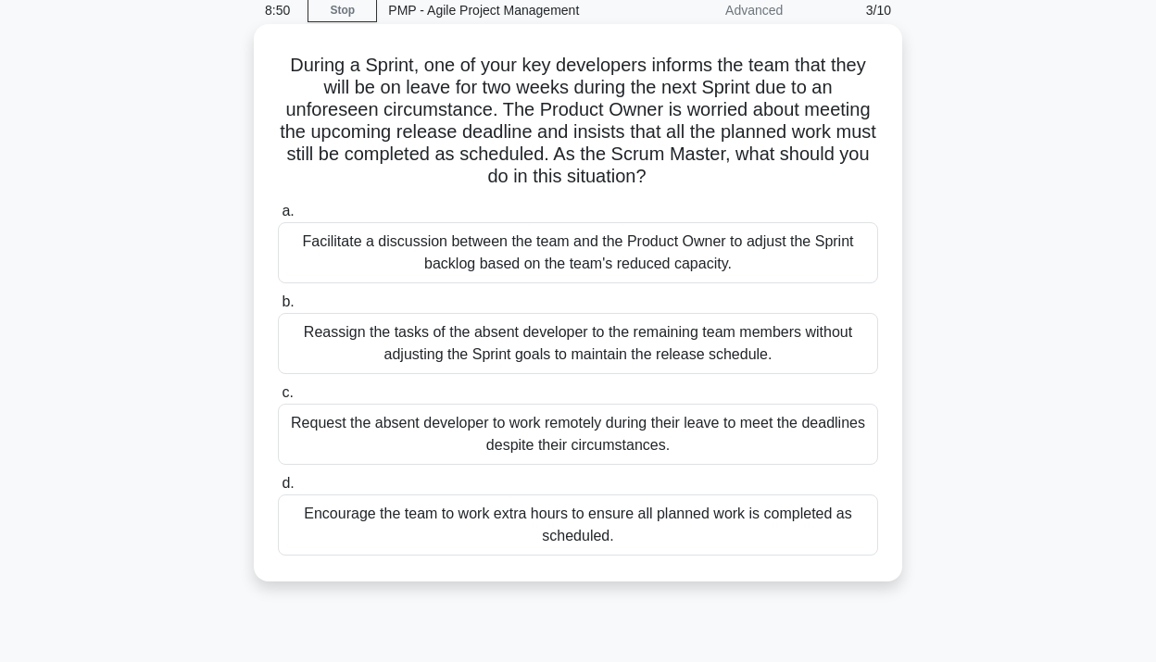
click at [796, 359] on div "Reassign the tasks of the absent developer to the remaining team members withou…" at bounding box center [578, 343] width 600 height 61
click at [278, 309] on input "b. Reassign the tasks of the absent developer to the remaining team members wit…" at bounding box center [278, 302] width 0 height 12
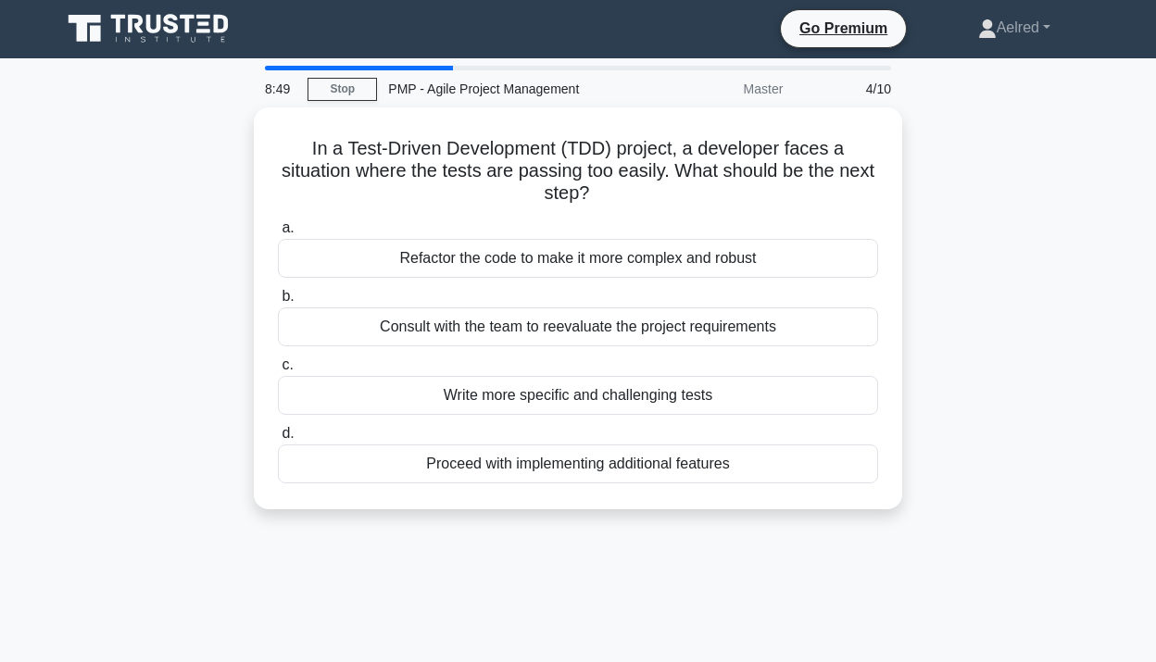
scroll to position [0, 0]
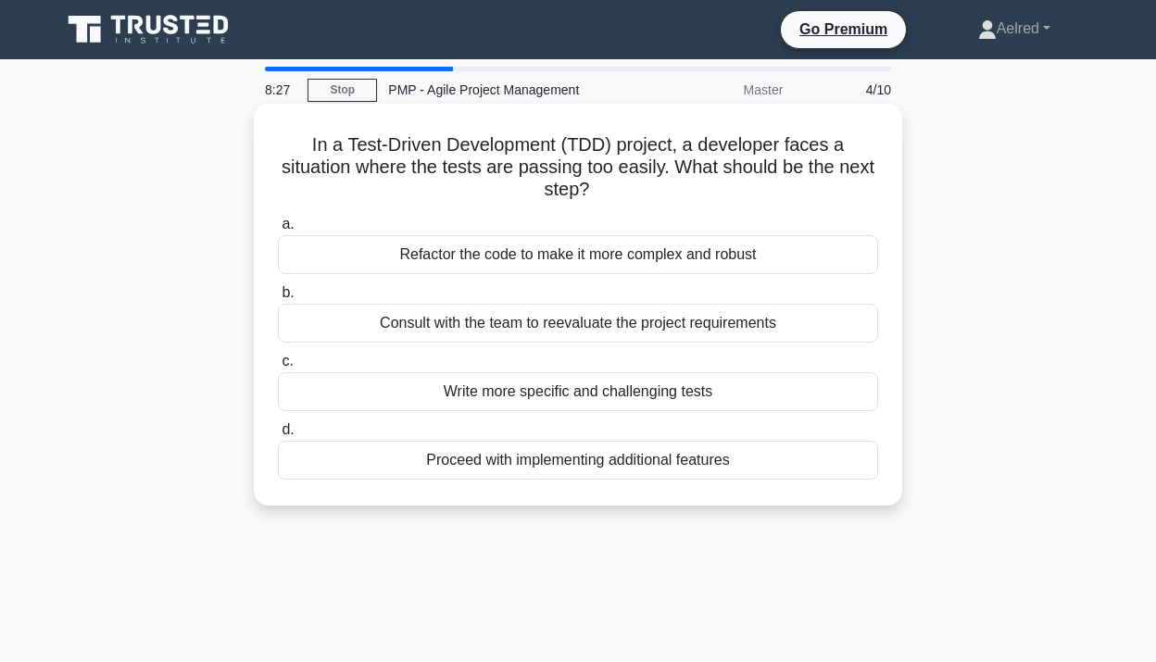
click at [770, 254] on div "Refactor the code to make it more complex and robust" at bounding box center [578, 254] width 600 height 39
click at [278, 231] on input "a. Refactor the code to make it more complex and robust" at bounding box center [278, 225] width 0 height 12
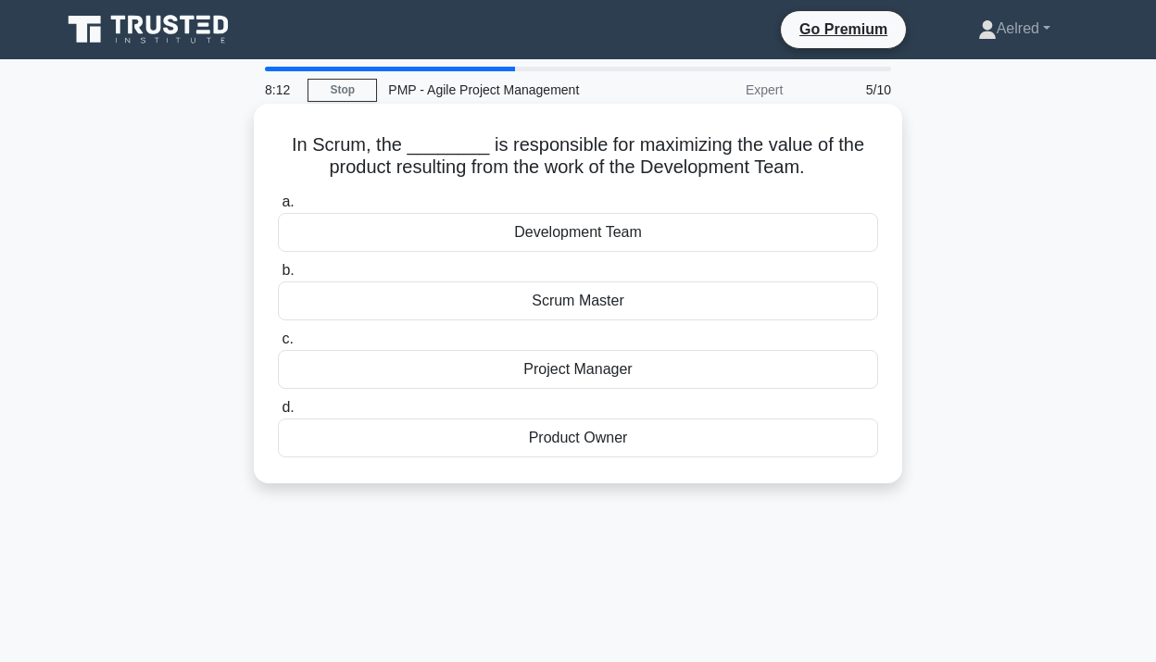
click at [694, 438] on div "Product Owner" at bounding box center [578, 438] width 600 height 39
click at [278, 414] on input "d. Product Owner" at bounding box center [278, 408] width 0 height 12
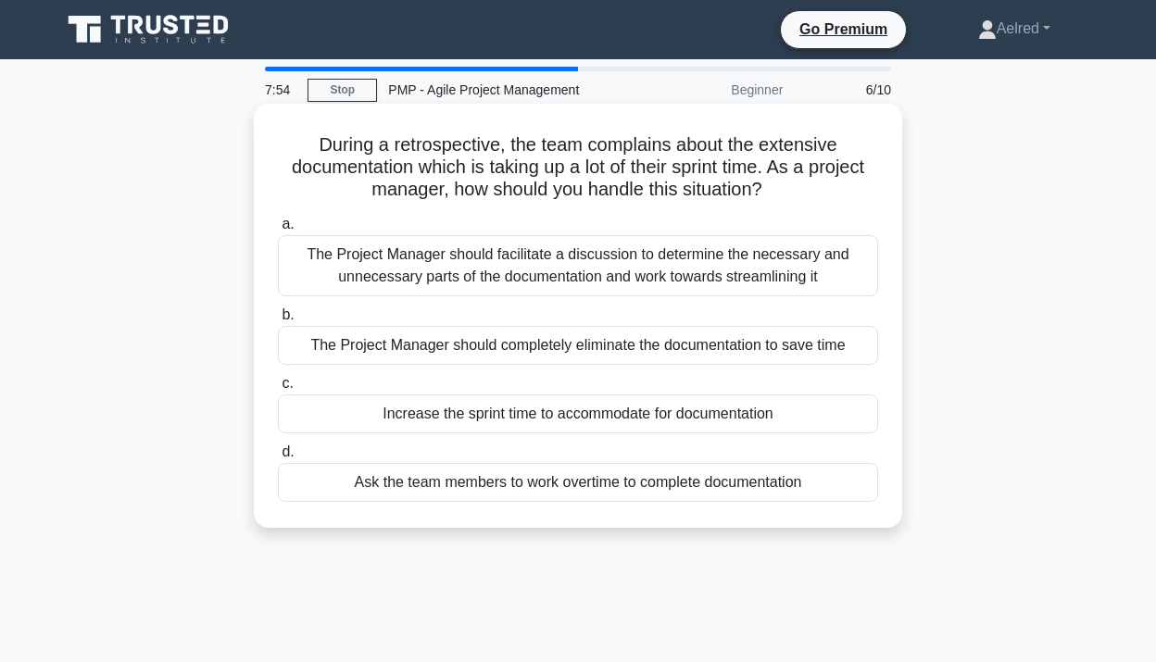
click at [811, 259] on div "The Project Manager should facilitate a discussion to determine the necessary a…" at bounding box center [578, 265] width 600 height 61
click at [278, 231] on input "a. The Project Manager should facilitate a discussion to determine the necessar…" at bounding box center [278, 225] width 0 height 12
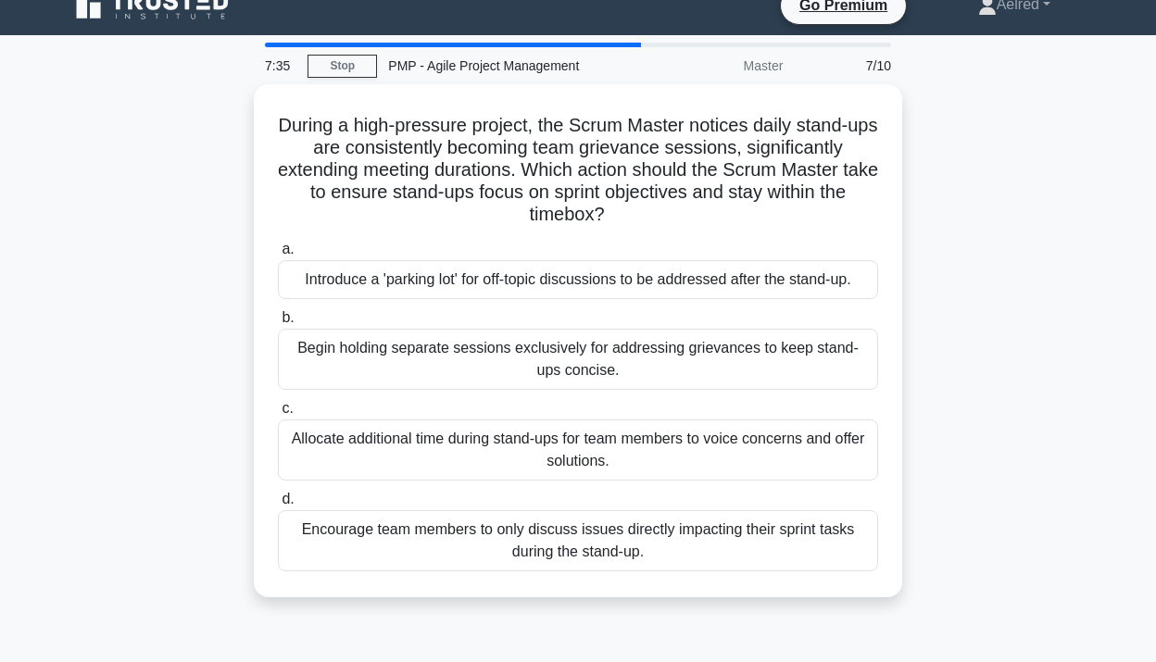
scroll to position [31, 0]
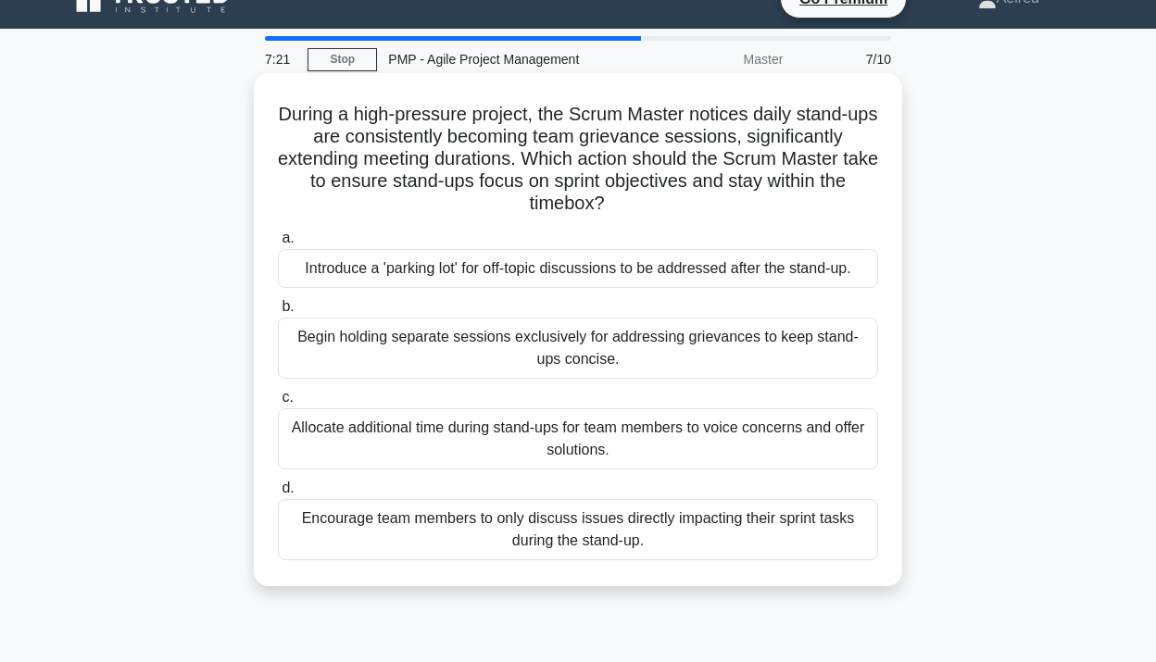
click at [709, 356] on div "Begin holding separate sessions exclusively for addressing grievances to keep s…" at bounding box center [578, 348] width 600 height 61
click at [278, 313] on input "b. Begin holding separate sessions exclusively for addressing grievances to kee…" at bounding box center [278, 307] width 0 height 12
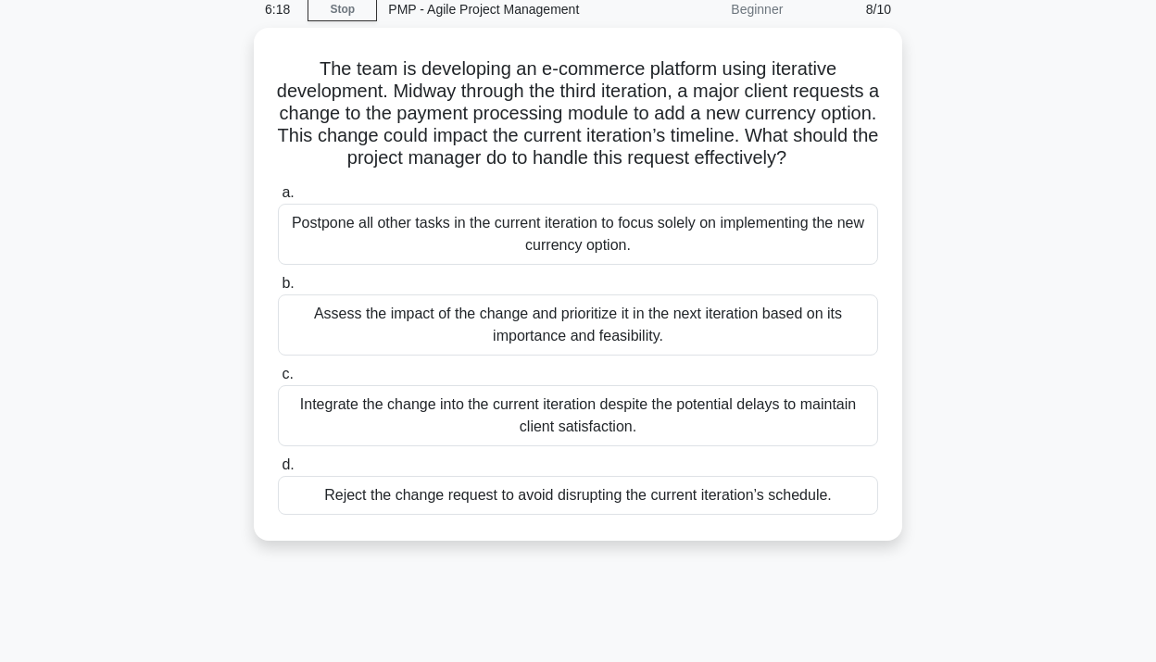
scroll to position [86, 0]
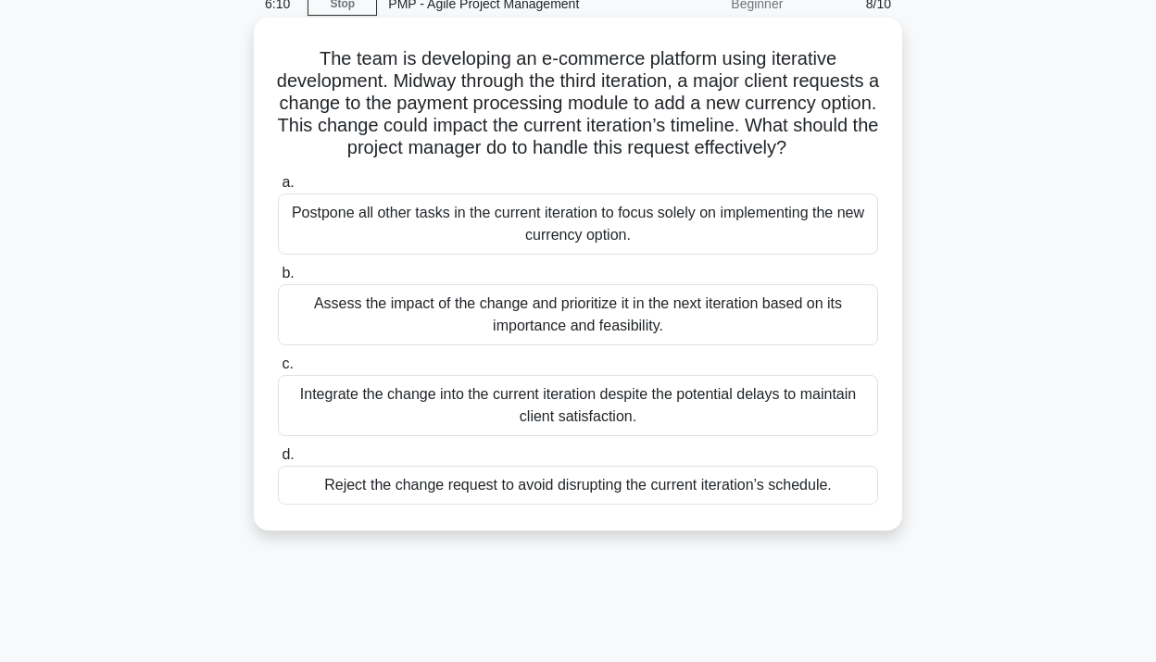
click at [736, 311] on div "Assess the impact of the change and prioritize it in the next iteration based o…" at bounding box center [578, 314] width 600 height 61
click at [278, 280] on input "b. Assess the impact of the change and prioritize it in the next iteration base…" at bounding box center [278, 274] width 0 height 12
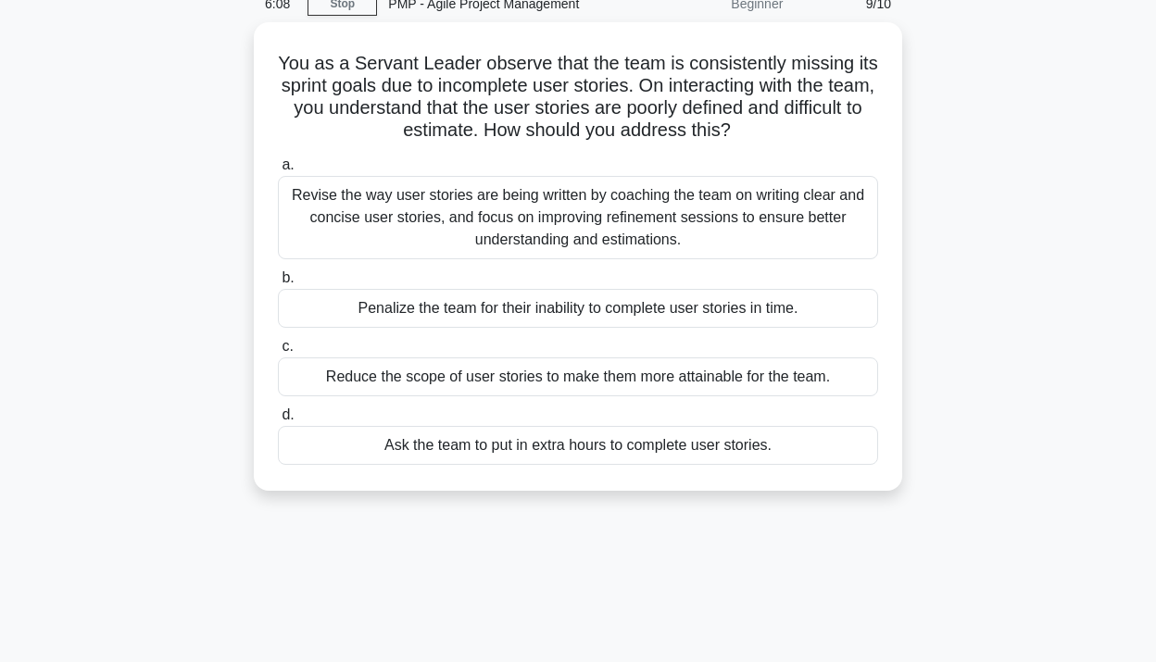
scroll to position [0, 0]
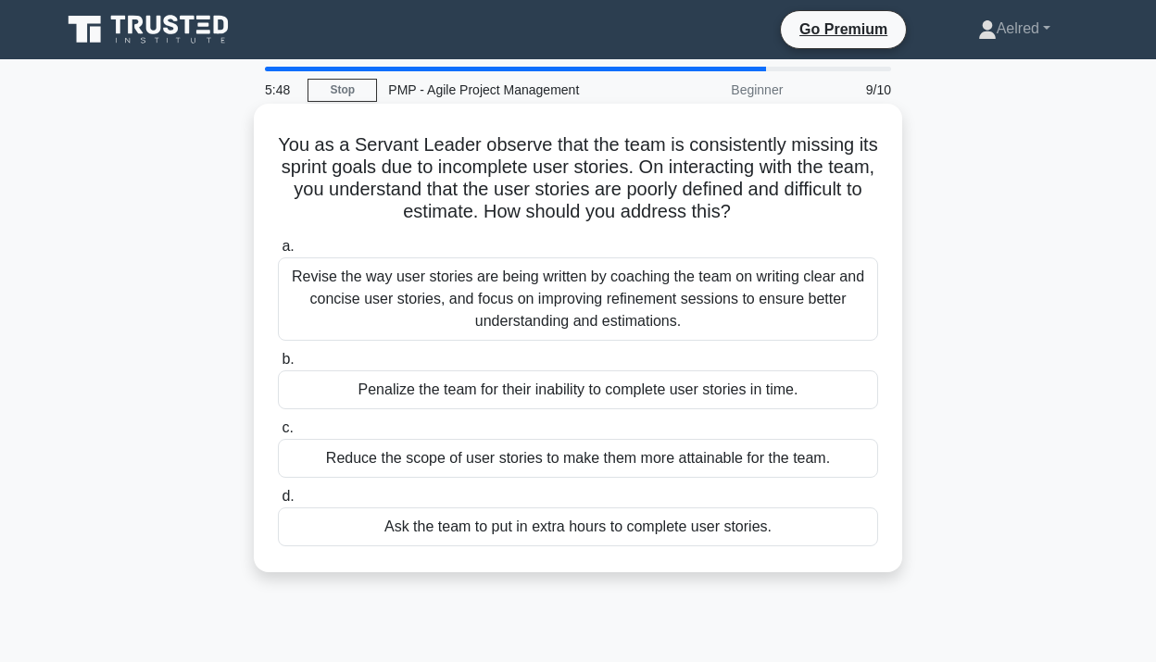
click at [786, 274] on div "Revise the way user stories are being written by coaching the team on writing c…" at bounding box center [578, 299] width 600 height 83
click at [278, 253] on input "a. Revise the way user stories are being written by coaching the team on writin…" at bounding box center [278, 247] width 0 height 12
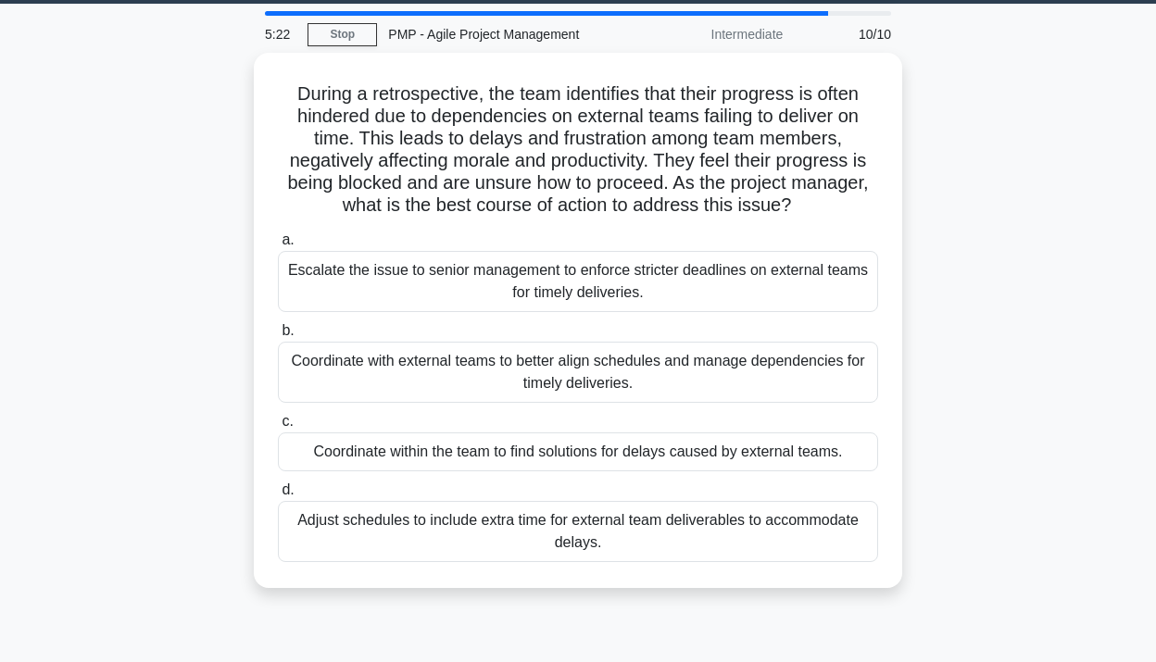
scroll to position [58, 0]
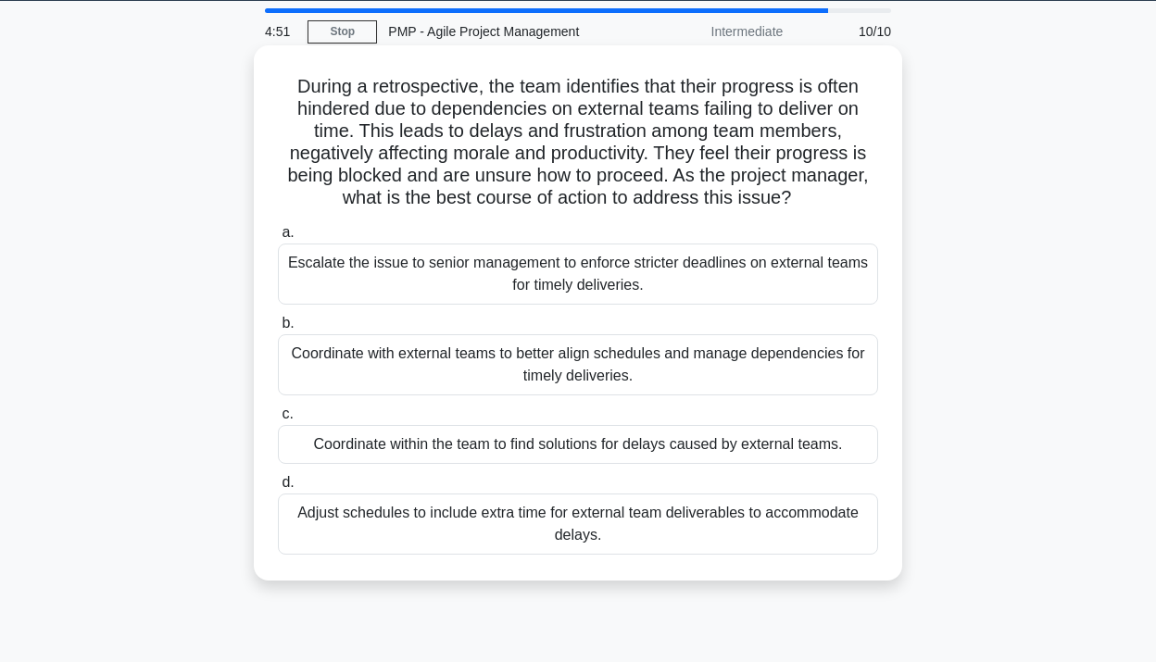
click at [793, 372] on div "Coordinate with external teams to better align schedules and manage dependencie…" at bounding box center [578, 364] width 600 height 61
click at [278, 330] on input "b. Coordinate with external teams to better align schedules and manage dependen…" at bounding box center [278, 324] width 0 height 12
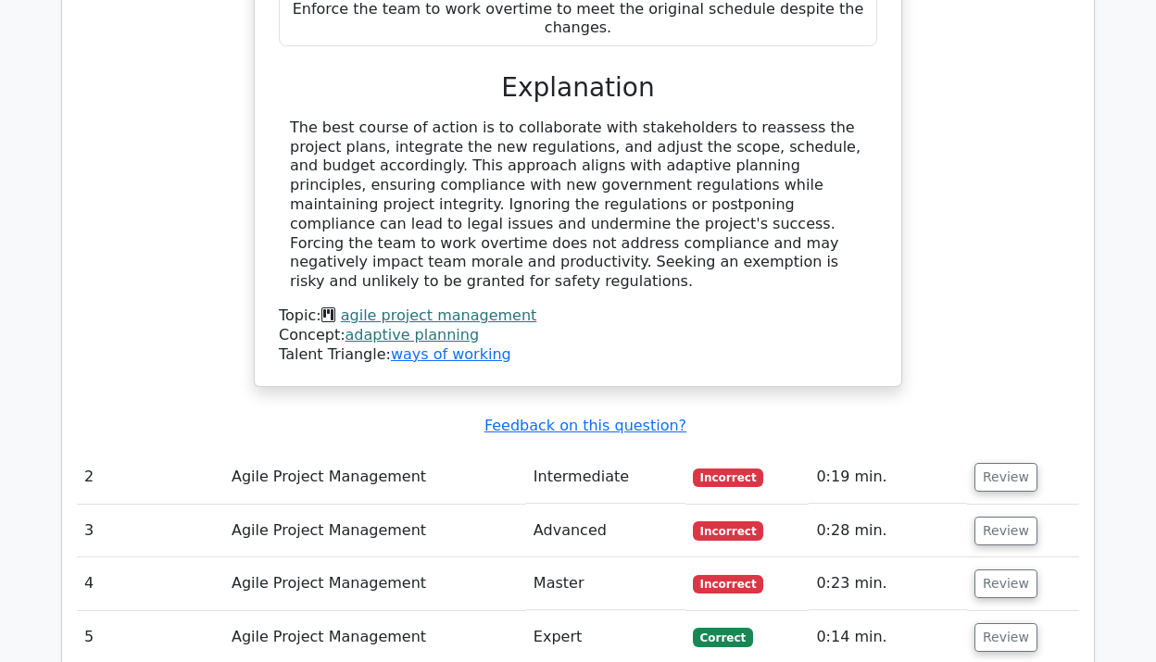
scroll to position [2044, 0]
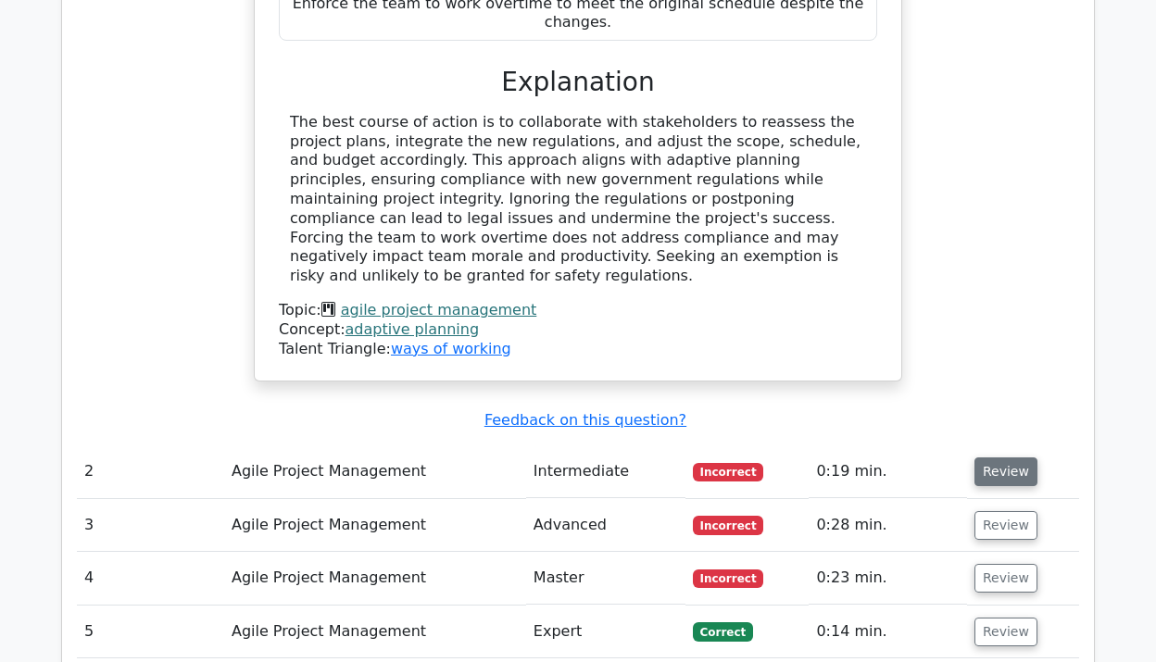
click at [1003, 458] on button "Review" at bounding box center [1006, 472] width 63 height 29
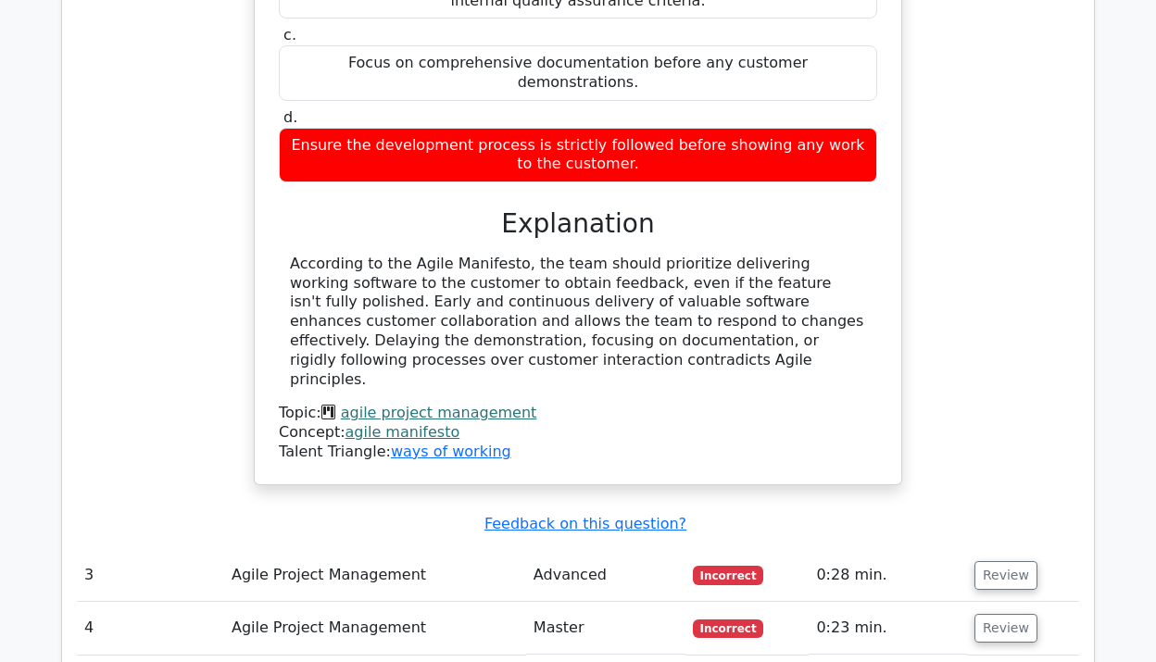
scroll to position [2832, 0]
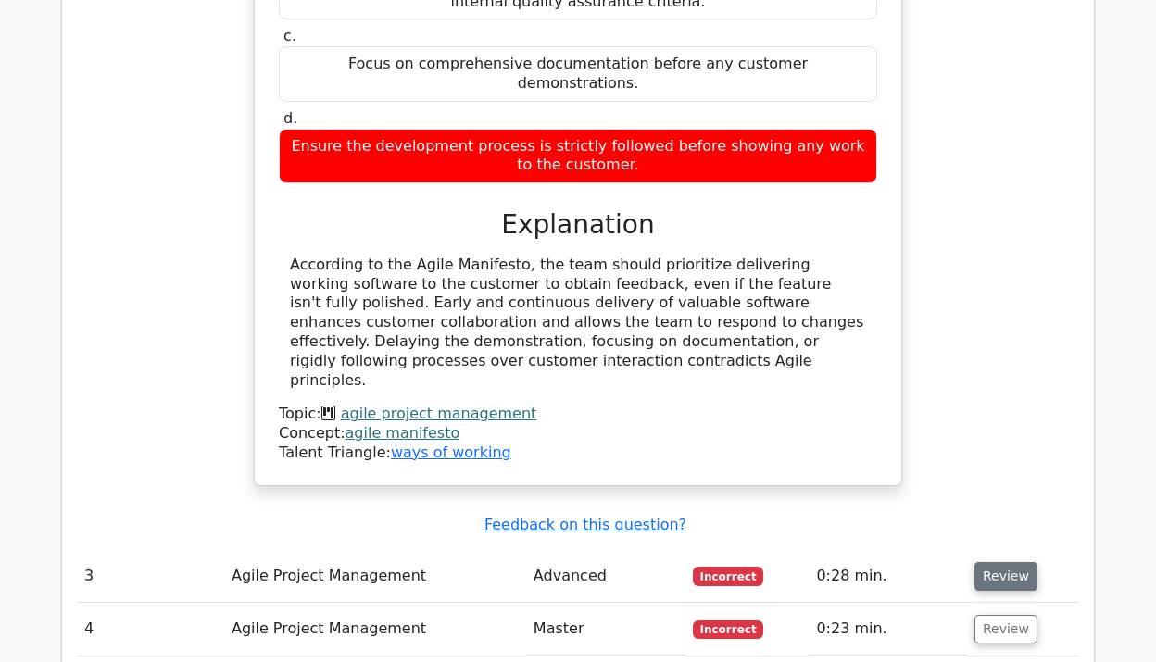
click at [1010, 562] on button "Review" at bounding box center [1006, 576] width 63 height 29
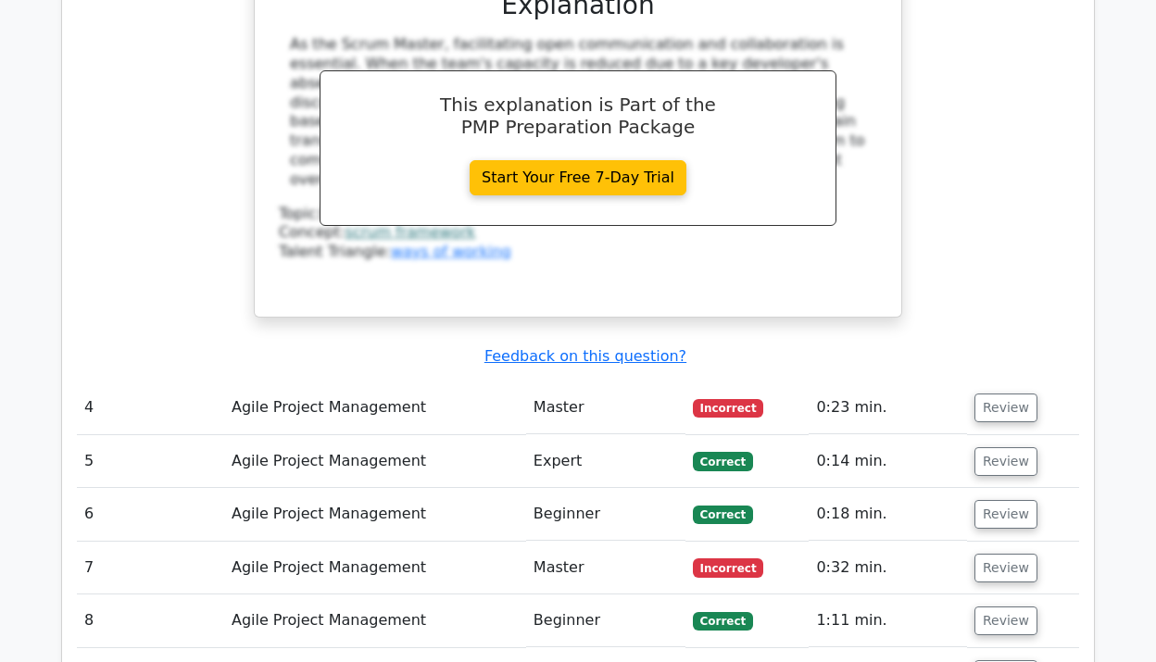
scroll to position [4004, 0]
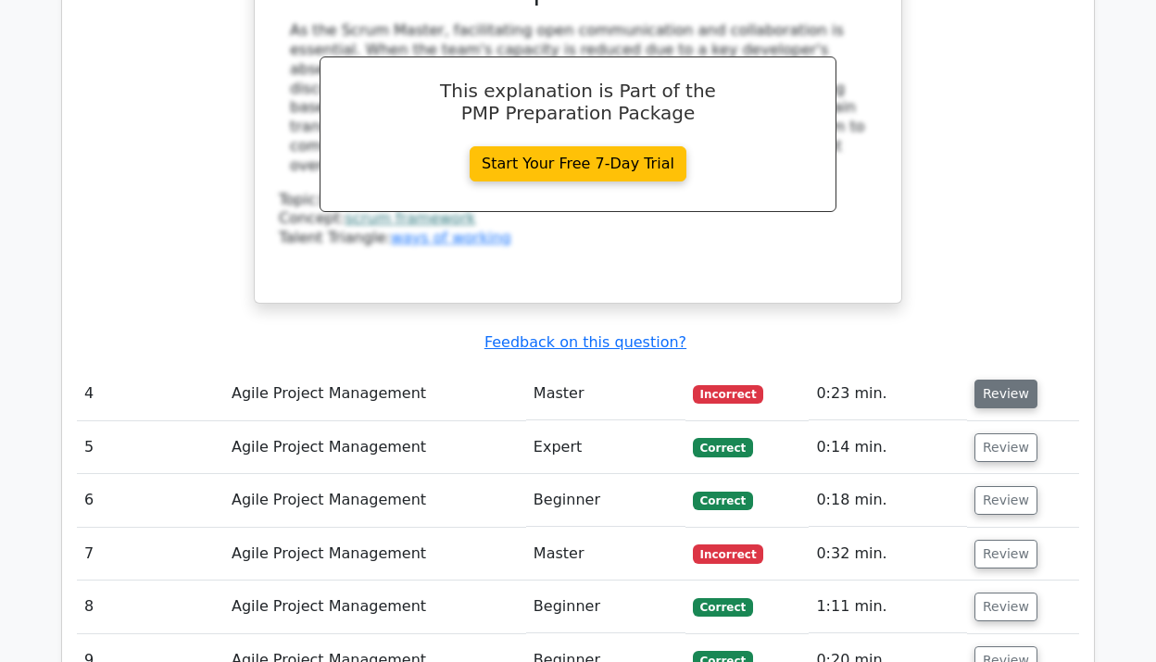
click at [990, 380] on button "Review" at bounding box center [1006, 394] width 63 height 29
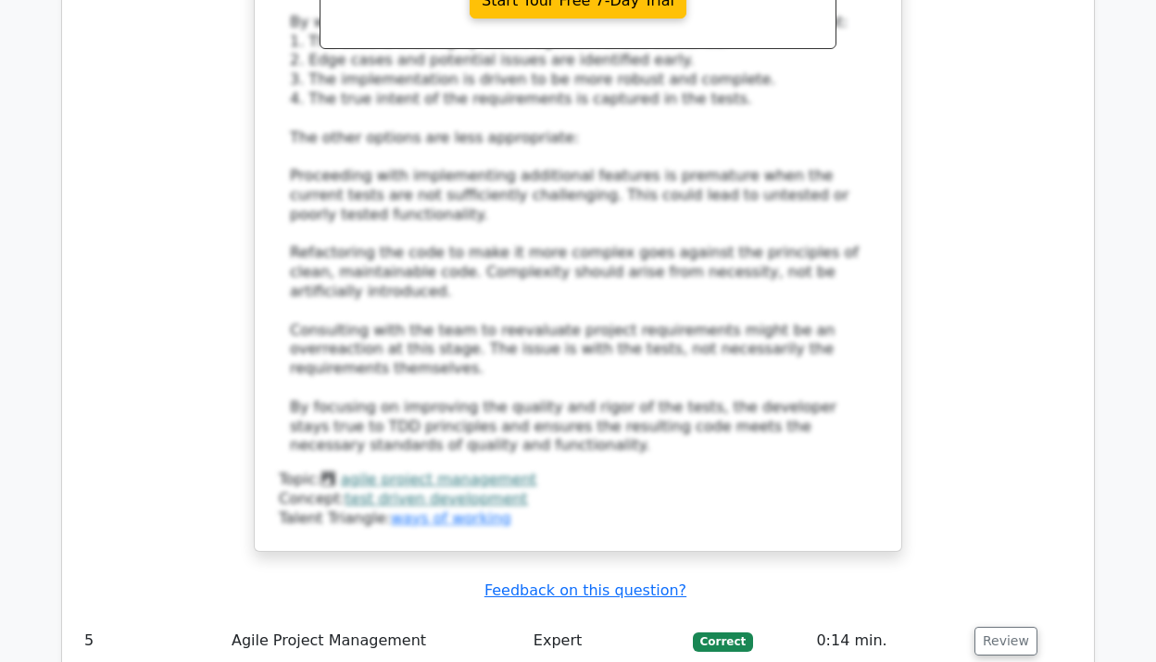
scroll to position [5000, 0]
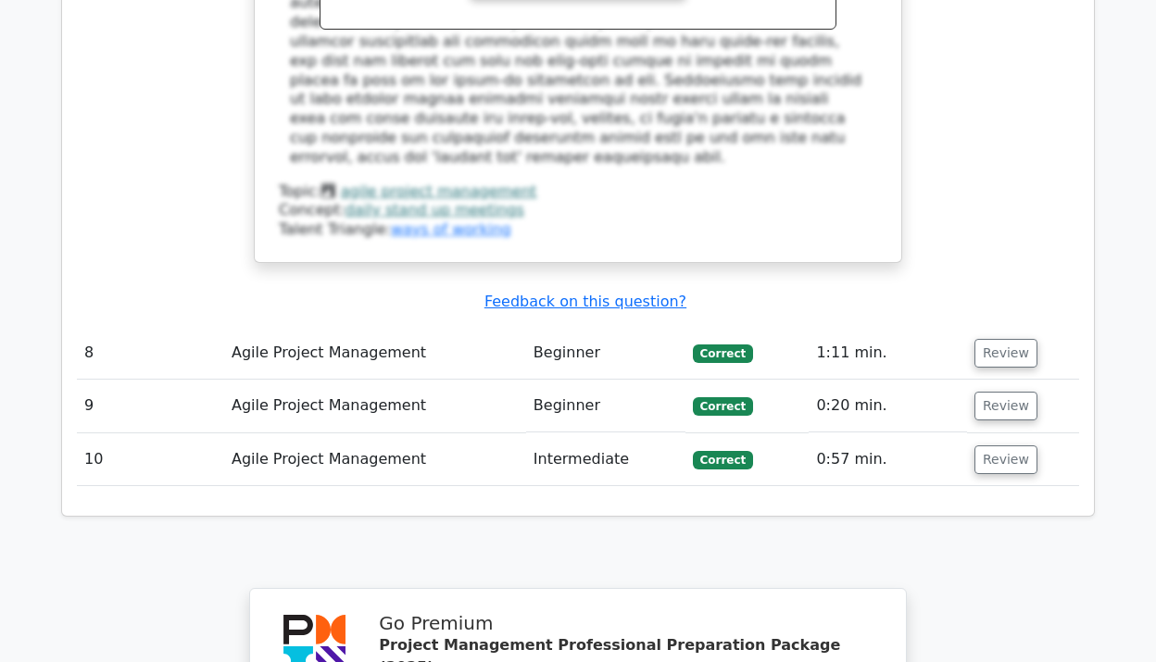
scroll to position [6502, 0]
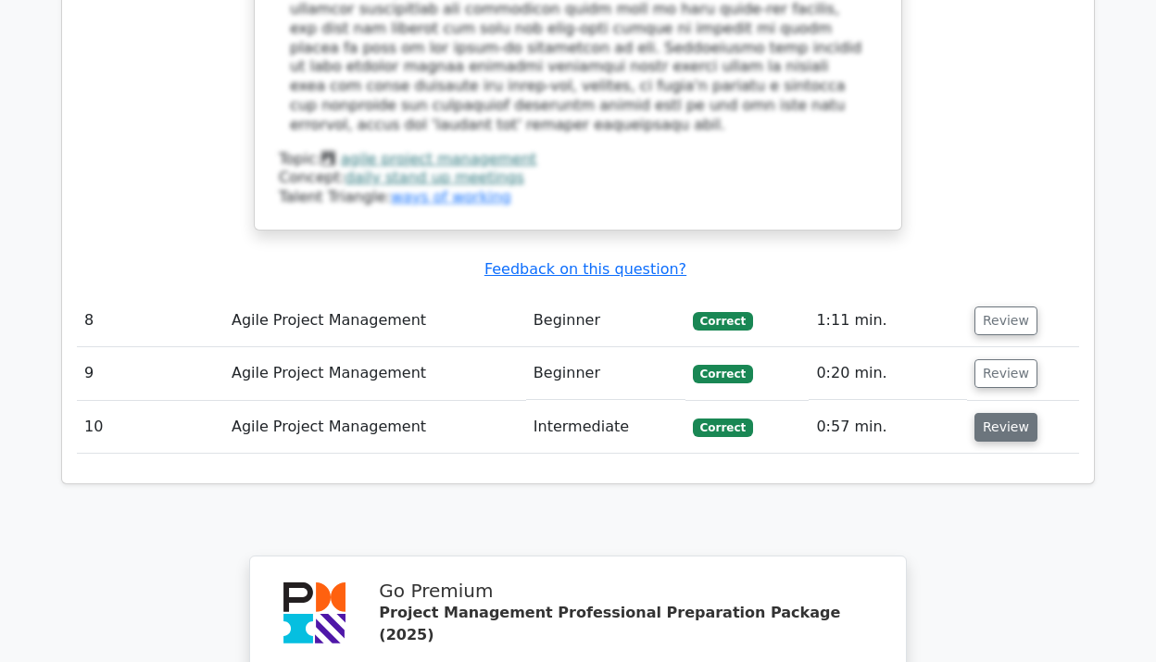
click at [1003, 413] on button "Review" at bounding box center [1006, 427] width 63 height 29
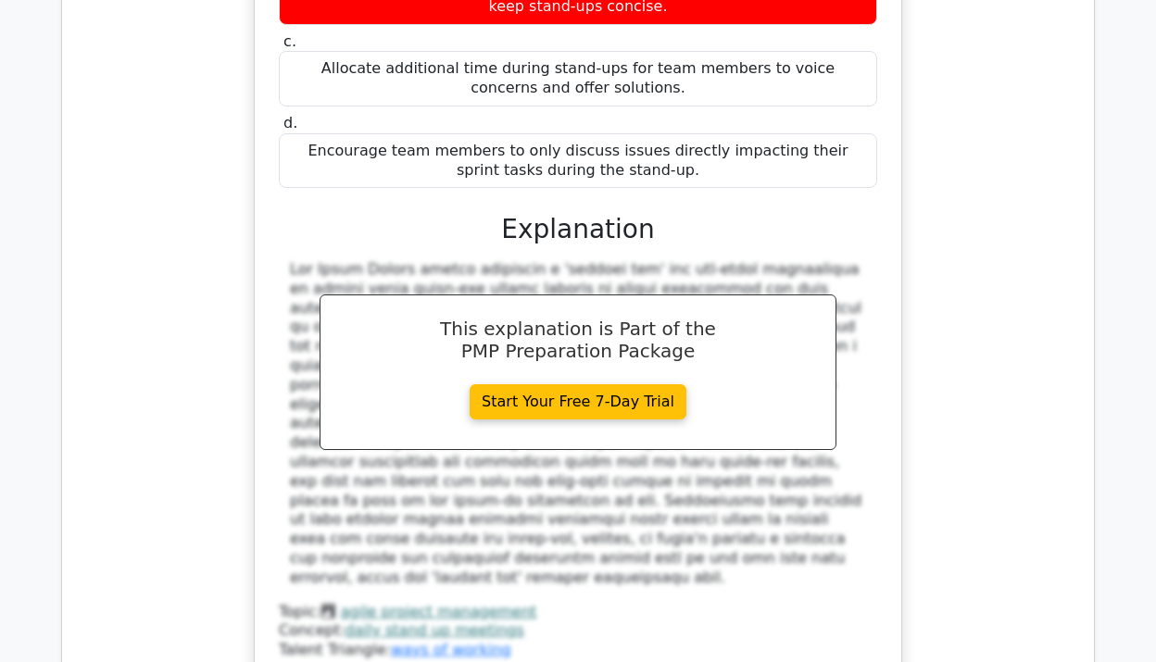
scroll to position [6010, 0]
